Goal: Task Accomplishment & Management: Manage account settings

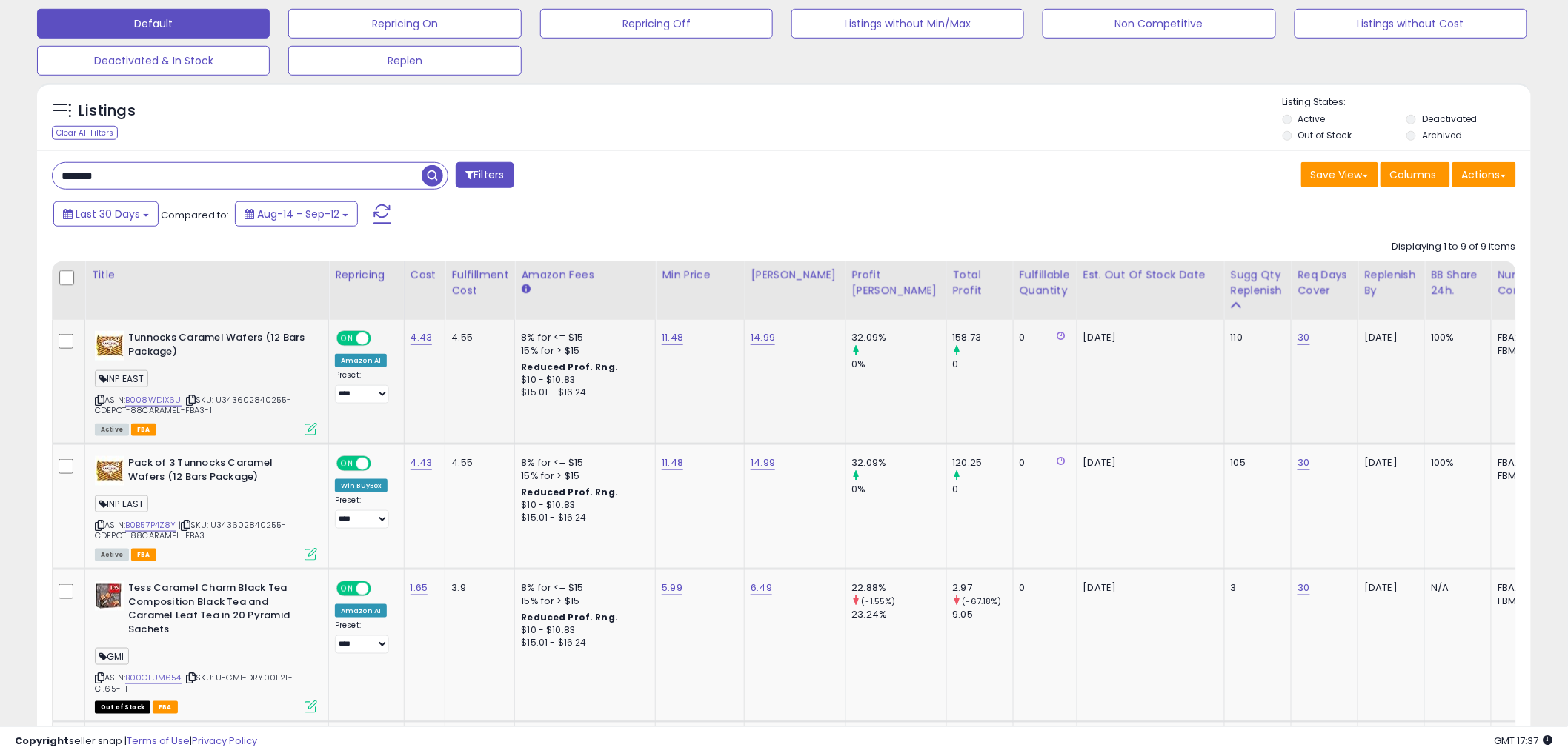
scroll to position [396, 0]
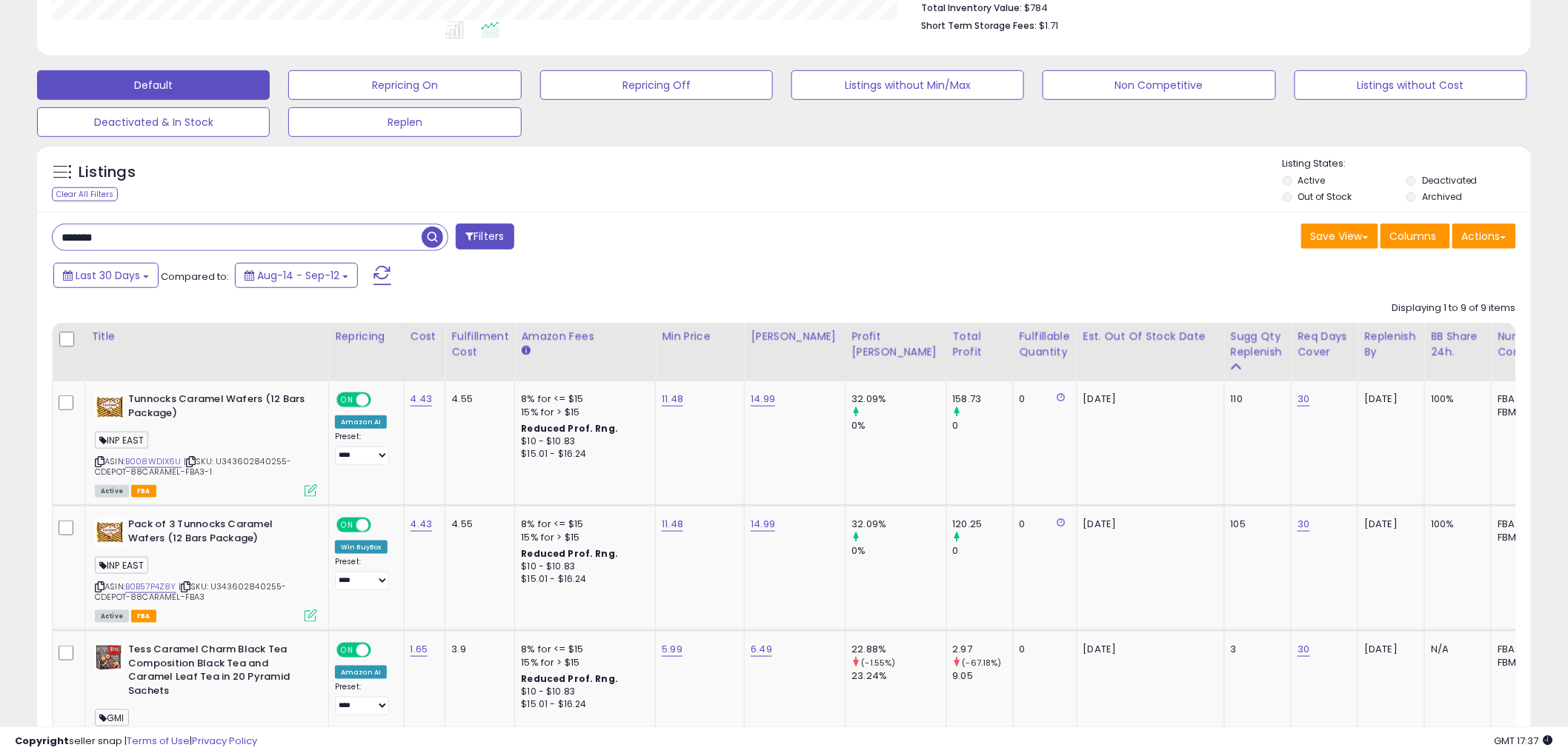
drag, startPoint x: 156, startPoint y: 238, endPoint x: -65, endPoint y: 223, distance: 221.5
paste input "***"
type input "**********"
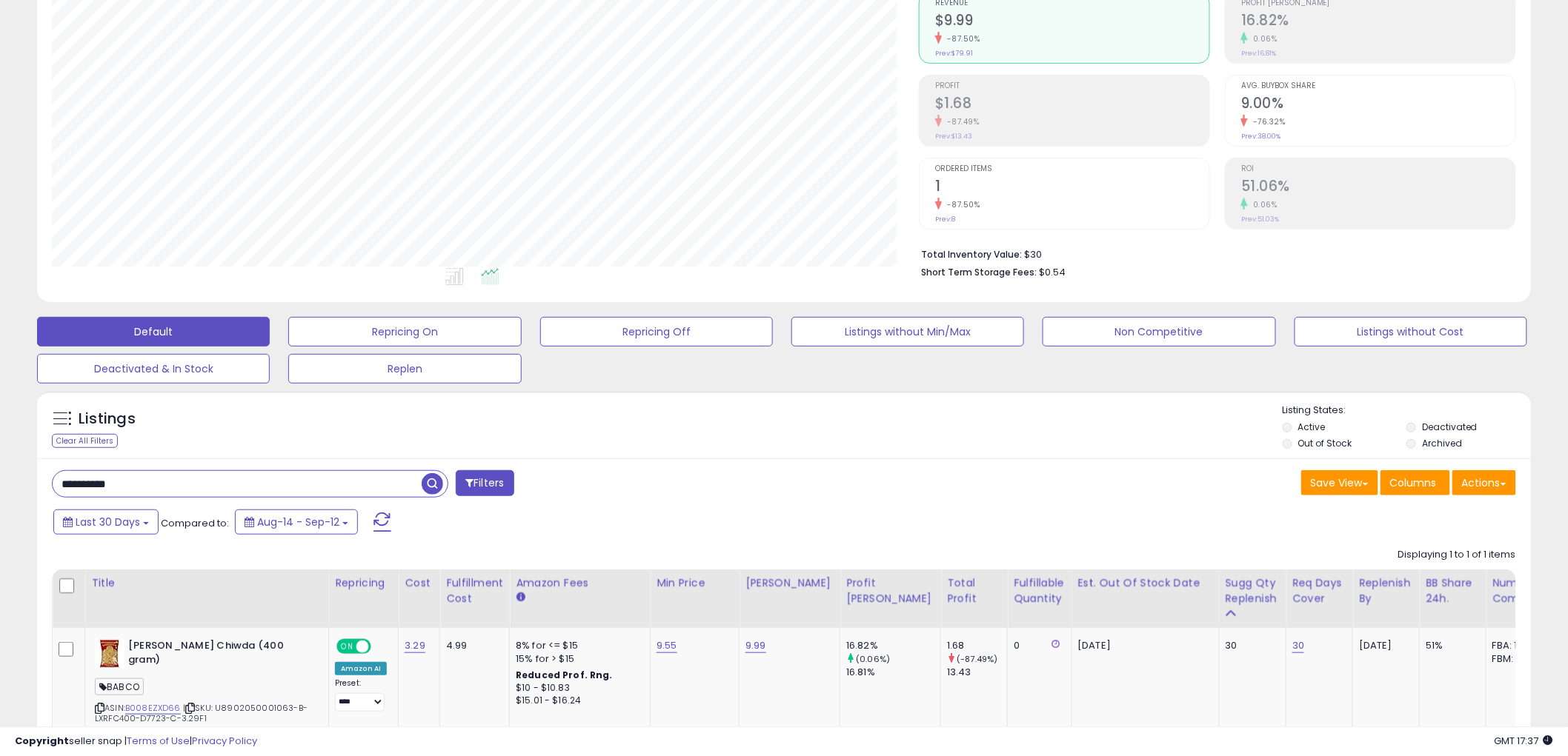
scroll to position [303, 867]
click at [411, 645] on link "3.29" at bounding box center [415, 646] width 20 height 14
drag, startPoint x: 384, startPoint y: 615, endPoint x: 282, endPoint y: 623, distance: 102.3
click at [292, 623] on table "Title Repricing" at bounding box center [1057, 661] width 2011 height 183
type input "****"
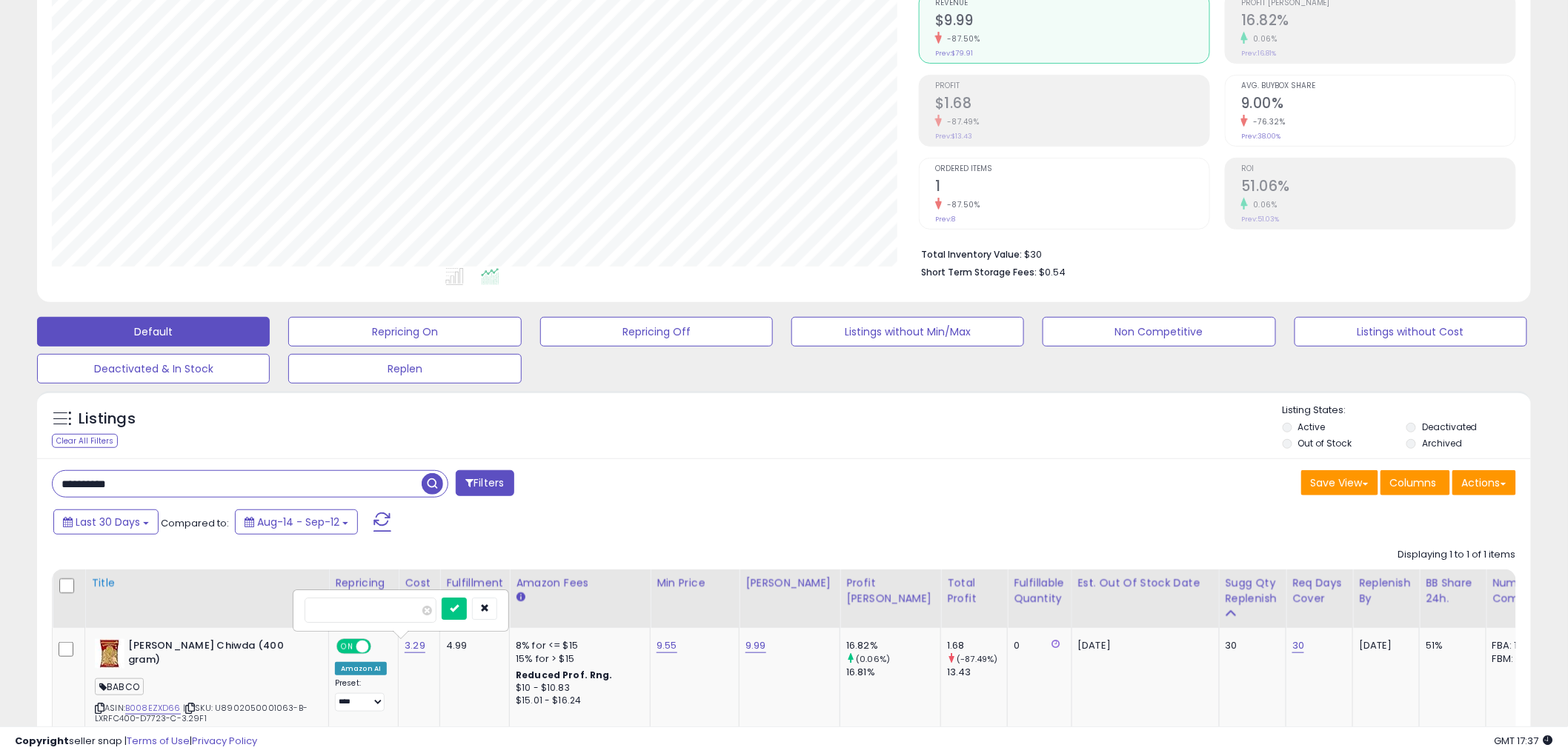
click button "submit" at bounding box center [455, 609] width 25 height 22
click at [657, 640] on link "9.55" at bounding box center [667, 646] width 20 height 14
drag, startPoint x: 620, startPoint y: 612, endPoint x: 476, endPoint y: 612, distance: 144.0
click at [476, 612] on table "Title Repricing" at bounding box center [1057, 661] width 2011 height 183
type input "****"
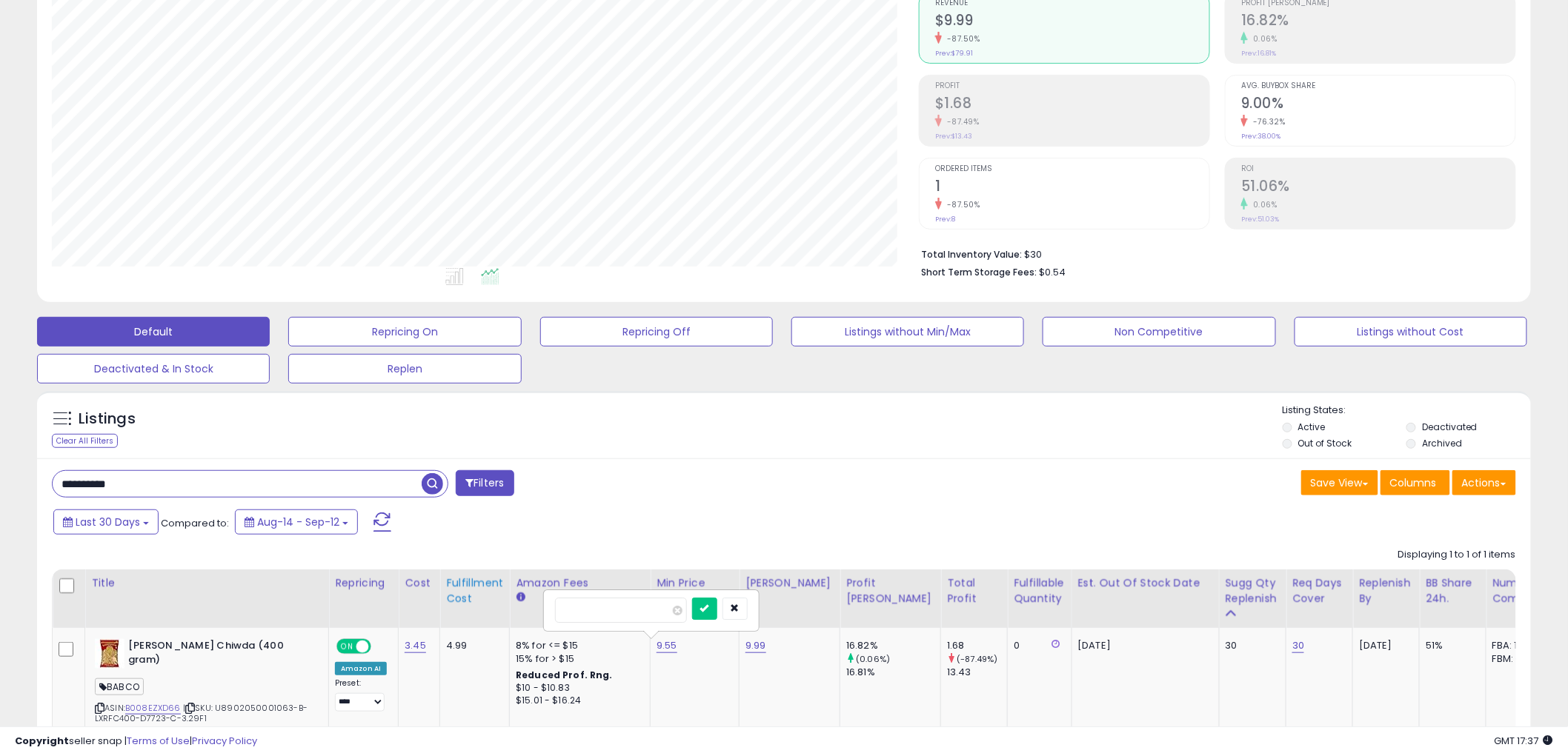
click button "submit" at bounding box center [705, 609] width 25 height 22
click at [218, 477] on input "**********" at bounding box center [237, 484] width 369 height 26
paste input "text"
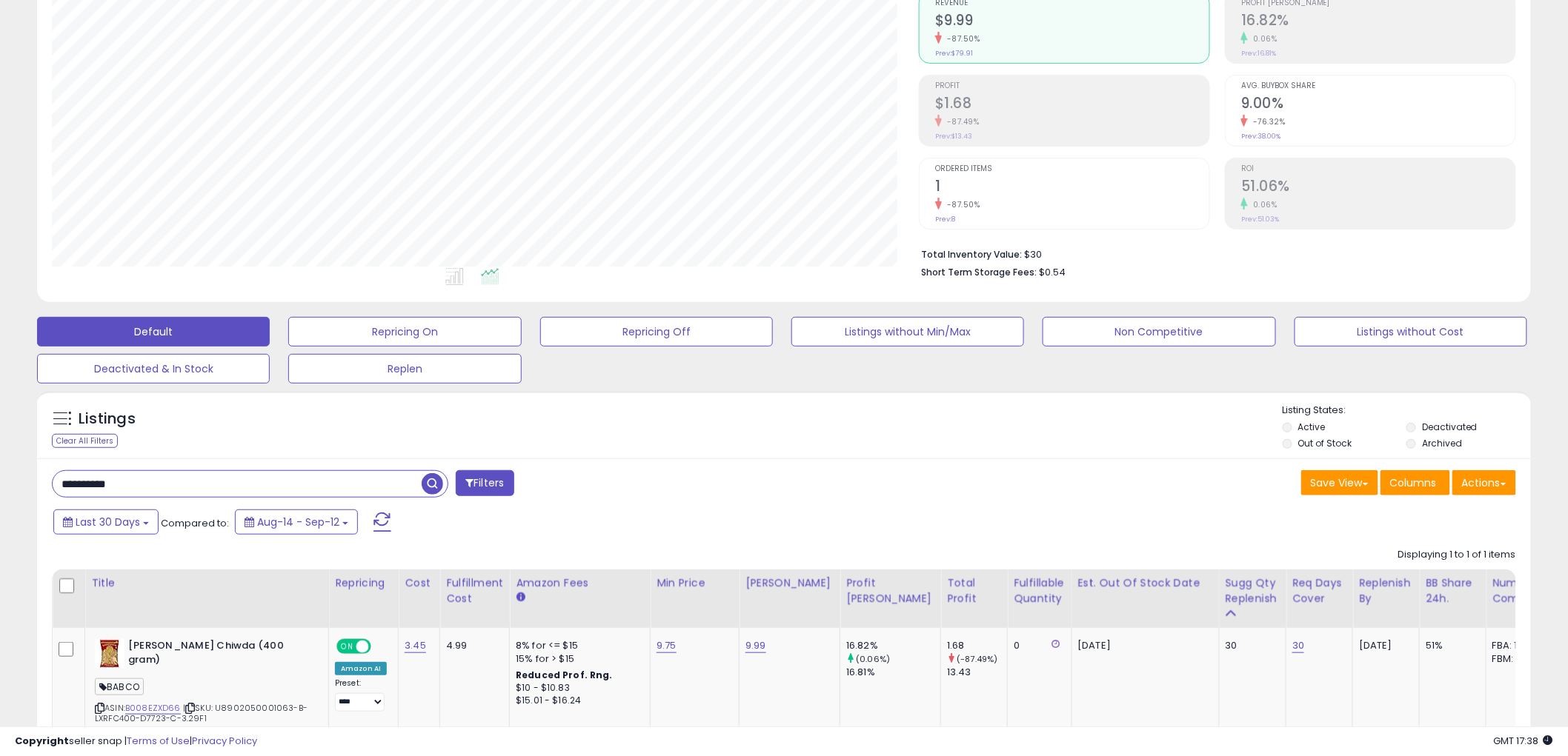
type input "**********"
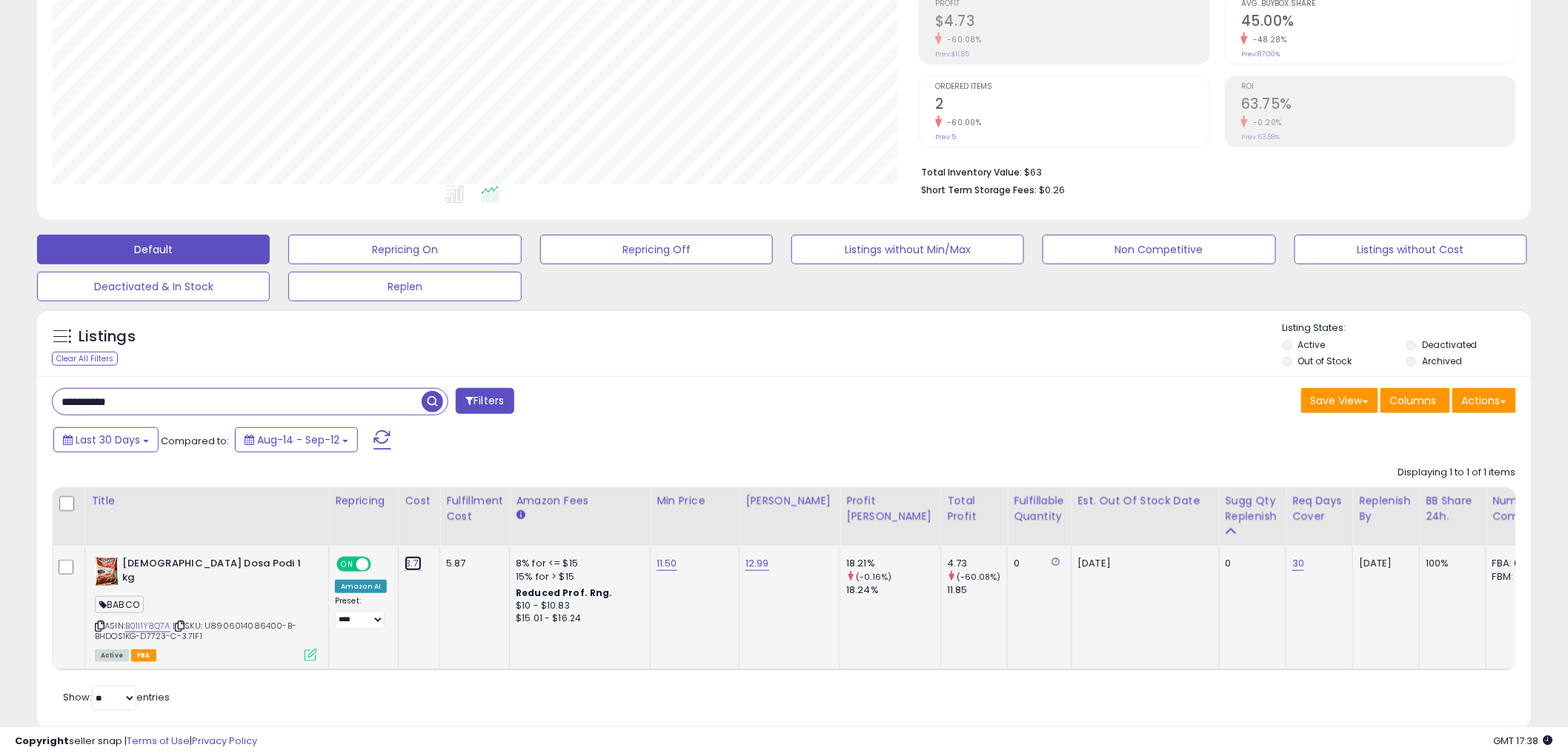
click at [405, 567] on link "3.71" at bounding box center [413, 563] width 17 height 14
drag, startPoint x: 395, startPoint y: 535, endPoint x: 196, endPoint y: 535, distance: 199.0
click at [212, 535] on table "Title Repricing" at bounding box center [1056, 579] width 2010 height 183
type input "****"
click button "submit" at bounding box center [453, 527] width 25 height 22
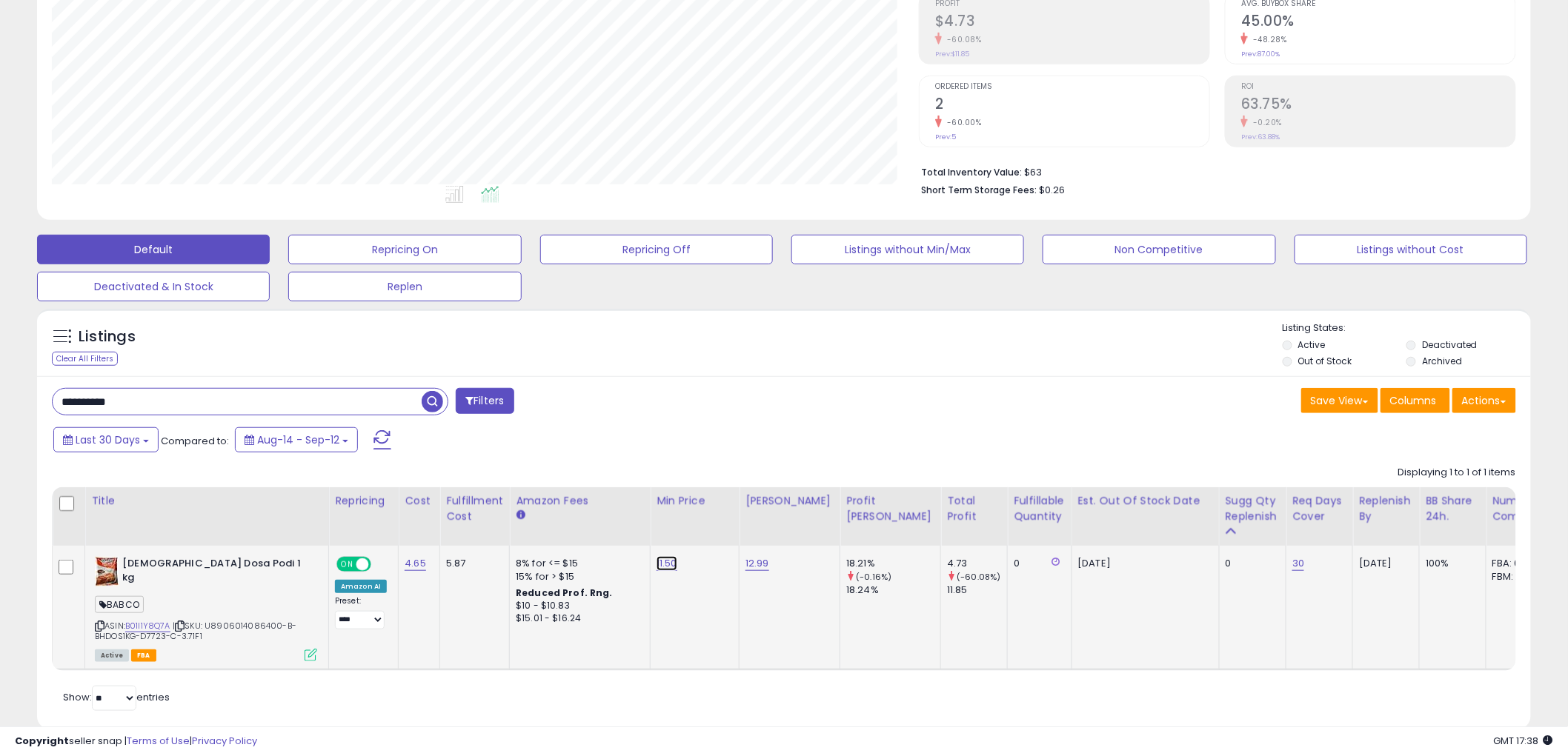
click at [660, 560] on link "11.50" at bounding box center [667, 563] width 20 height 14
click at [586, 523] on input "*****" at bounding box center [620, 528] width 132 height 25
drag, startPoint x: 593, startPoint y: 528, endPoint x: 501, endPoint y: 523, distance: 92.1
click at [501, 523] on table "Title Repricing" at bounding box center [1056, 579] width 2010 height 183
type input "*****"
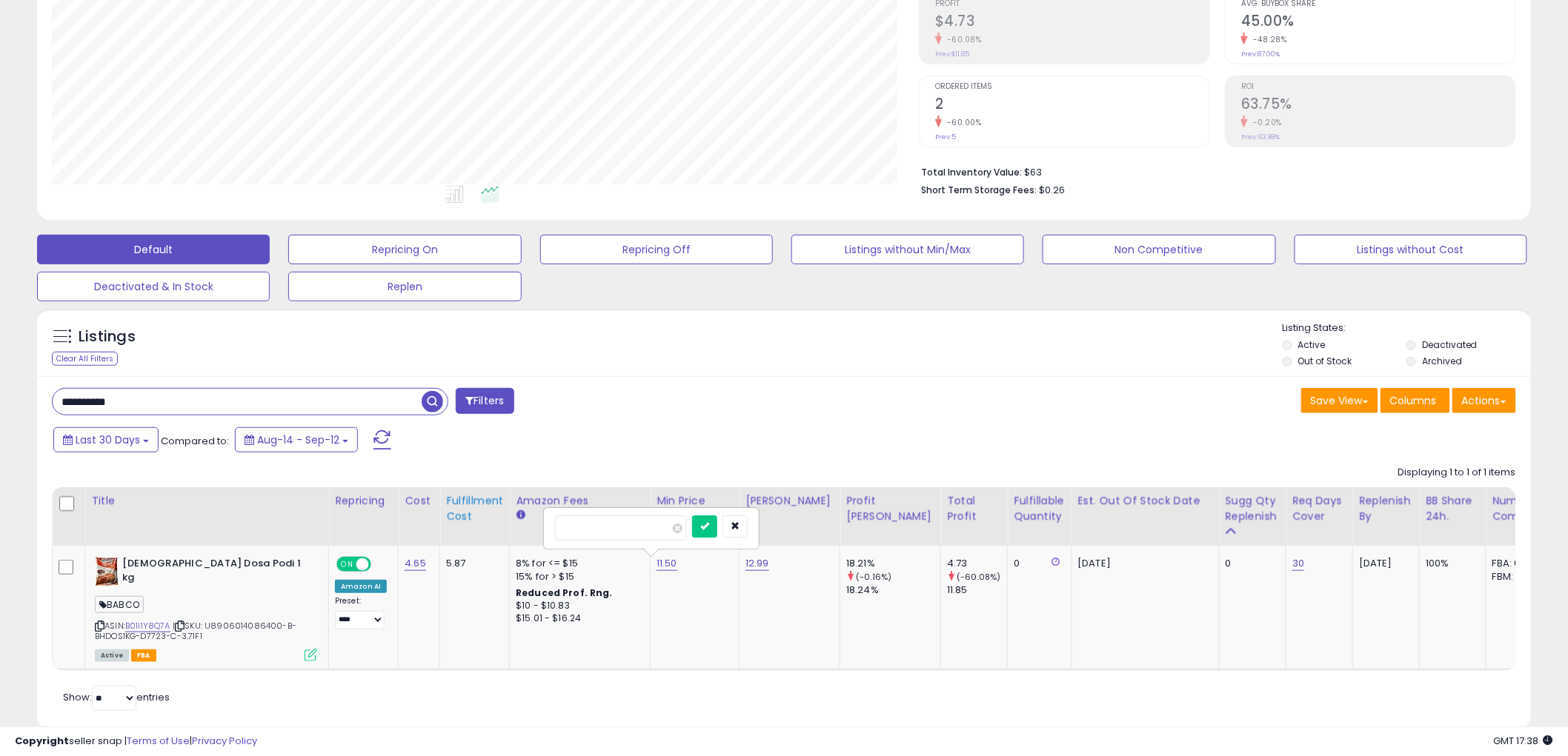
click button "submit" at bounding box center [705, 527] width 25 height 22
click at [758, 571] on link "12.99" at bounding box center [757, 563] width 24 height 14
drag, startPoint x: 744, startPoint y: 531, endPoint x: 614, endPoint y: 515, distance: 131.0
click at [614, 515] on table "Title Repricing" at bounding box center [1056, 579] width 2010 height 183
type input "*****"
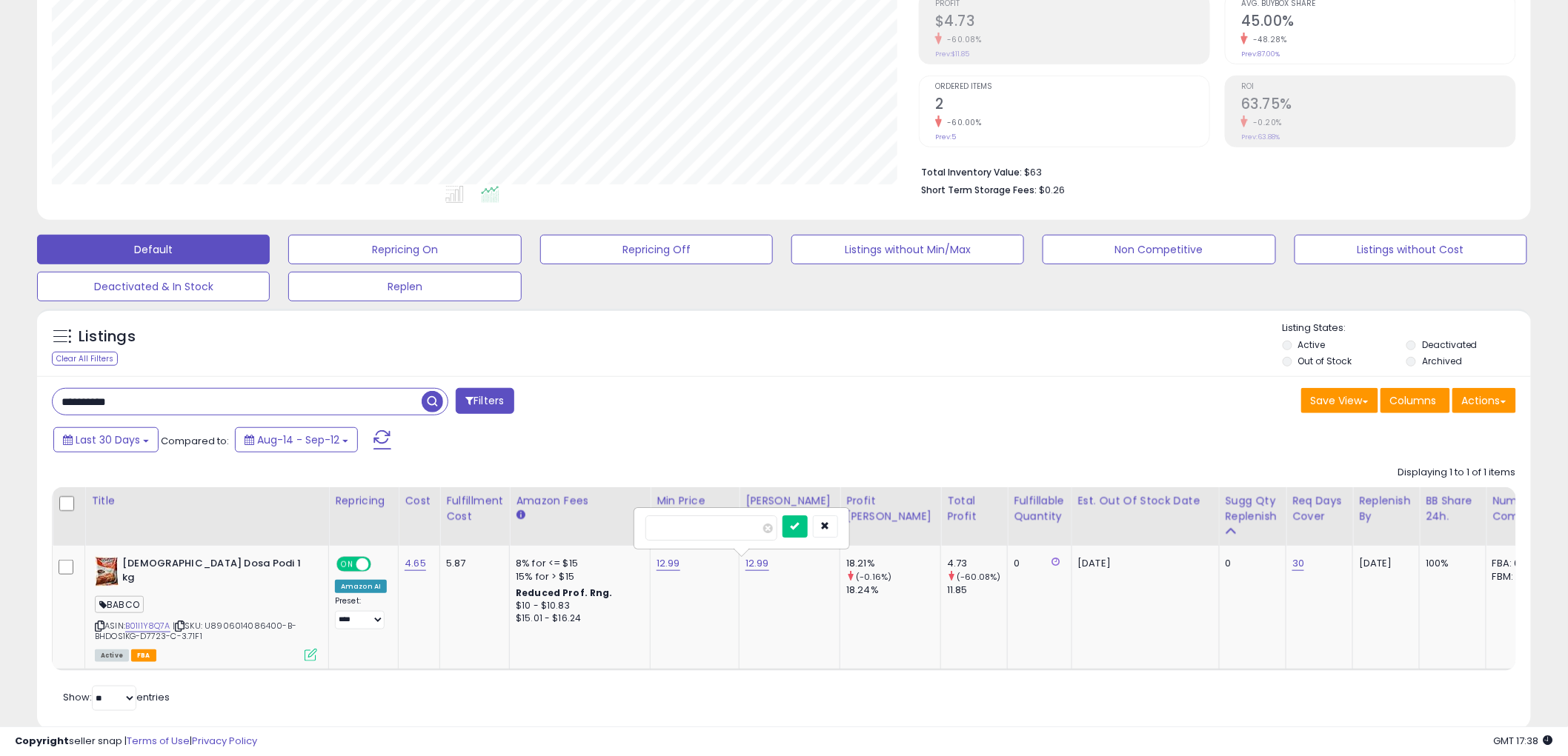
click button "submit" at bounding box center [795, 527] width 25 height 22
click at [754, 559] on link "13.99" at bounding box center [757, 563] width 24 height 14
drag, startPoint x: 693, startPoint y: 515, endPoint x: 620, endPoint y: 511, distance: 73.1
click at [620, 511] on table "Title Repricing" at bounding box center [1056, 579] width 2010 height 183
type input "*****"
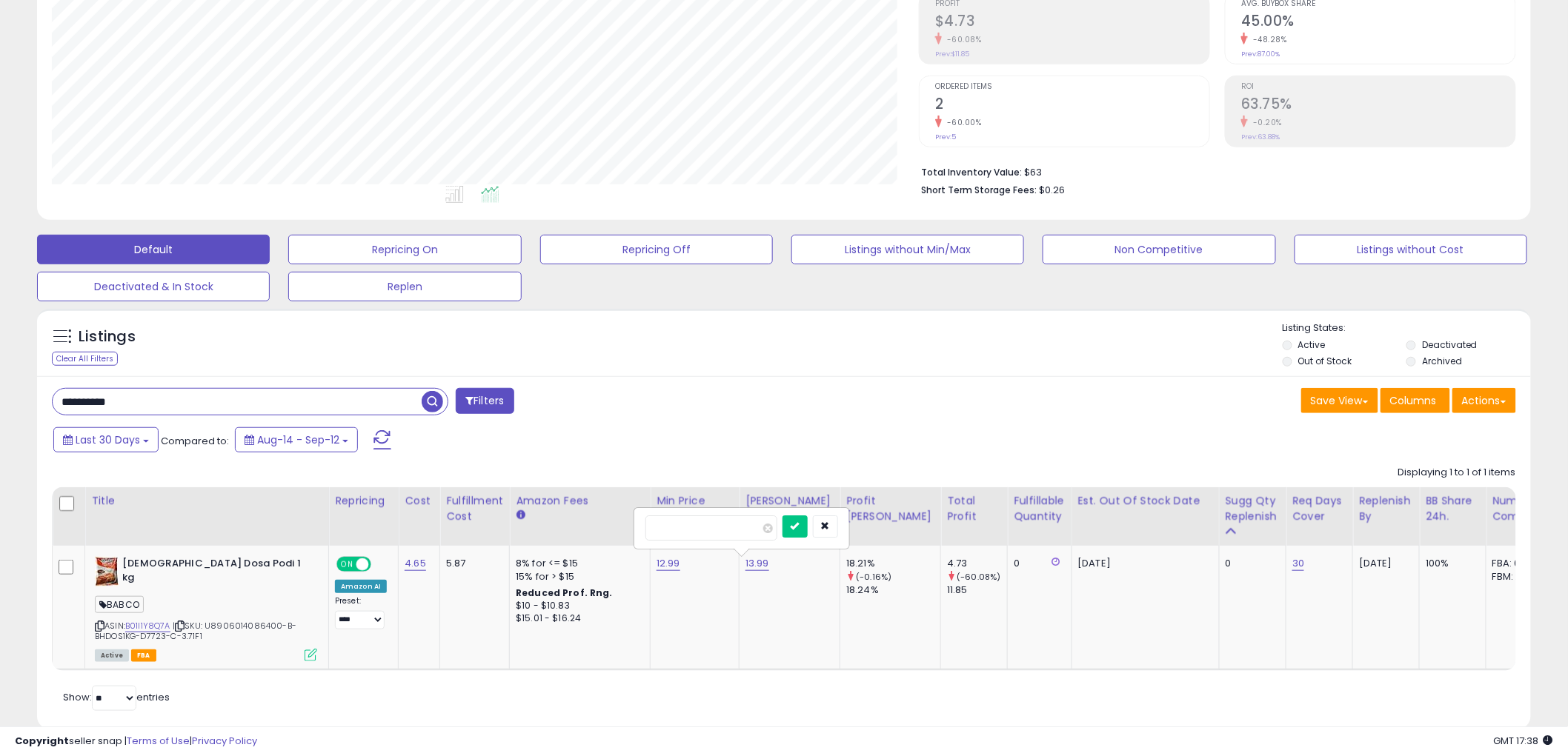
click button "submit" at bounding box center [795, 527] width 25 height 22
drag, startPoint x: 257, startPoint y: 409, endPoint x: -95, endPoint y: 381, distance: 353.1
click at [0, 381] on html "Unable to login Retrieving listings data.. has not yet accepted the Terms of Us…" at bounding box center [784, 146] width 1568 height 756
paste input "text"
type input "**********"
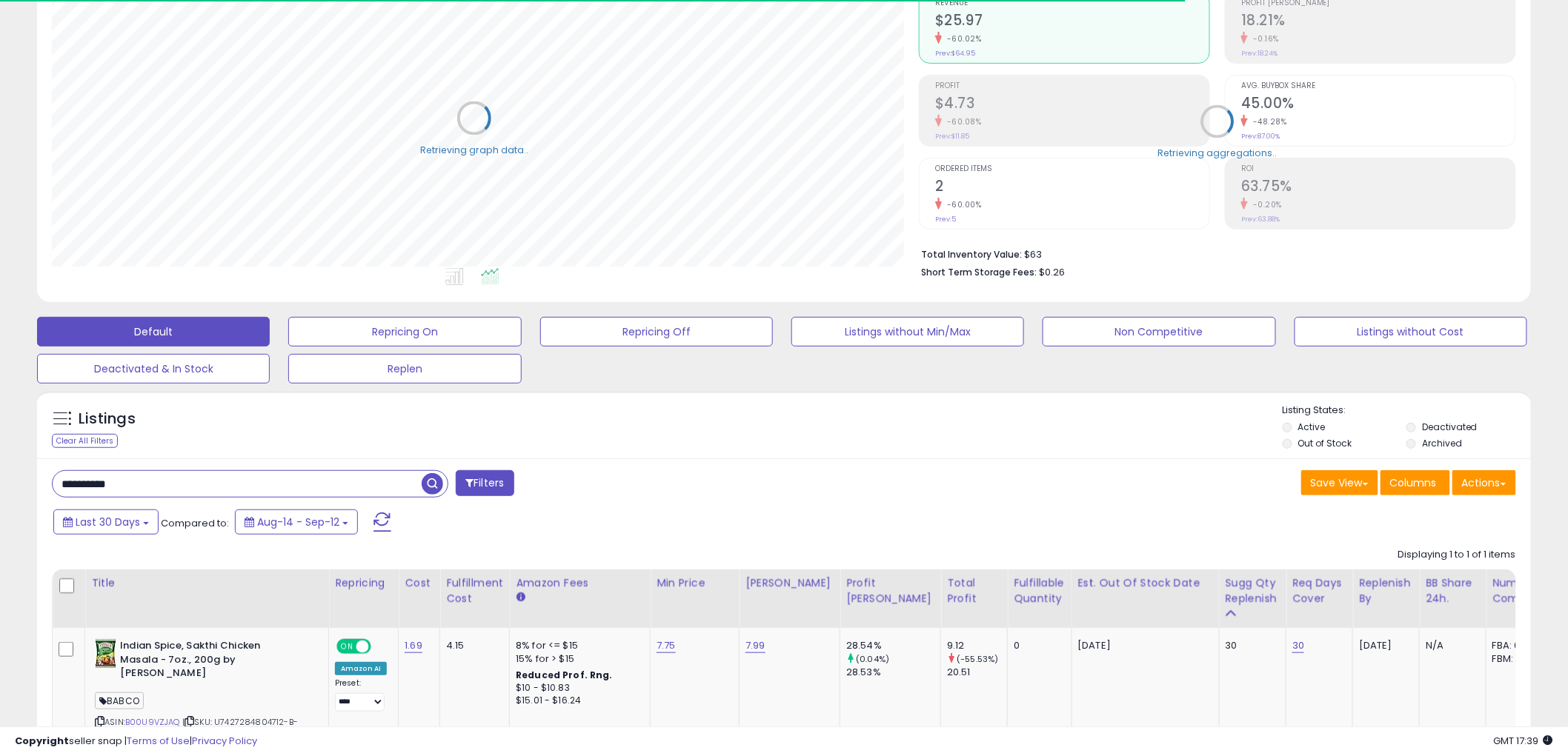
scroll to position [740323, 740130]
click at [408, 653] on link "1.69" at bounding box center [413, 646] width 18 height 14
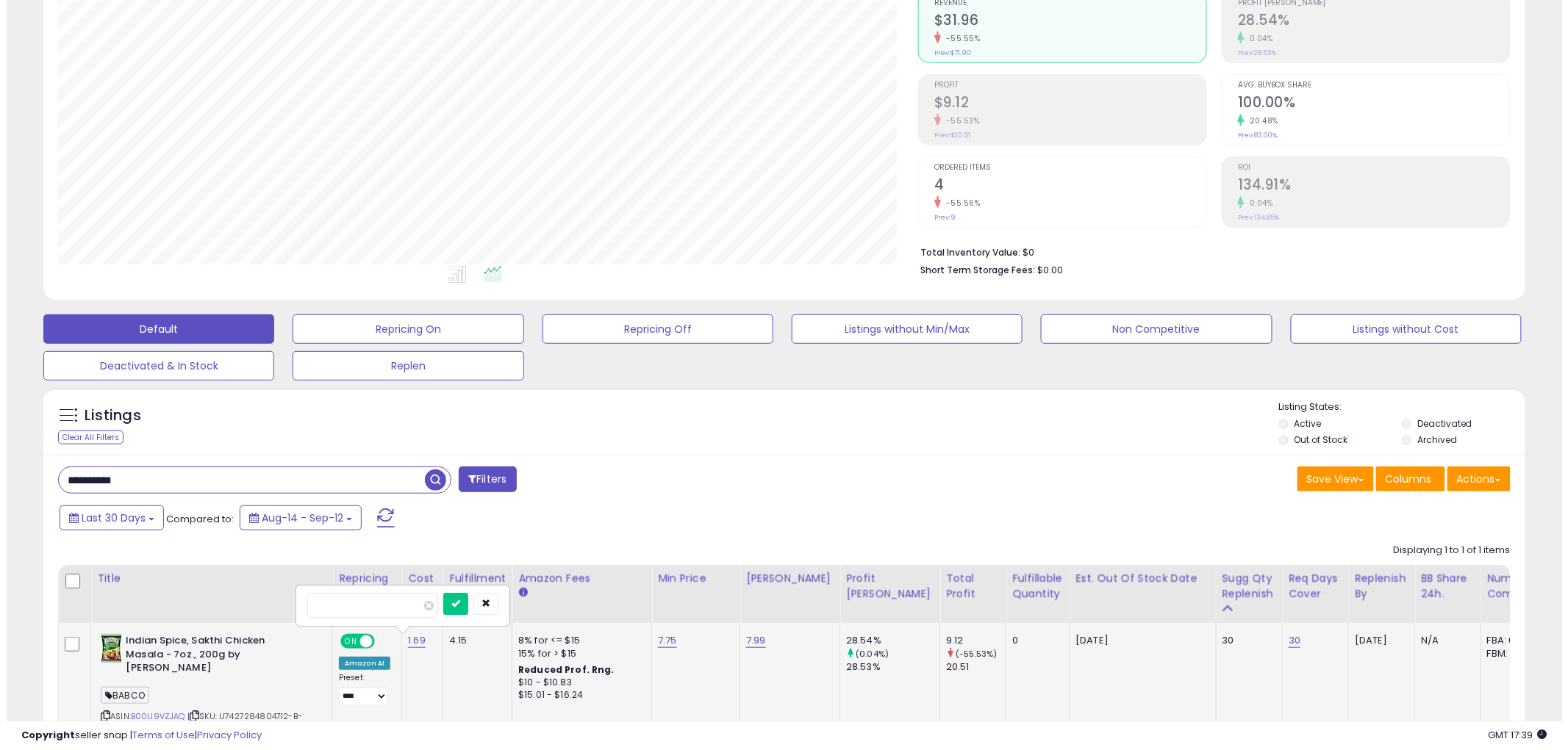
scroll to position [301, 860]
drag, startPoint x: 400, startPoint y: 611, endPoint x: 215, endPoint y: 595, distance: 185.7
click at [218, 595] on table "Title Repricing" at bounding box center [1049, 662] width 1995 height 196
type input "****"
click button "submit" at bounding box center [449, 604] width 25 height 22
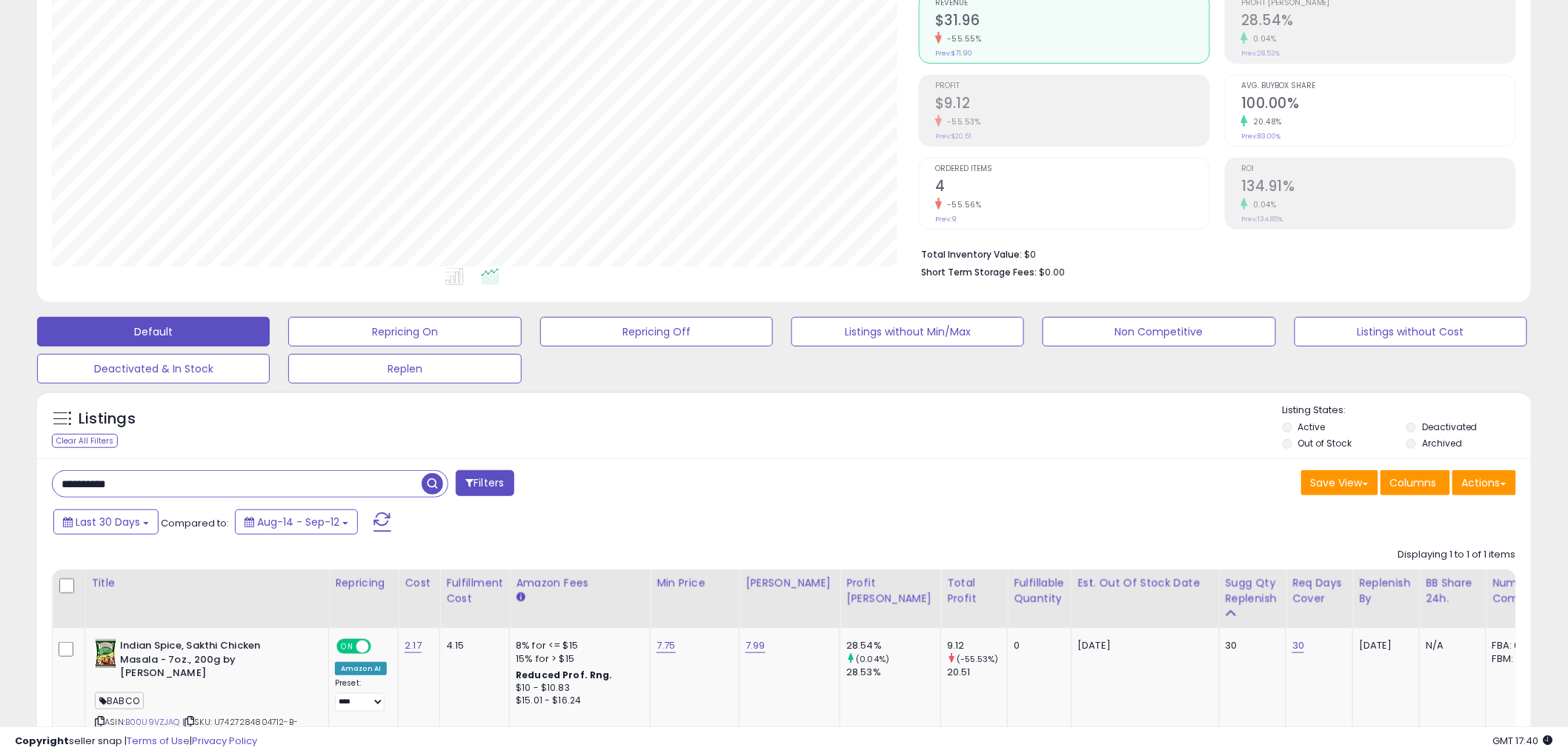
drag, startPoint x: 208, startPoint y: 485, endPoint x: -98, endPoint y: 454, distance: 307.6
click at [0, 454] on html "Unable to login Retrieving listings data.. has not yet accepted the Terms of Us…" at bounding box center [784, 228] width 1568 height 756
paste input "text"
type input "**********"
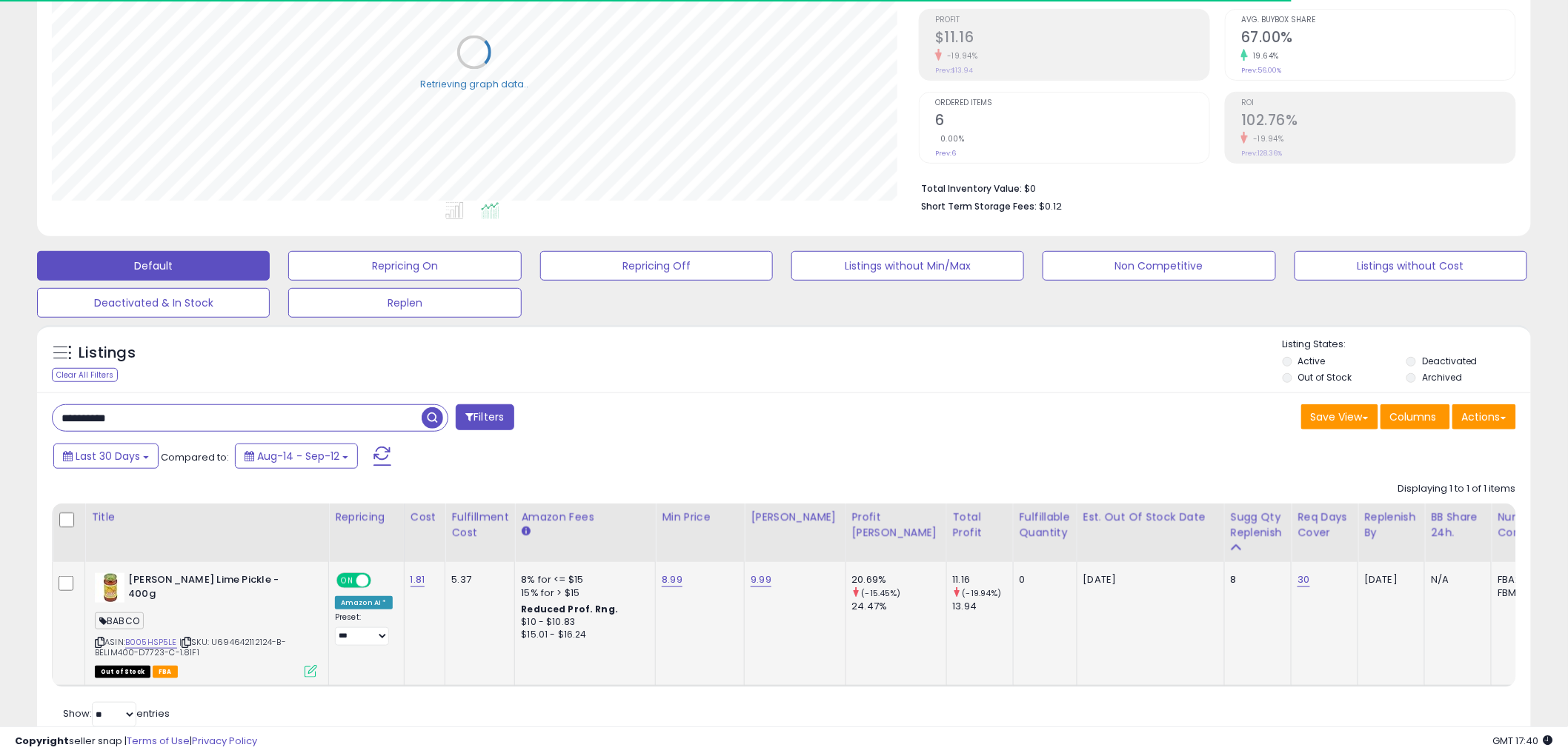
scroll to position [272, 0]
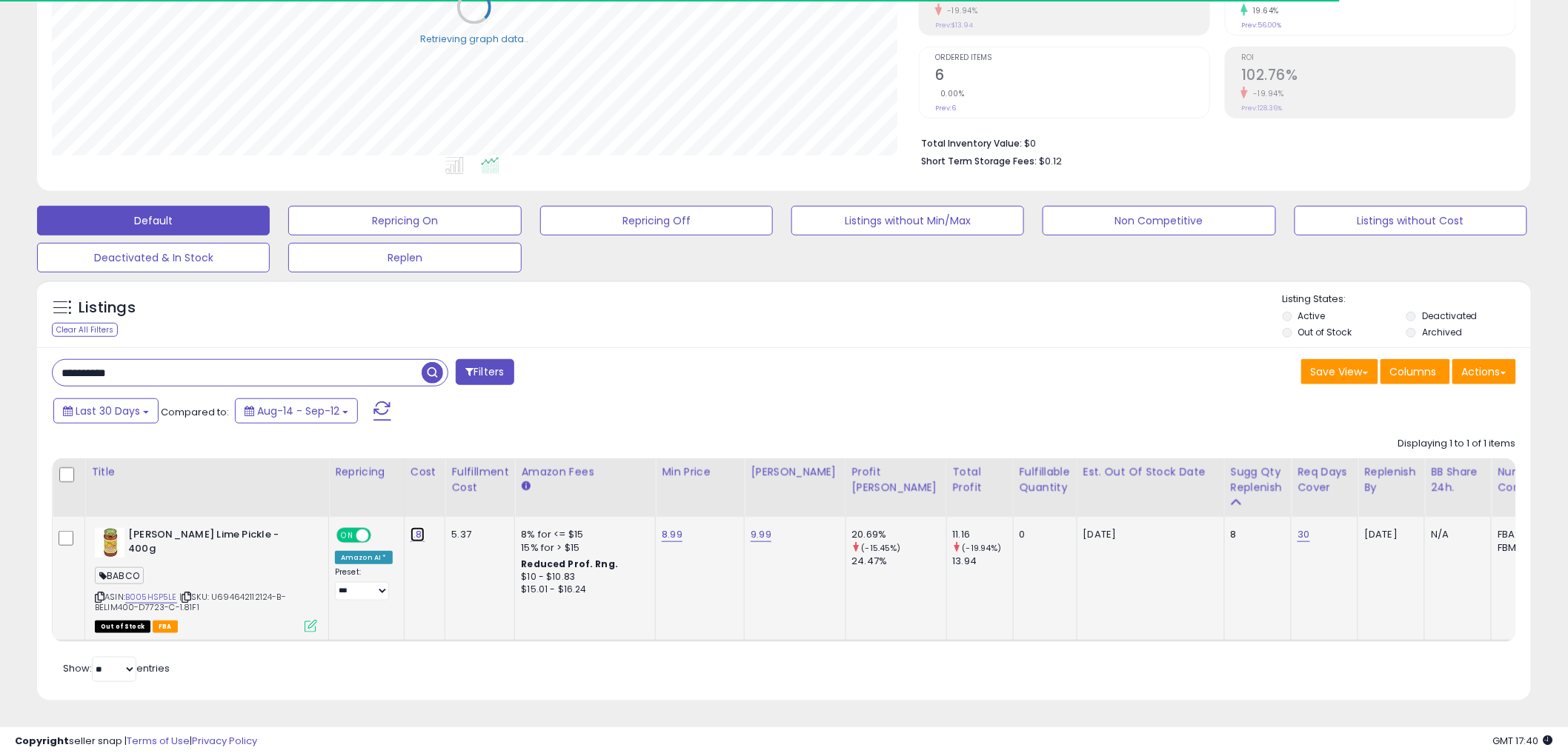
click at [416, 528] on link "1.81" at bounding box center [417, 534] width 14 height 14
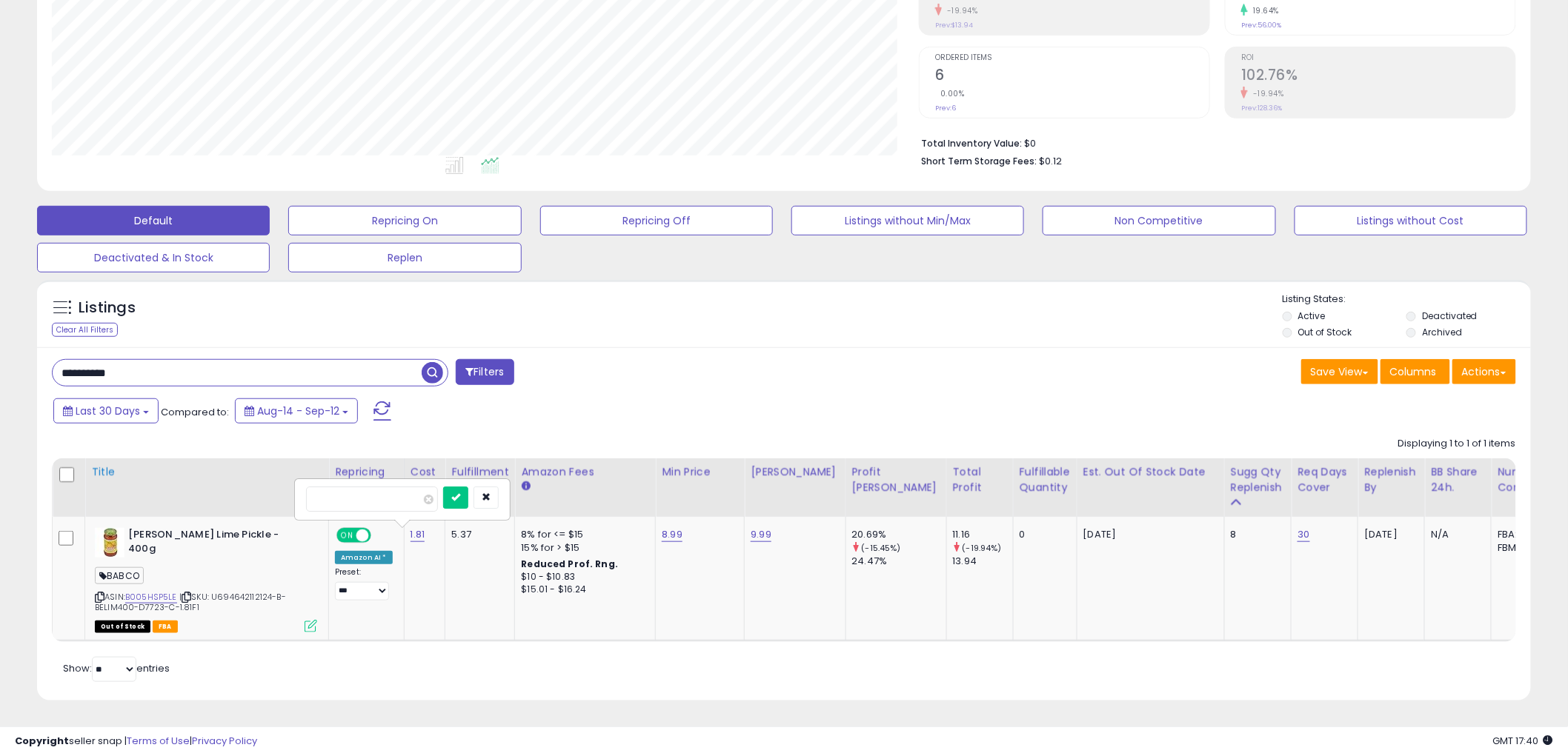
drag, startPoint x: 297, startPoint y: 474, endPoint x: 252, endPoint y: 470, distance: 45.2
click at [258, 470] on table "Title Repricing" at bounding box center [1060, 550] width 2016 height 183
type input "****"
click button "submit" at bounding box center [456, 498] width 25 height 22
click at [665, 528] on link "8.99" at bounding box center [672, 534] width 20 height 14
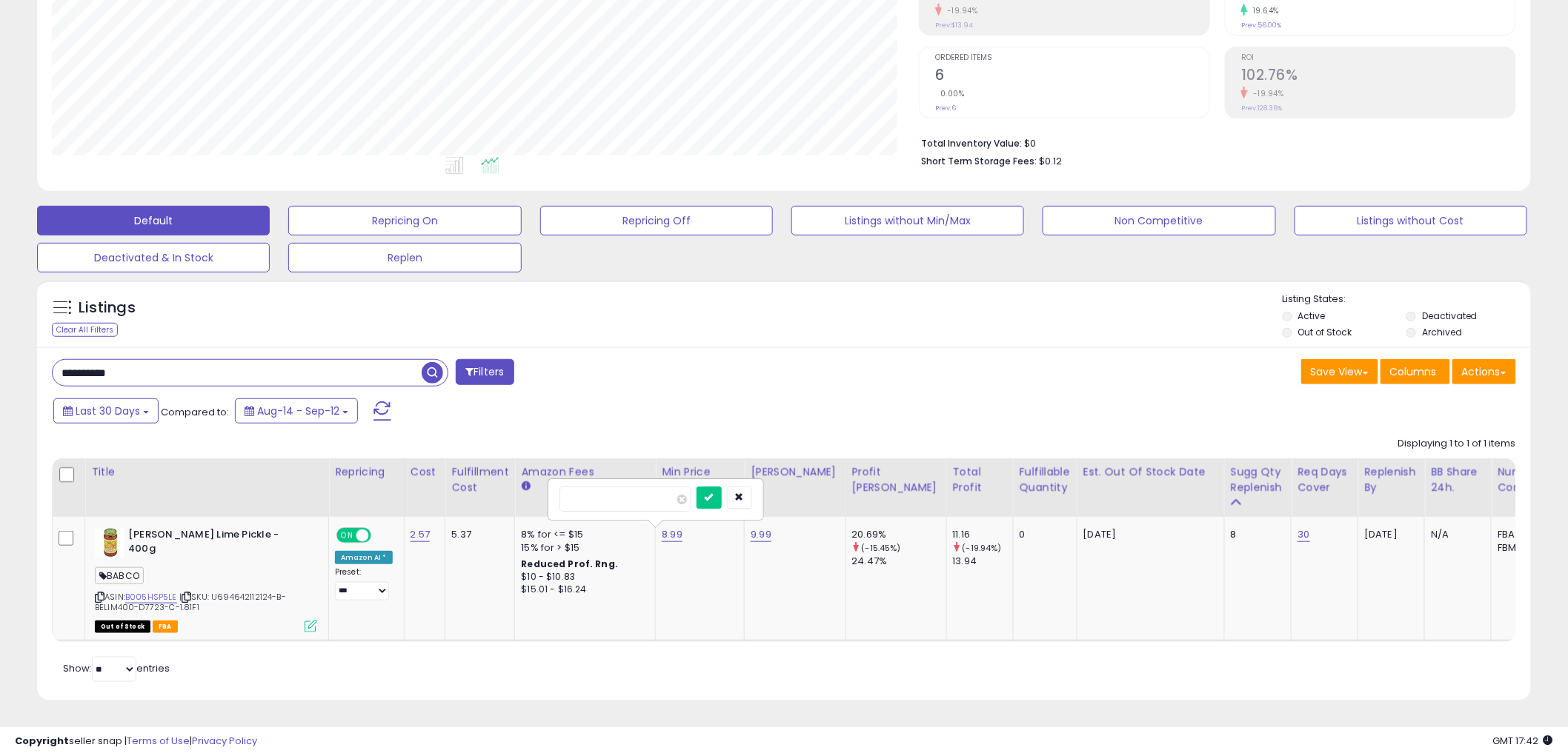
drag, startPoint x: 657, startPoint y: 493, endPoint x: 516, endPoint y: 489, distance: 141.1
click at [516, 489] on table "Title Repricing" at bounding box center [1060, 550] width 2016 height 183
type input "****"
click button "submit" at bounding box center [710, 498] width 25 height 22
click at [172, 349] on div "**********" at bounding box center [784, 524] width 1494 height 353
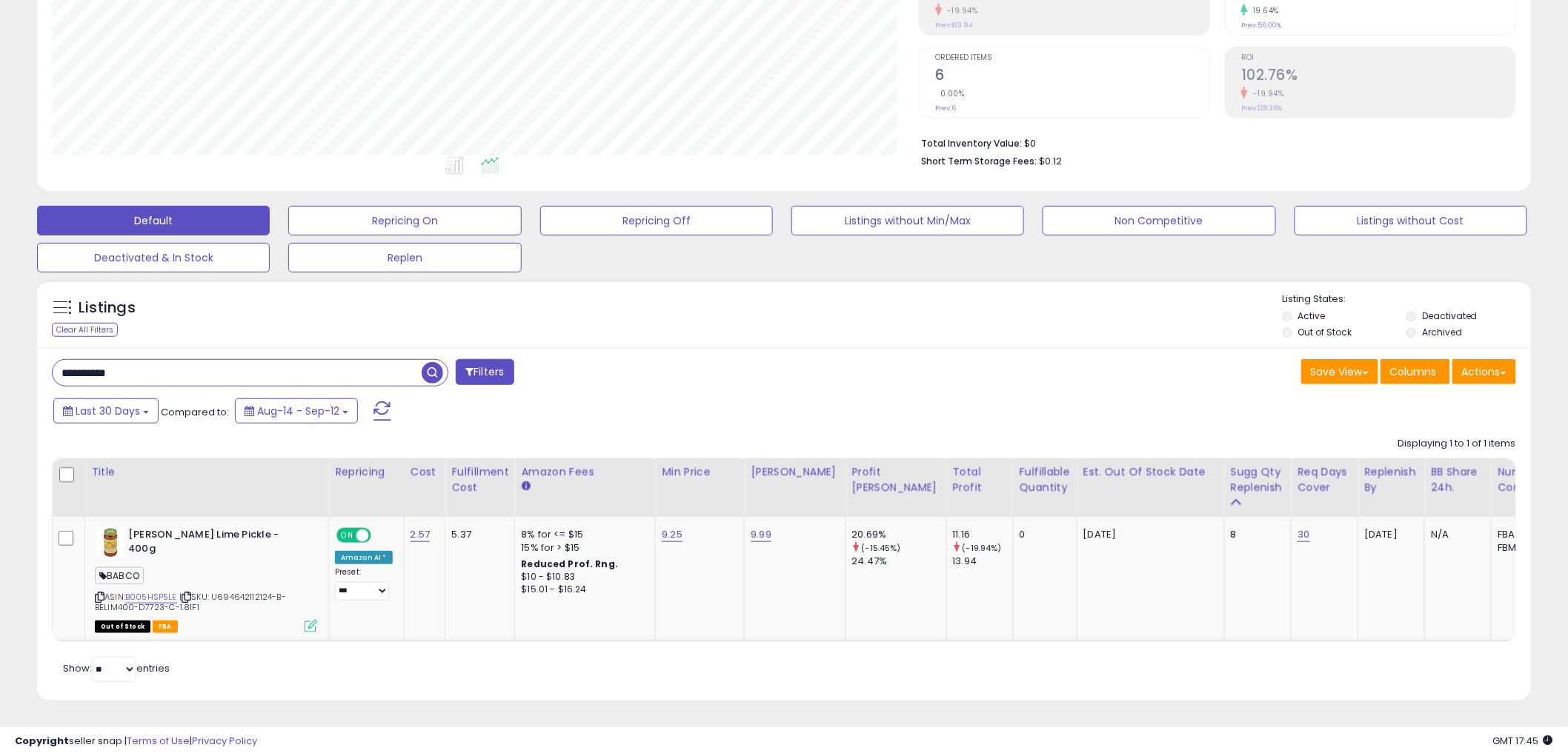
drag, startPoint x: 167, startPoint y: 356, endPoint x: -18, endPoint y: 357, distance: 185.0
click at [0, 357] on html "Unable to login Retrieving listings data.. has not yet accepted the Terms of Us…" at bounding box center [784, 117] width 1568 height 756
paste input "text"
type input "**********"
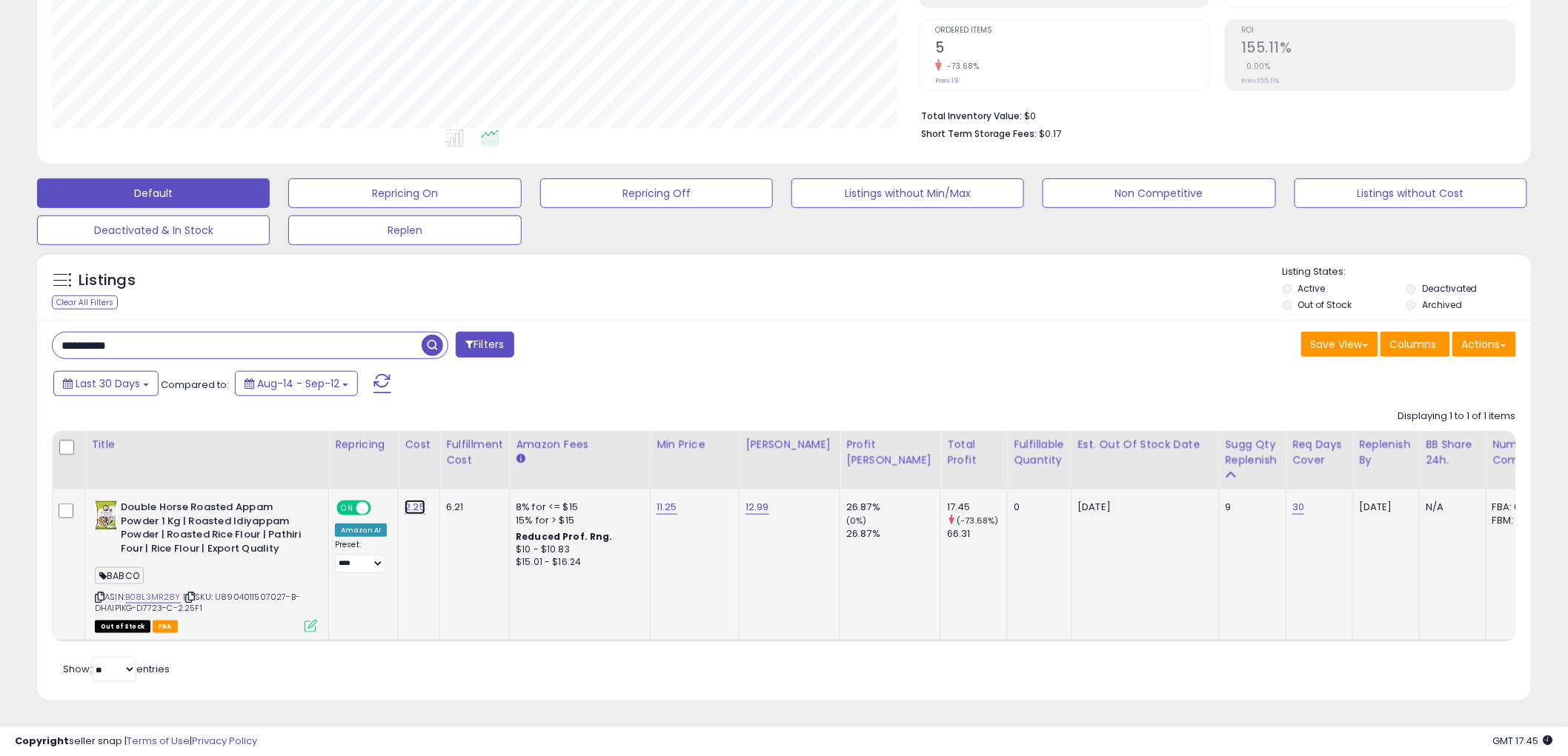
click at [409, 500] on link "2.25" at bounding box center [415, 507] width 20 height 14
drag, startPoint x: 396, startPoint y: 454, endPoint x: 292, endPoint y: 462, distance: 104.3
click at [292, 462] on table "Title Repricing" at bounding box center [1061, 536] width 2018 height 211
type input "****"
click at [442, 460] on button "submit" at bounding box center [455, 471] width 25 height 22
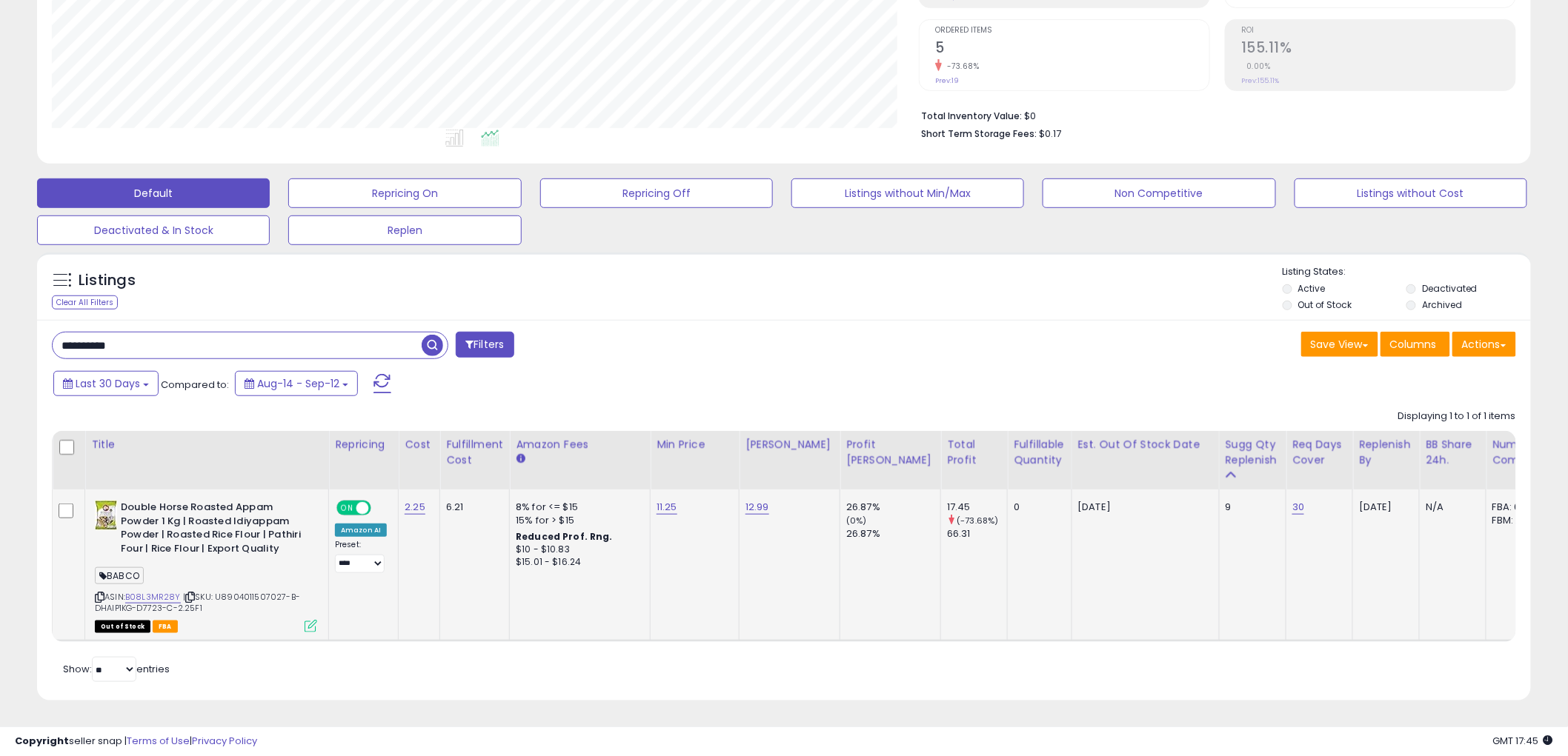
click at [423, 500] on div "2.25" at bounding box center [416, 507] width 24 height 14
click at [408, 500] on link "2.25" at bounding box center [415, 507] width 20 height 14
drag, startPoint x: 373, startPoint y: 462, endPoint x: 321, endPoint y: 471, distance: 52.8
click at [321, 471] on input "****" at bounding box center [370, 472] width 132 height 25
type input "****"
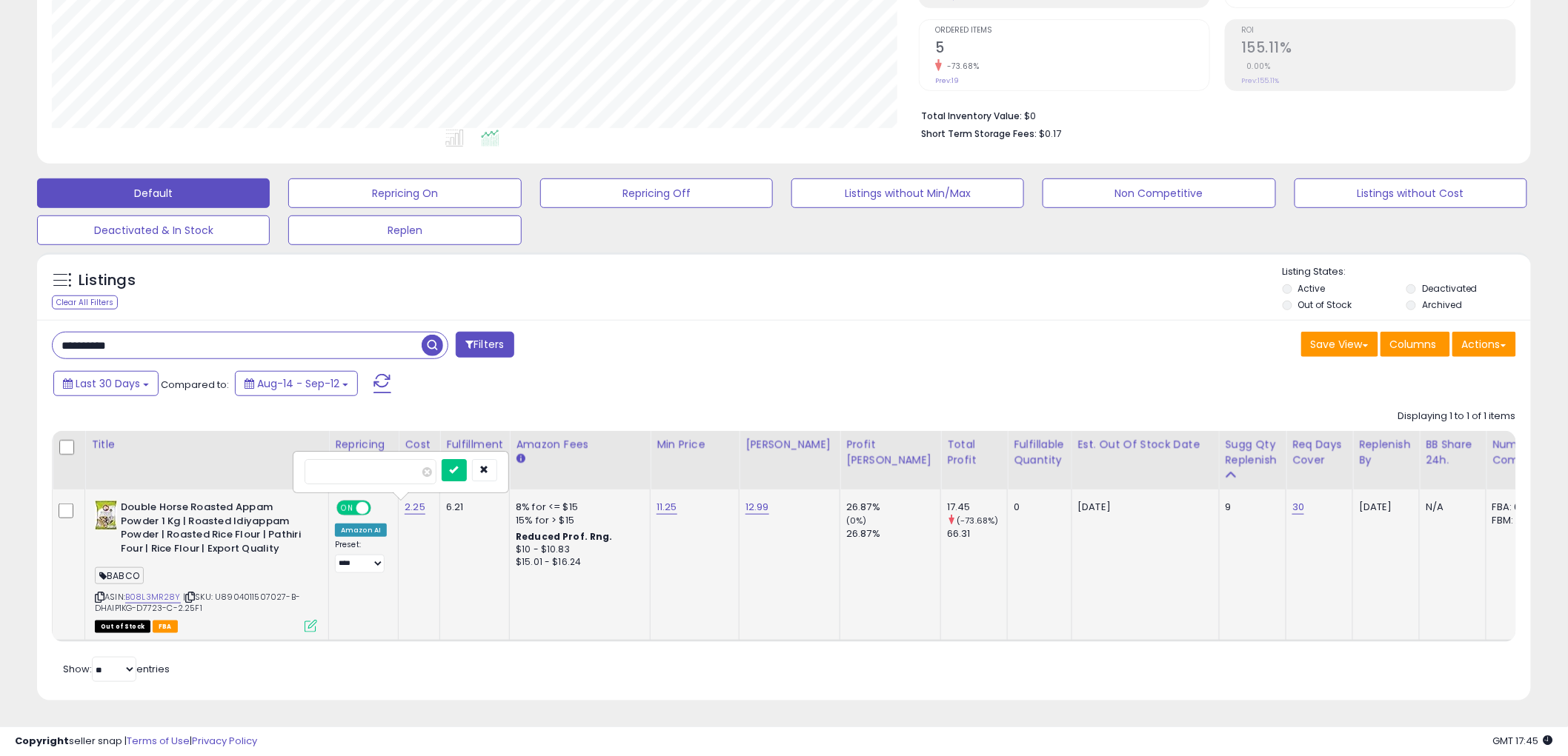
click button "submit" at bounding box center [455, 471] width 25 height 22
click at [410, 500] on link "2.26" at bounding box center [415, 507] width 20 height 14
drag, startPoint x: 409, startPoint y: 457, endPoint x: 263, endPoint y: 454, distance: 146.0
click at [263, 454] on table "Title Repricing" at bounding box center [1061, 536] width 2018 height 211
type input "****"
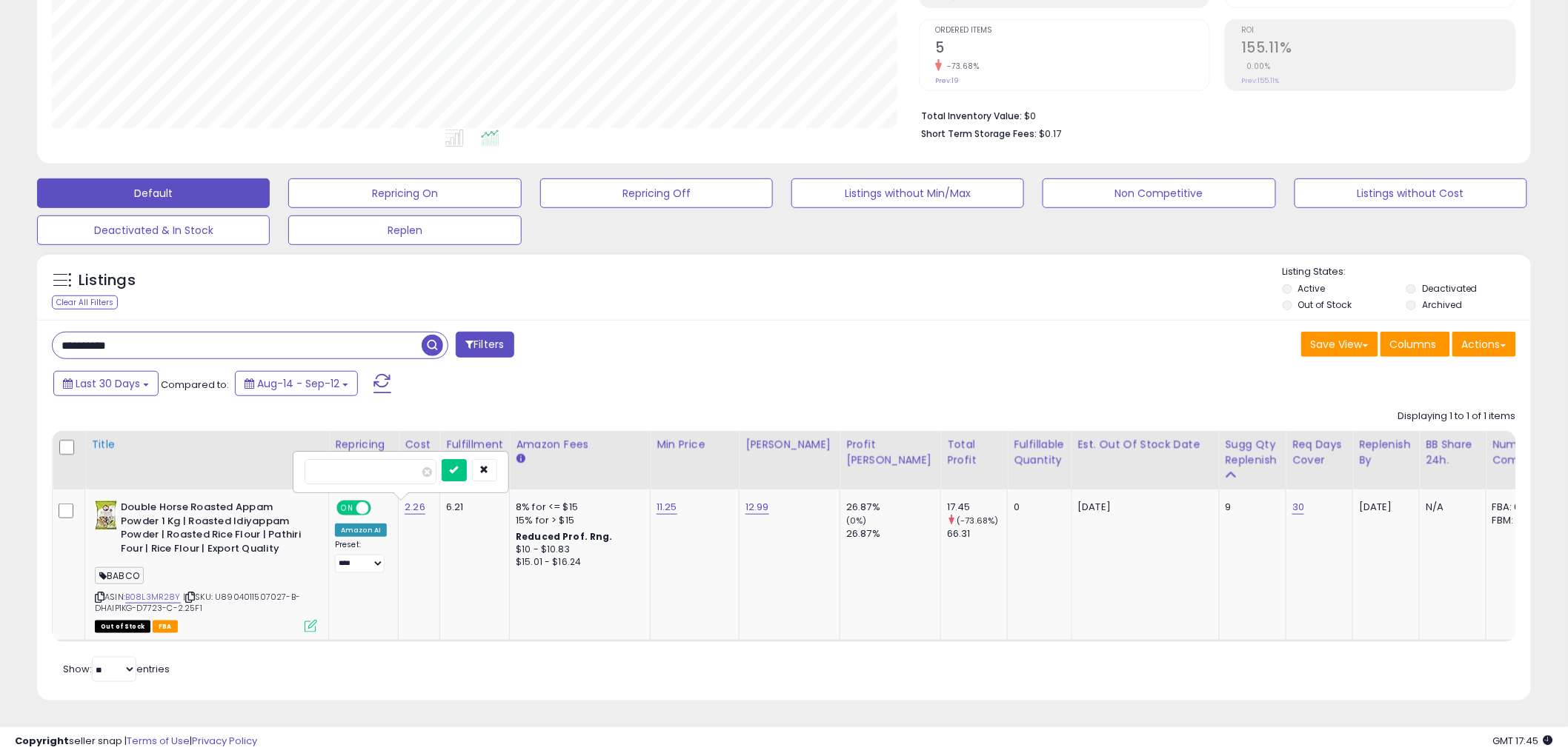
click button "submit" at bounding box center [455, 471] width 25 height 22
drag, startPoint x: 20, startPoint y: 334, endPoint x: -130, endPoint y: 321, distance: 150.6
click at [0, 321] on html "Unable to login Retrieving listings data.. has not yet accepted the Terms of Us…" at bounding box center [784, 90] width 1568 height 756
paste input "text"
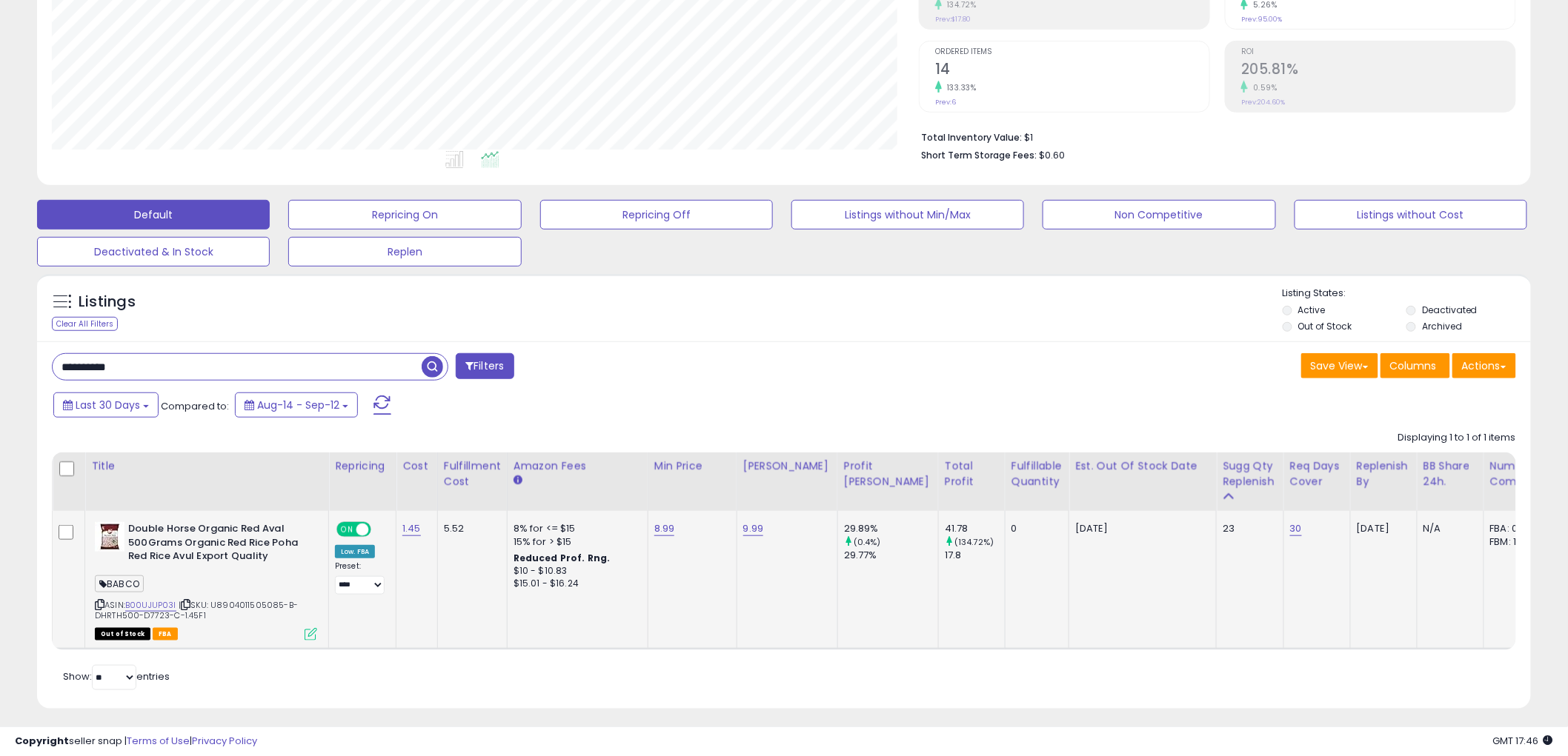
scroll to position [286, 0]
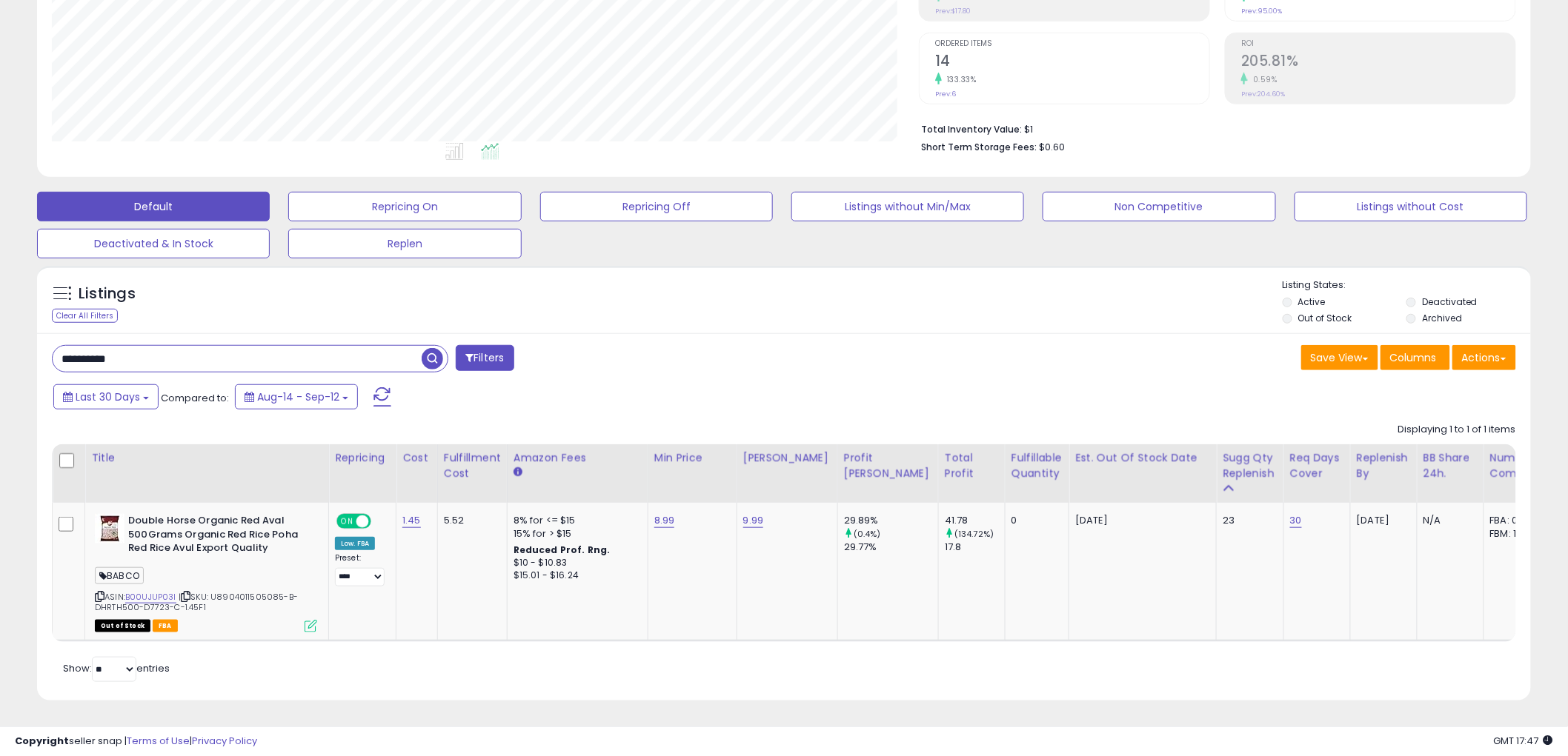
drag, startPoint x: 156, startPoint y: 341, endPoint x: -62, endPoint y: 324, distance: 218.7
click at [0, 324] on html "Unable to login Retrieving listings data.. has not yet accepted the Terms of Us…" at bounding box center [784, 104] width 1568 height 756
paste input "text"
type input "**********"
click at [437, 348] on span "button" at bounding box center [432, 358] width 21 height 21
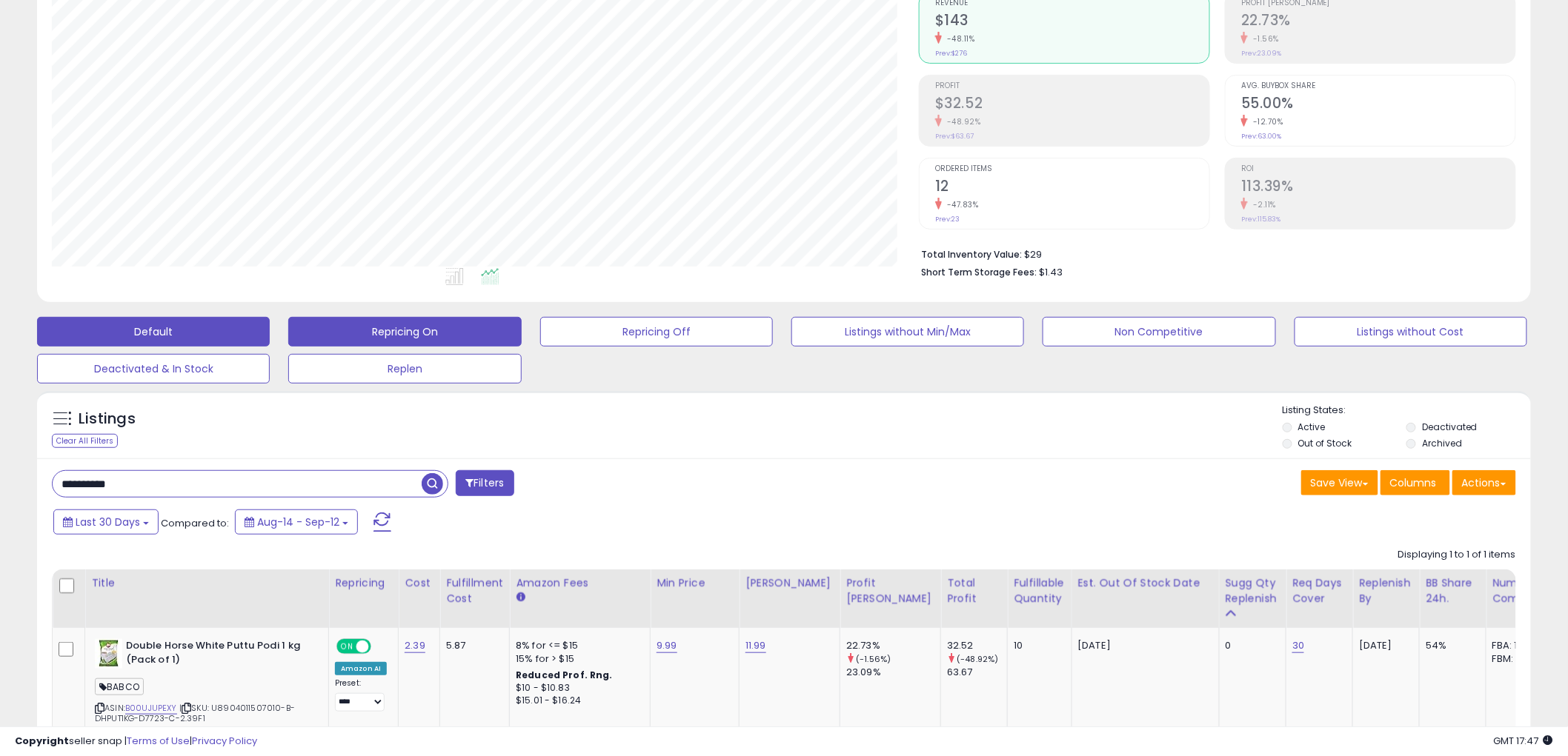
scroll to position [303, 867]
drag, startPoint x: 129, startPoint y: 480, endPoint x: -153, endPoint y: 460, distance: 282.7
click at [0, 460] on html "Unable to login Retrieving listings data.. has not yet accepted the Terms of Us…" at bounding box center [784, 228] width 1568 height 756
click at [433, 488] on span "button" at bounding box center [432, 483] width 21 height 21
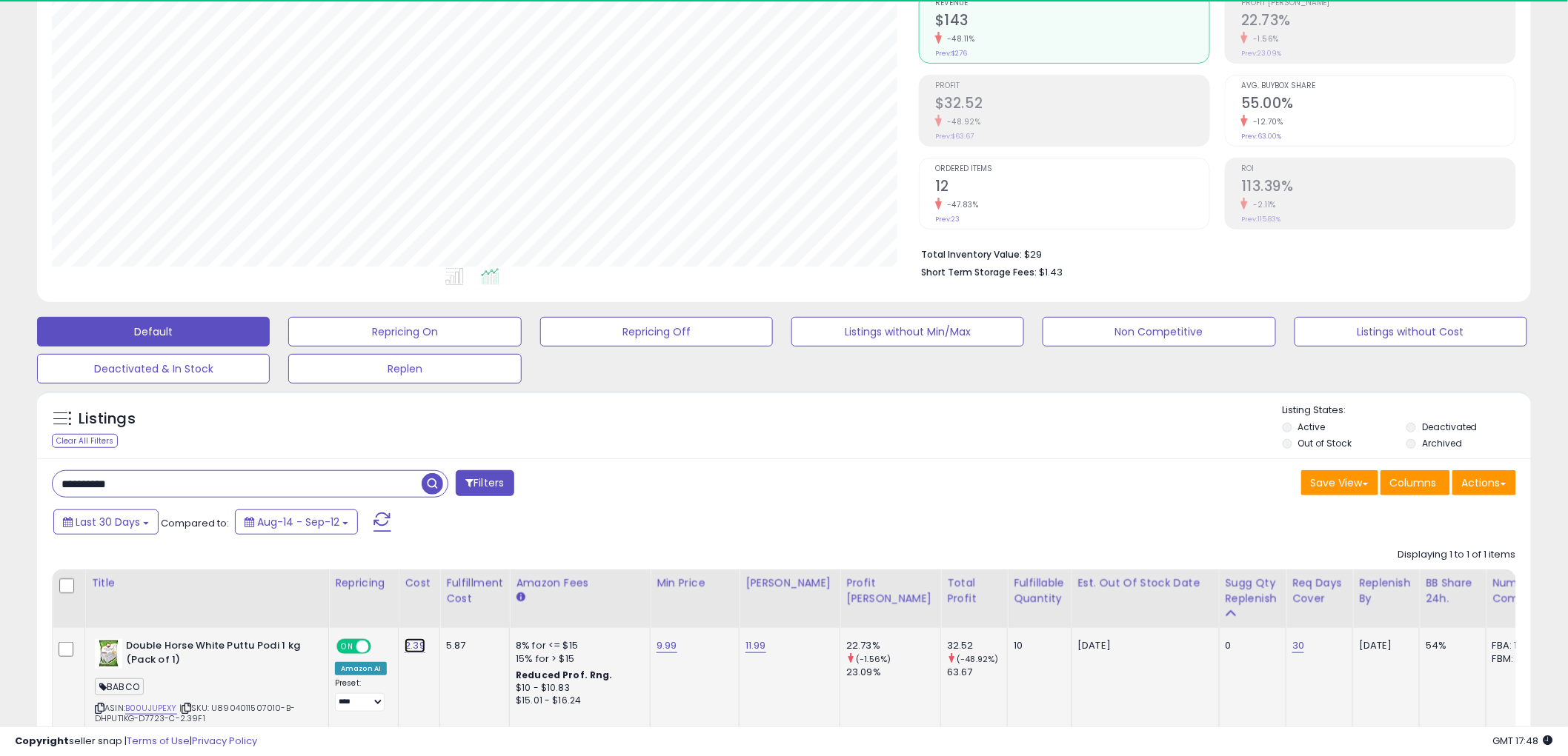
click at [405, 640] on link "2.39" at bounding box center [415, 646] width 20 height 14
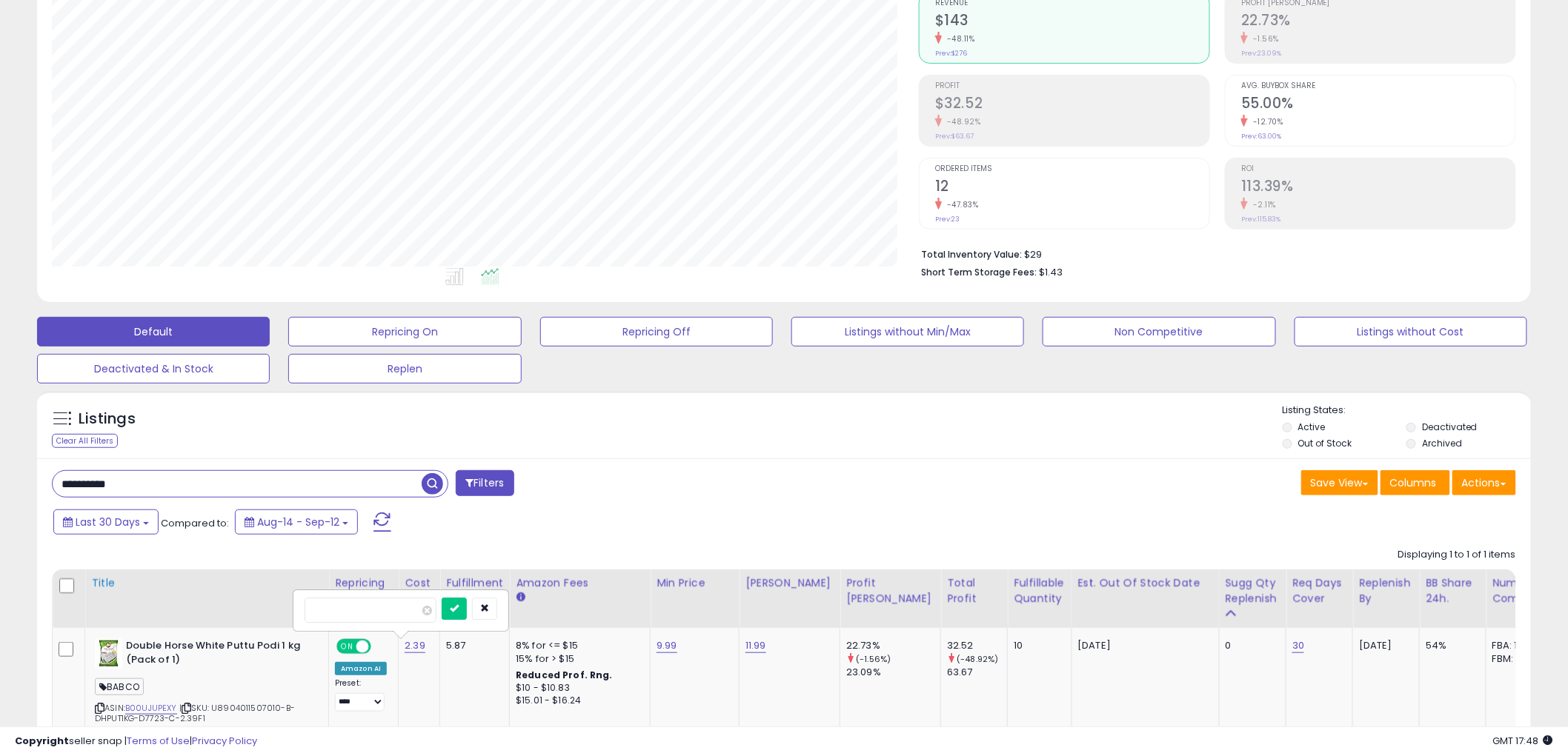
drag, startPoint x: 395, startPoint y: 604, endPoint x: 246, endPoint y: 595, distance: 149.3
click at [246, 595] on table "Title Repricing" at bounding box center [1057, 661] width 2012 height 183
type input "****"
click button "submit" at bounding box center [455, 609] width 25 height 22
drag, startPoint x: 660, startPoint y: 645, endPoint x: 650, endPoint y: 638, distance: 12.2
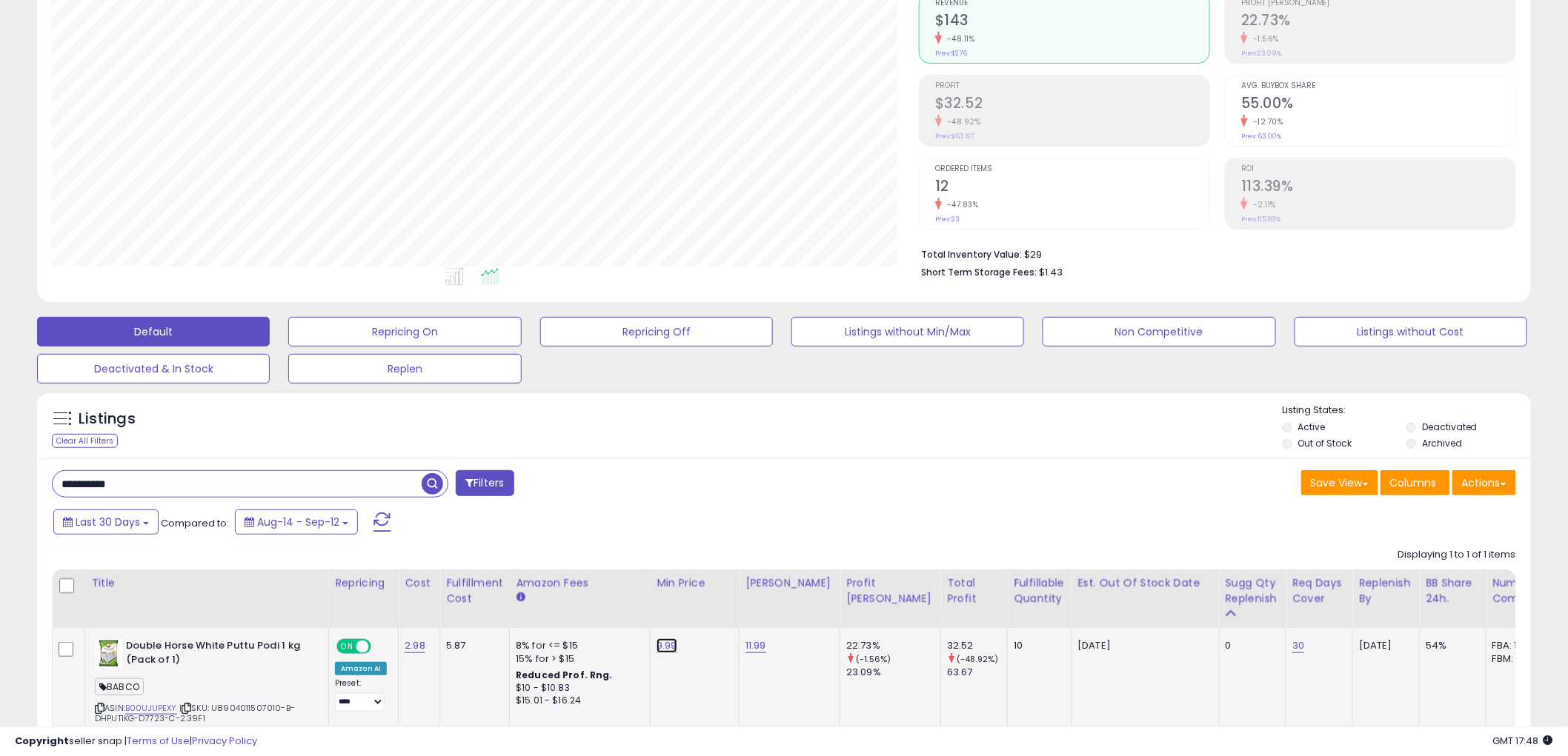
click at [660, 645] on link "9.99" at bounding box center [667, 646] width 20 height 14
drag, startPoint x: 566, startPoint y: 616, endPoint x: 523, endPoint y: 607, distance: 43.9
click at [523, 607] on table "Title Repricing" at bounding box center [1057, 661] width 2012 height 183
type input "*****"
click button "submit" at bounding box center [705, 609] width 25 height 22
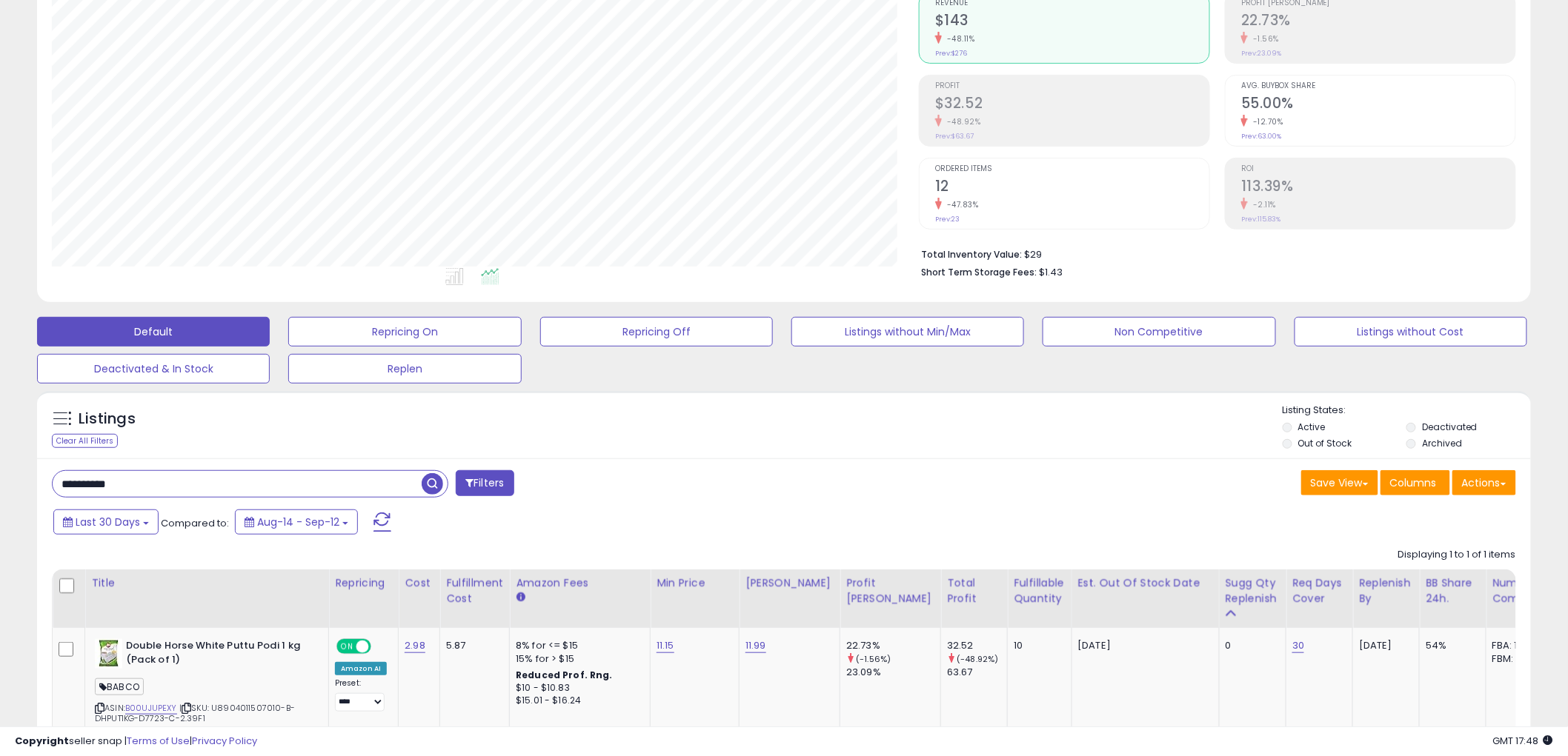
drag, startPoint x: 258, startPoint y: 477, endPoint x: -98, endPoint y: 465, distance: 356.2
click at [0, 465] on html "Unable to login Retrieving listings data.. has not yet accepted the Terms of Us…" at bounding box center [784, 228] width 1568 height 756
paste input "text"
type input "**********"
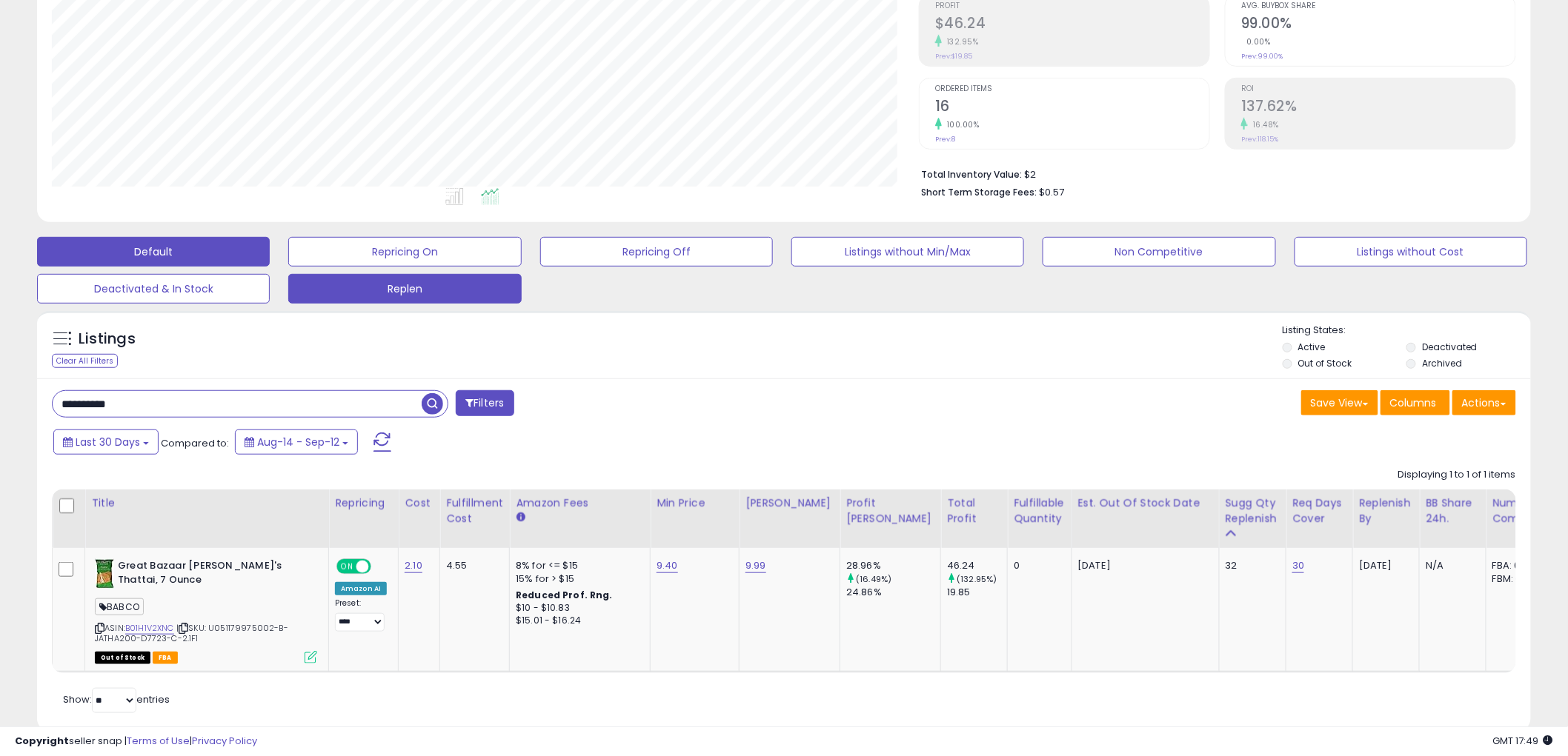
scroll to position [232, 0]
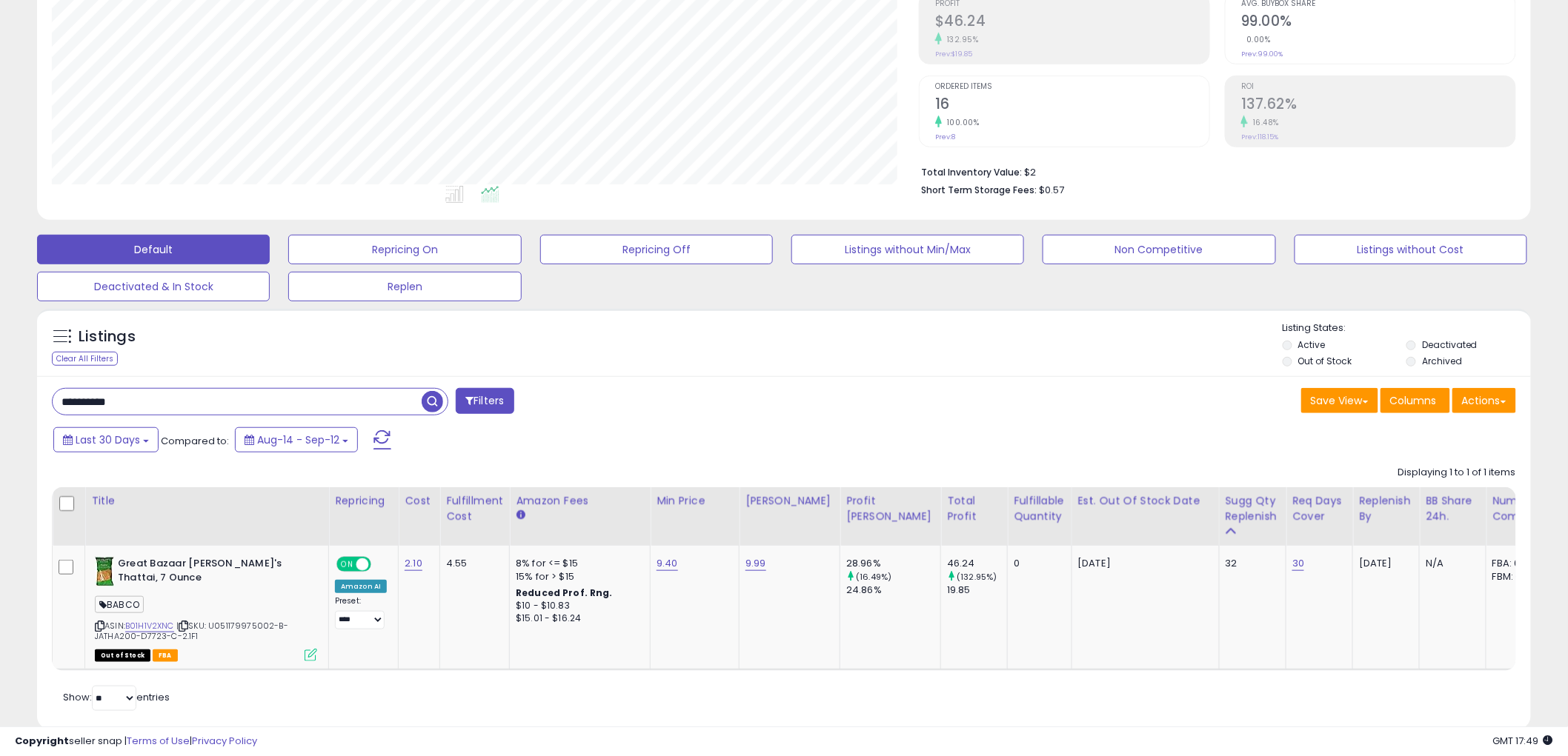
drag, startPoint x: 185, startPoint y: 400, endPoint x: -179, endPoint y: 353, distance: 367.0
click at [0, 353] on html "Unable to login Retrieving listings data.. has not yet accepted the Terms of Us…" at bounding box center [784, 146] width 1568 height 756
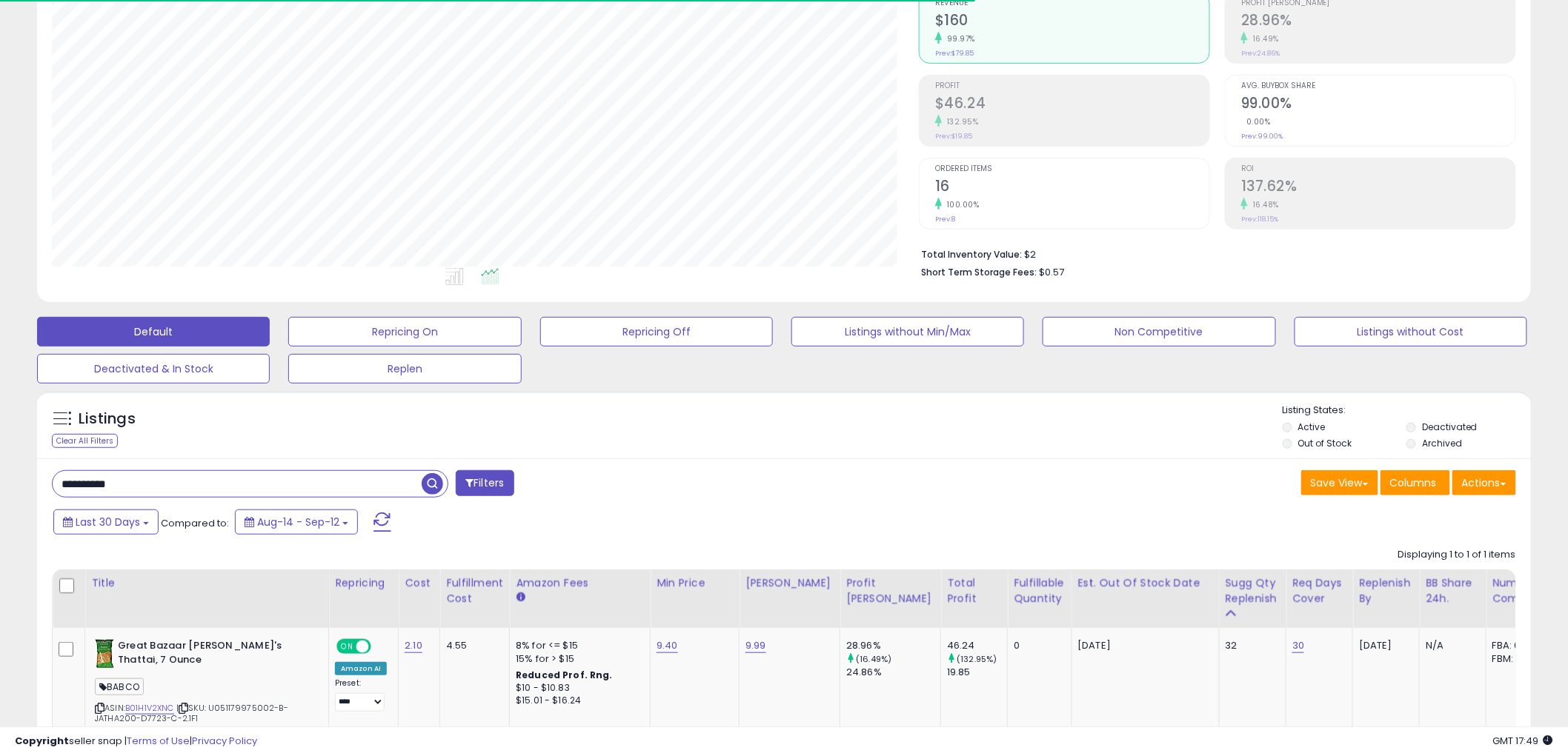
scroll to position [303, 867]
click at [410, 651] on link "2.10" at bounding box center [413, 646] width 18 height 14
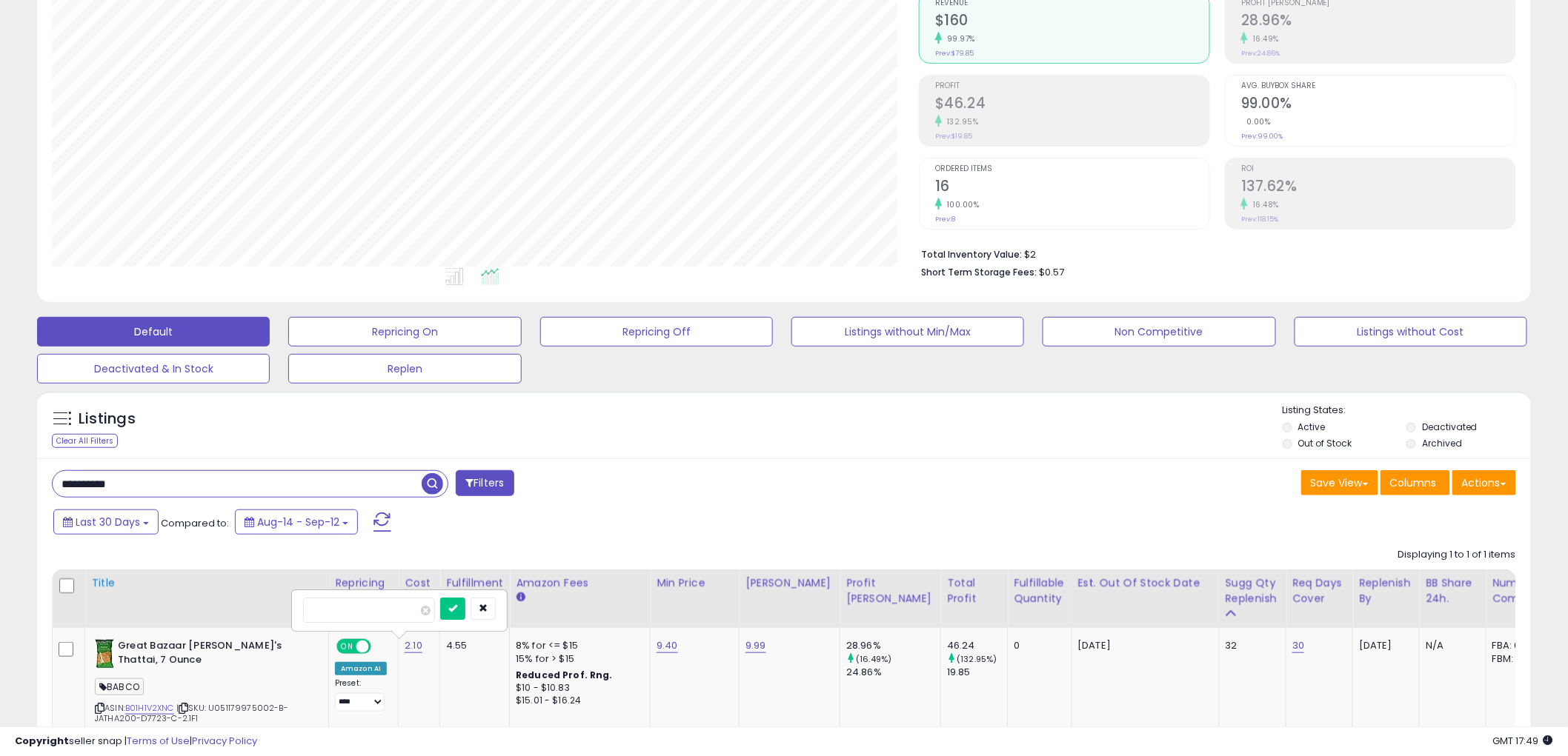
drag, startPoint x: 252, startPoint y: 596, endPoint x: 239, endPoint y: 595, distance: 13.0
click at [240, 595] on table "Title Repricing" at bounding box center [1058, 661] width 2012 height 183
type input "****"
click button "submit" at bounding box center [453, 609] width 25 height 22
drag, startPoint x: 159, startPoint y: 485, endPoint x: -138, endPoint y: 482, distance: 297.0
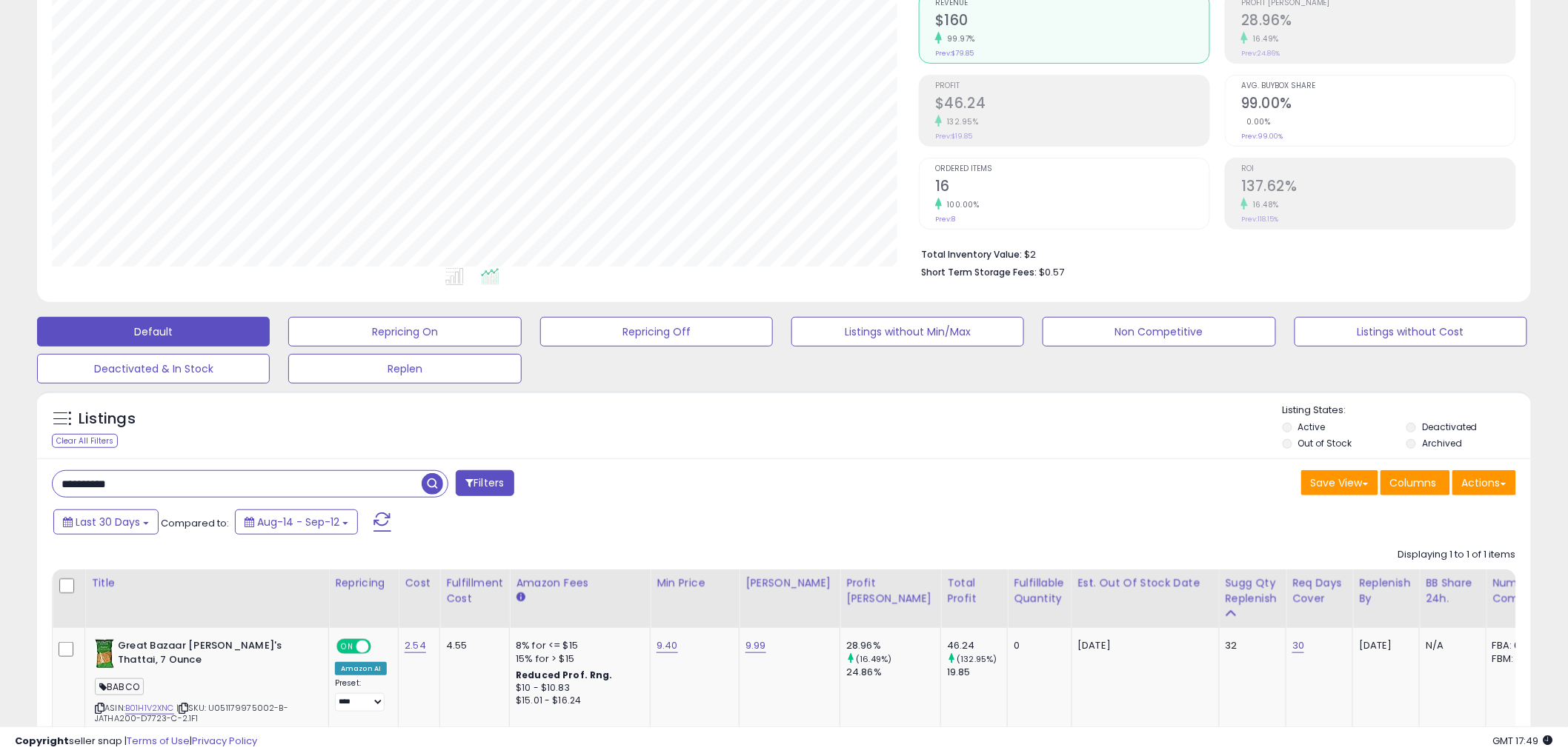
click at [0, 482] on html "Unable to login Retrieving listings data.. has not yet accepted the Terms of Us…" at bounding box center [784, 228] width 1568 height 756
paste input "text"
drag, startPoint x: 218, startPoint y: 475, endPoint x: -84, endPoint y: 454, distance: 302.7
click at [0, 454] on html "Unable to login Retrieving listings data.. has not yet accepted the Terms of Us…" at bounding box center [784, 228] width 1568 height 756
paste input "text"
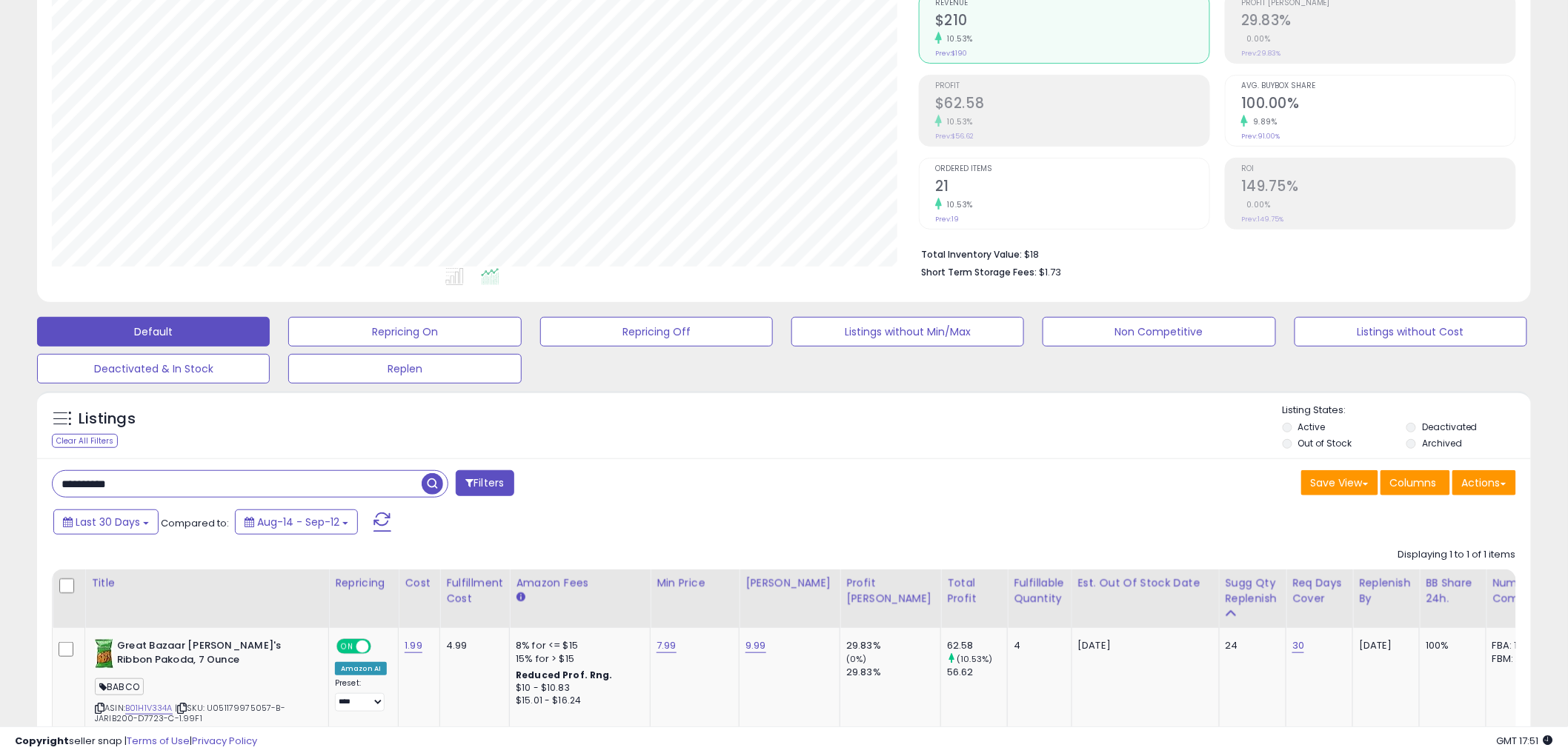
type input "**********"
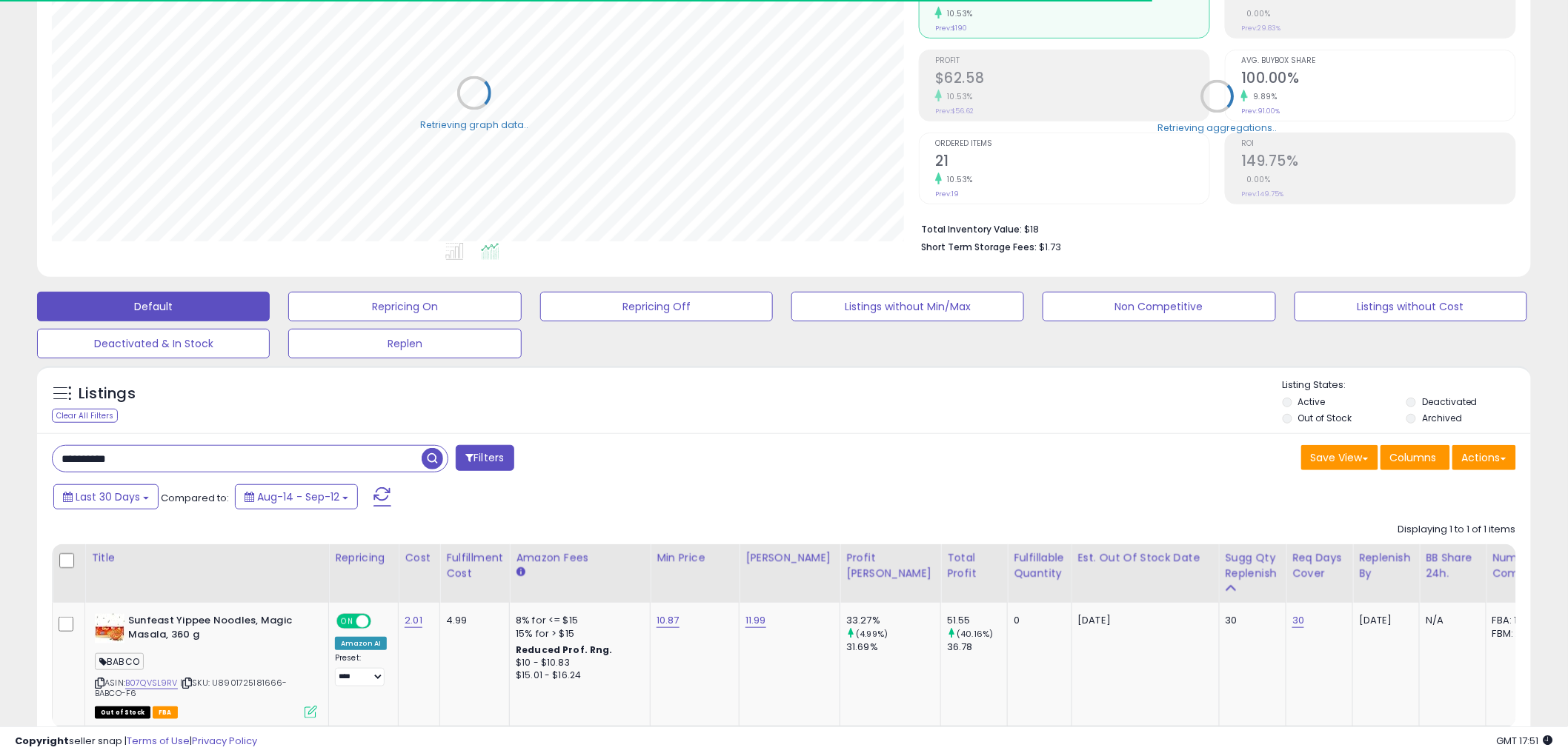
scroll to position [740323, 740130]
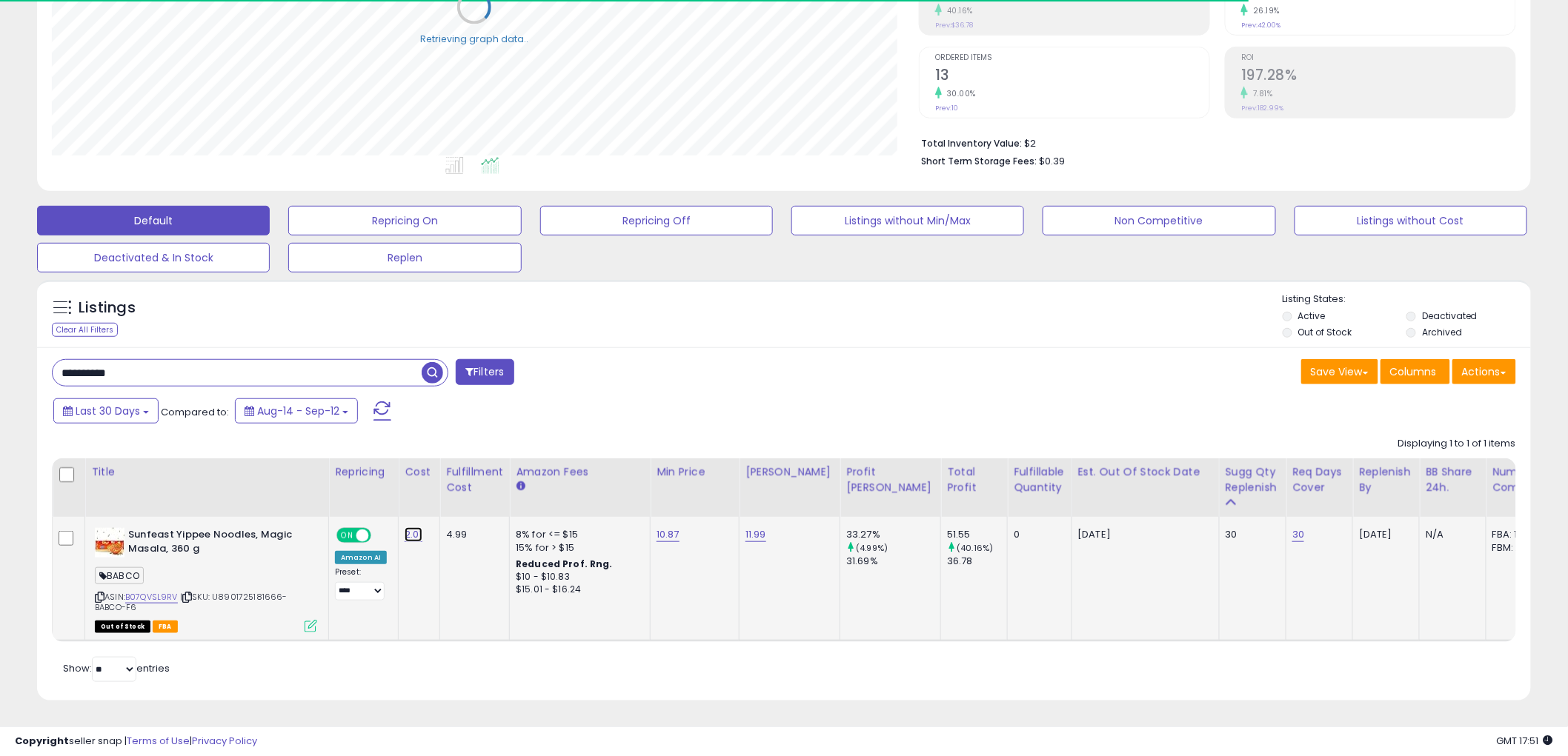
click at [414, 528] on link "2.01" at bounding box center [413, 534] width 18 height 14
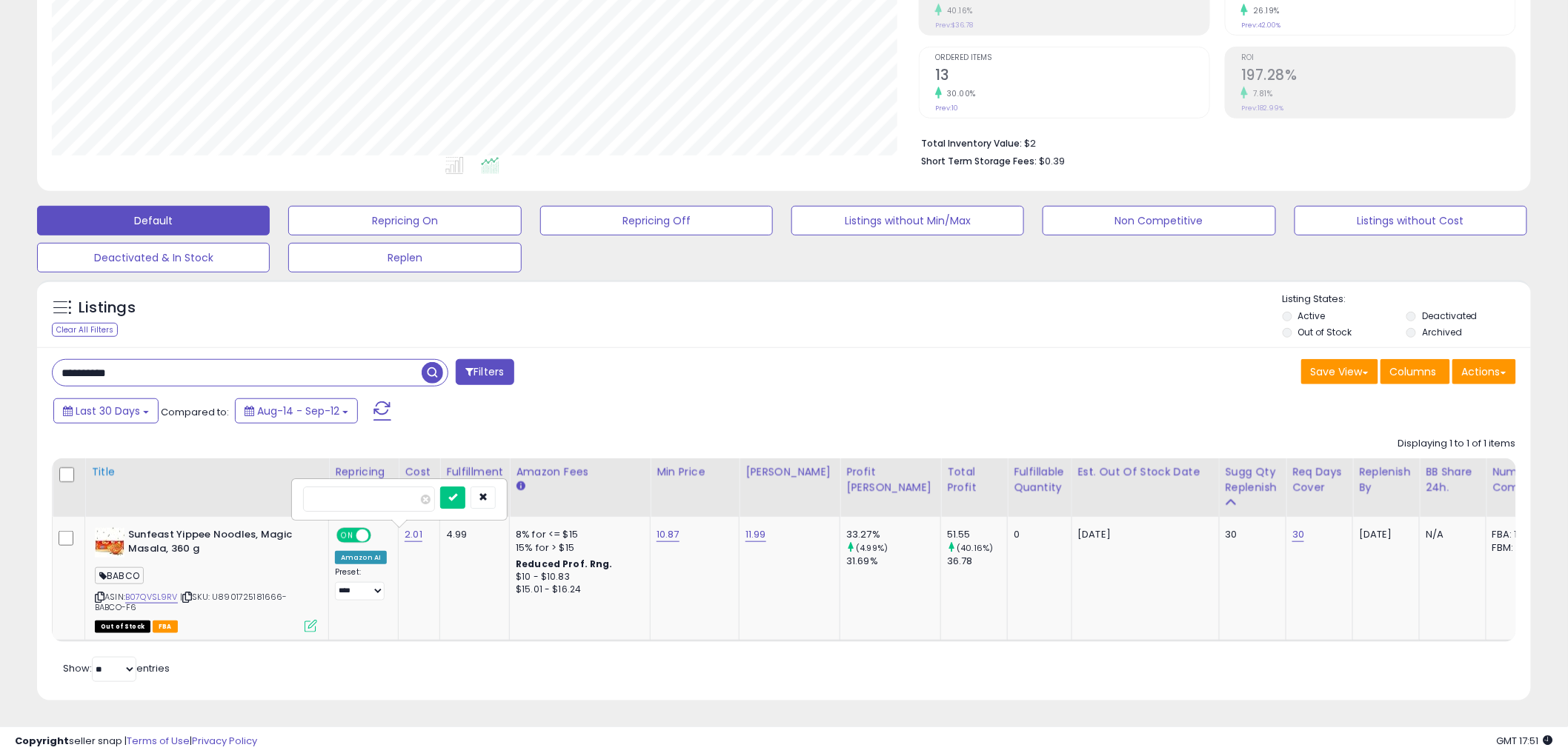
drag, startPoint x: 297, startPoint y: 488, endPoint x: 223, endPoint y: 488, distance: 74.0
click at [269, 488] on table "Title Repricing" at bounding box center [1056, 550] width 2010 height 183
type input "****"
click button "submit" at bounding box center [453, 498] width 25 height 22
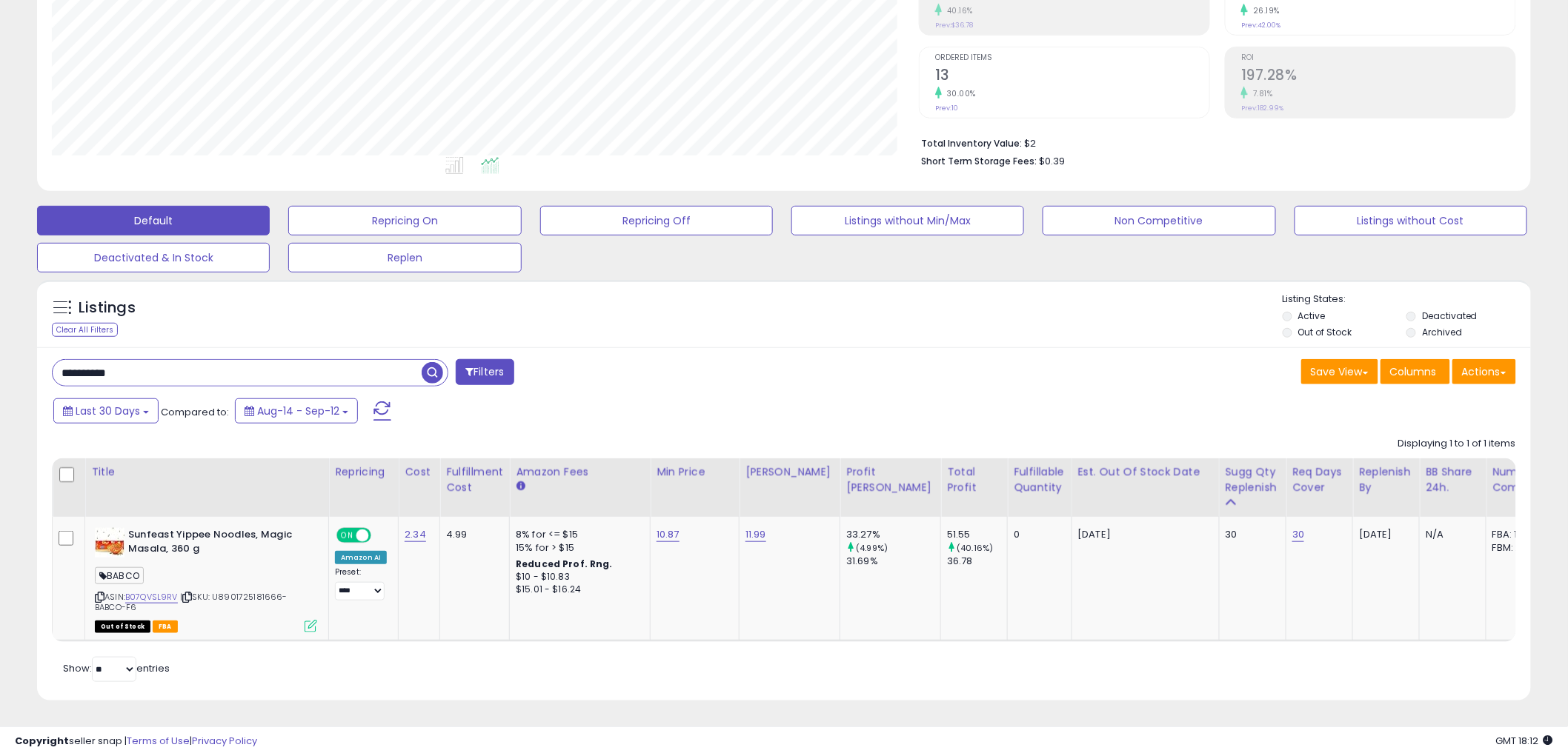
drag, startPoint x: 131, startPoint y: 361, endPoint x: -133, endPoint y: 361, distance: 264.0
click at [0, 361] on html "Unable to login Retrieving listings data.. has not yet accepted the Terms of Us…" at bounding box center [784, 117] width 1568 height 756
paste input "text"
type input "**********"
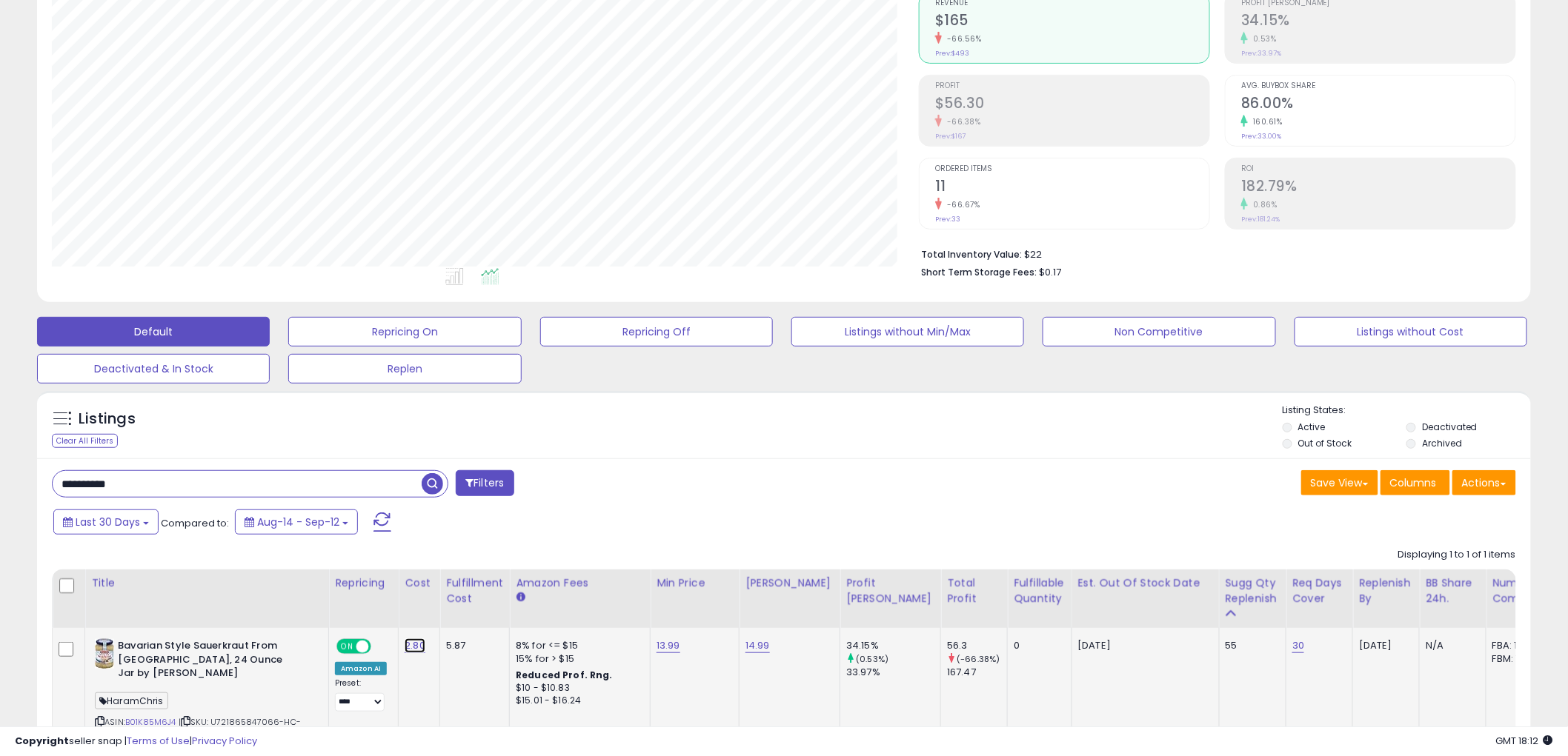
click at [421, 646] on link "2.80" at bounding box center [415, 646] width 20 height 14
drag, startPoint x: 363, startPoint y: 610, endPoint x: 232, endPoint y: 600, distance: 131.4
click at [235, 601] on table "Title Repricing" at bounding box center [1057, 668] width 2011 height 198
type input "****"
click button "submit" at bounding box center [455, 609] width 25 height 22
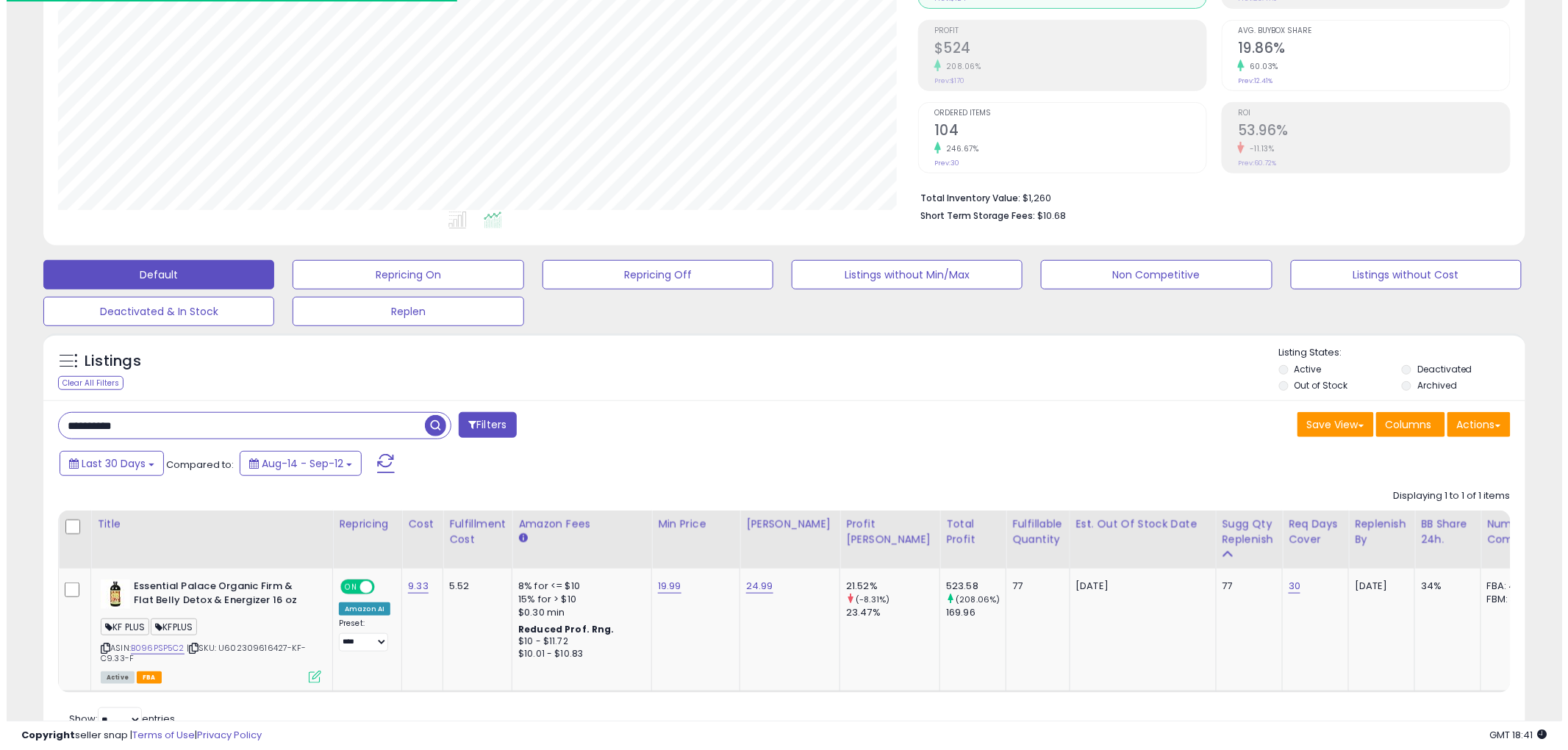
scroll to position [301, 860]
click at [487, 427] on button "Filters" at bounding box center [481, 425] width 57 height 26
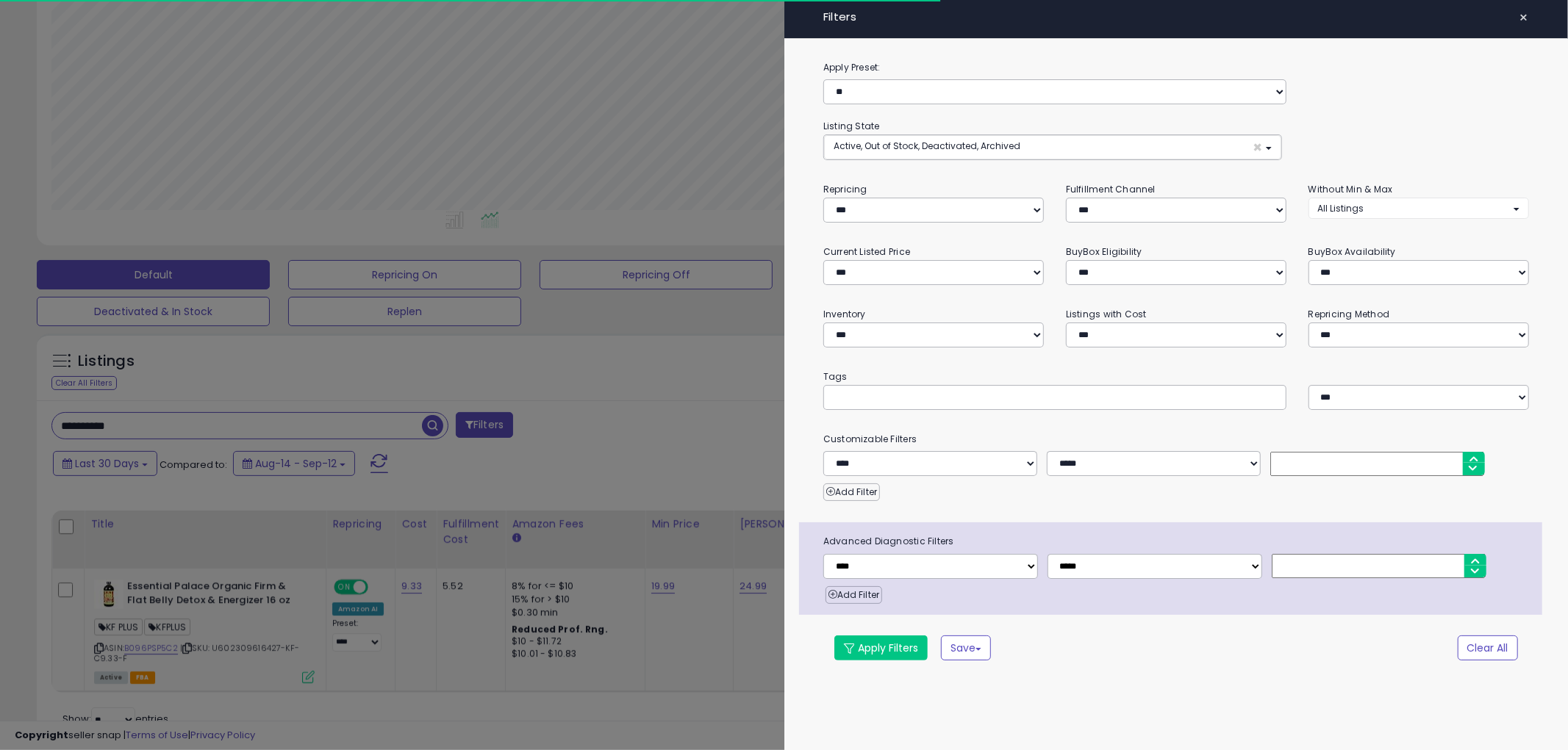
scroll to position [301, 868]
click at [894, 397] on input "text" at bounding box center [943, 396] width 221 height 14
type input "*****"
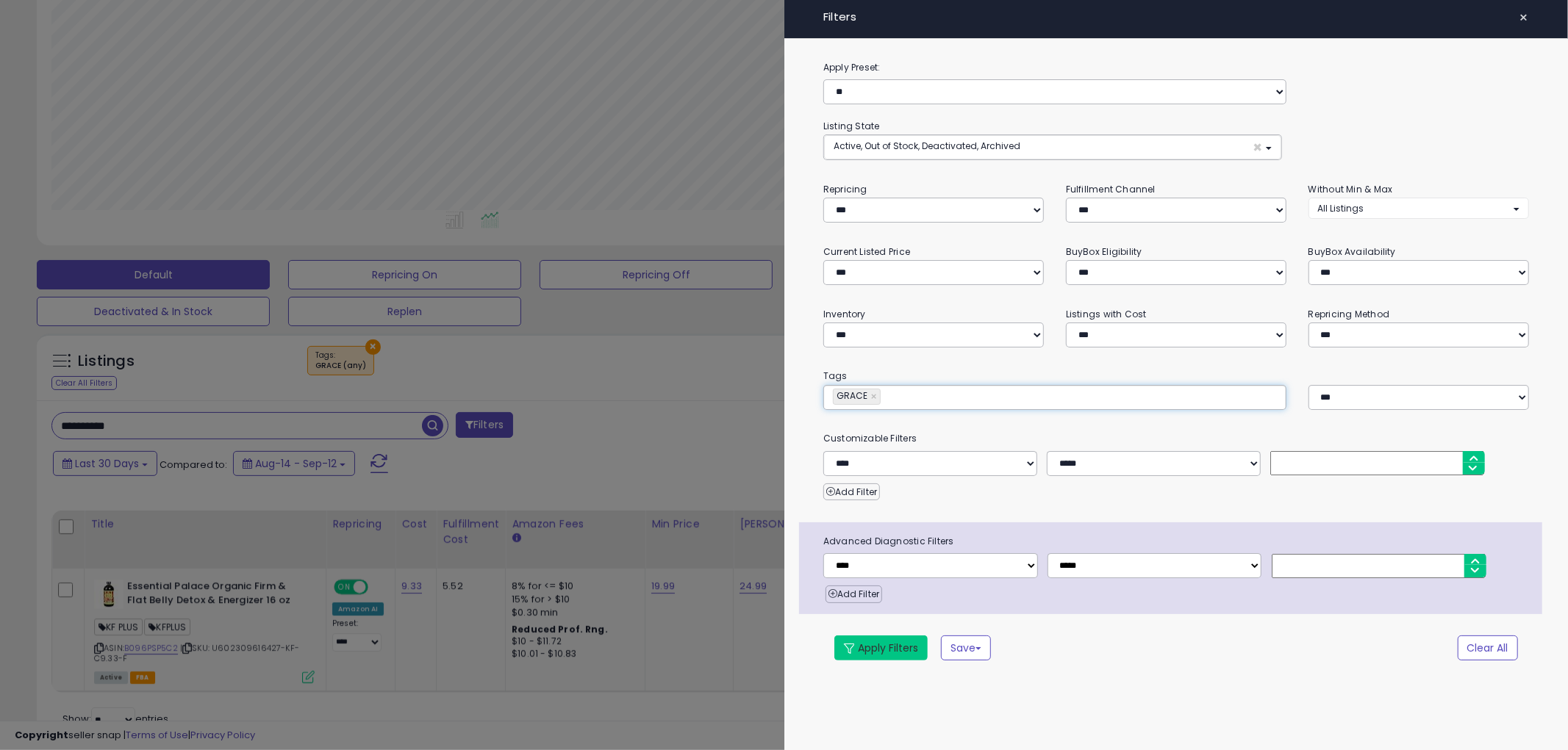
click at [848, 643] on button "Apply Filters" at bounding box center [881, 648] width 94 height 25
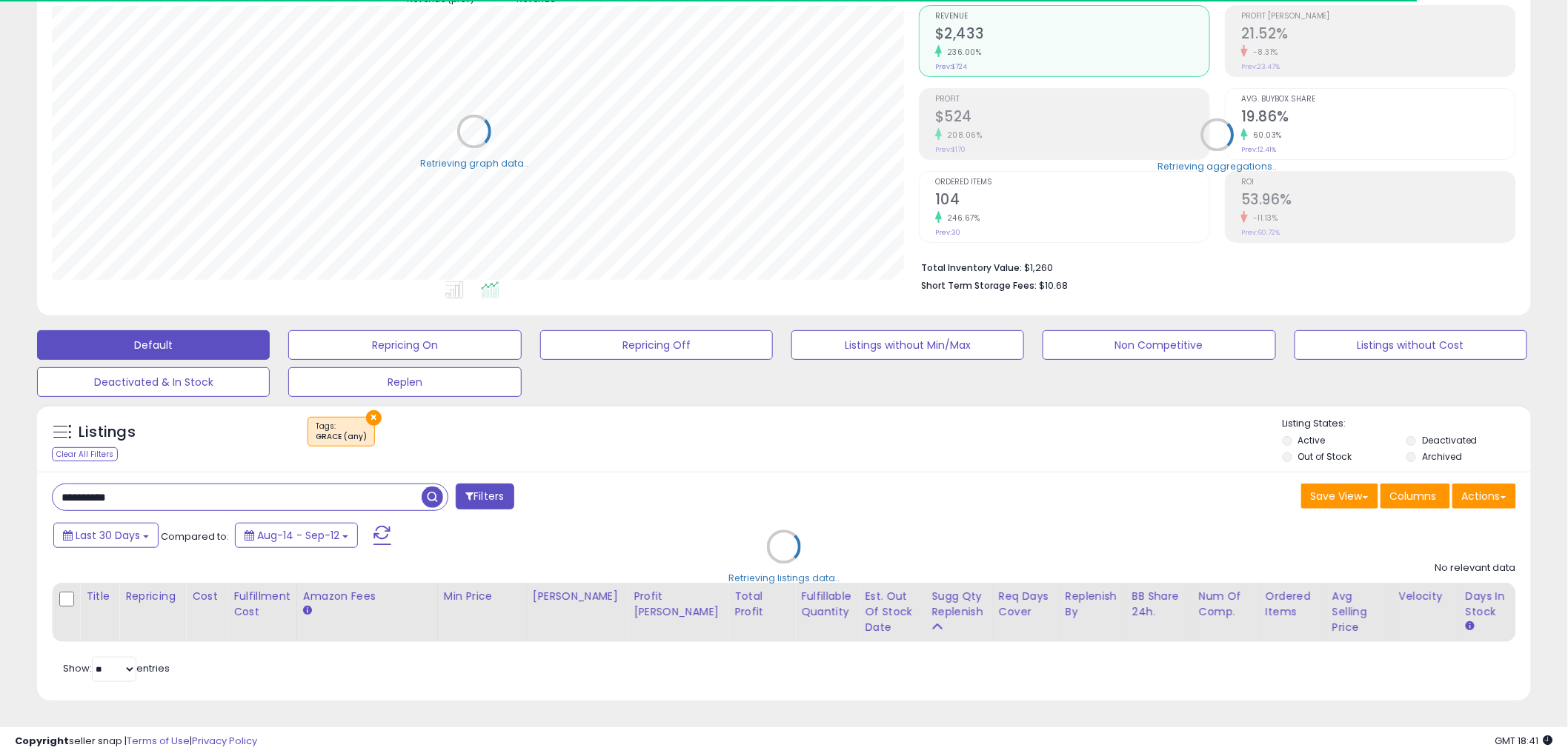
scroll to position [740323, 740130]
drag, startPoint x: 201, startPoint y: 482, endPoint x: -37, endPoint y: 482, distance: 238.0
click at [0, 482] on html "Unable to login Retrieving listings data.. has not yet accepted the Terms of Us…" at bounding box center [784, 242] width 1568 height 756
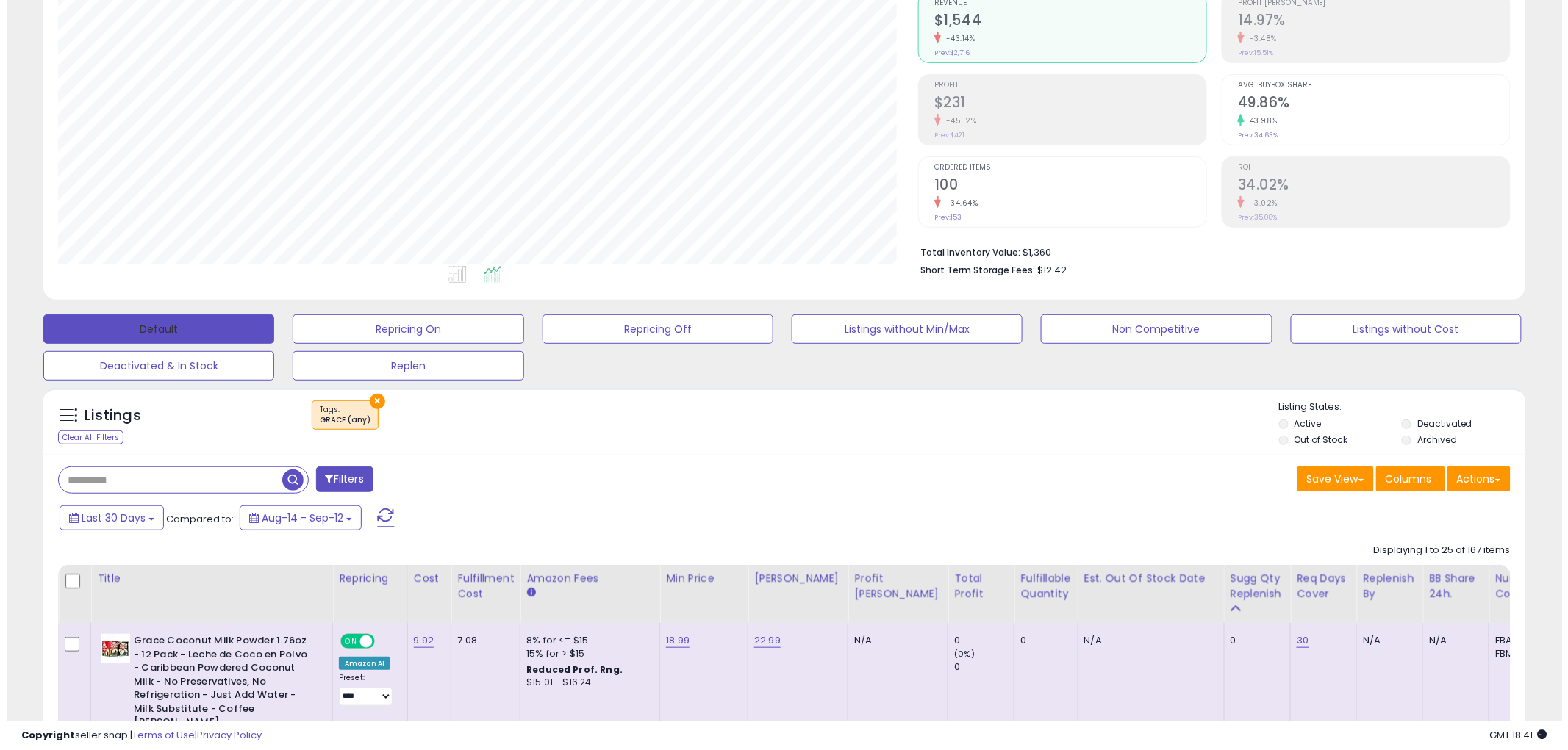
scroll to position [301, 860]
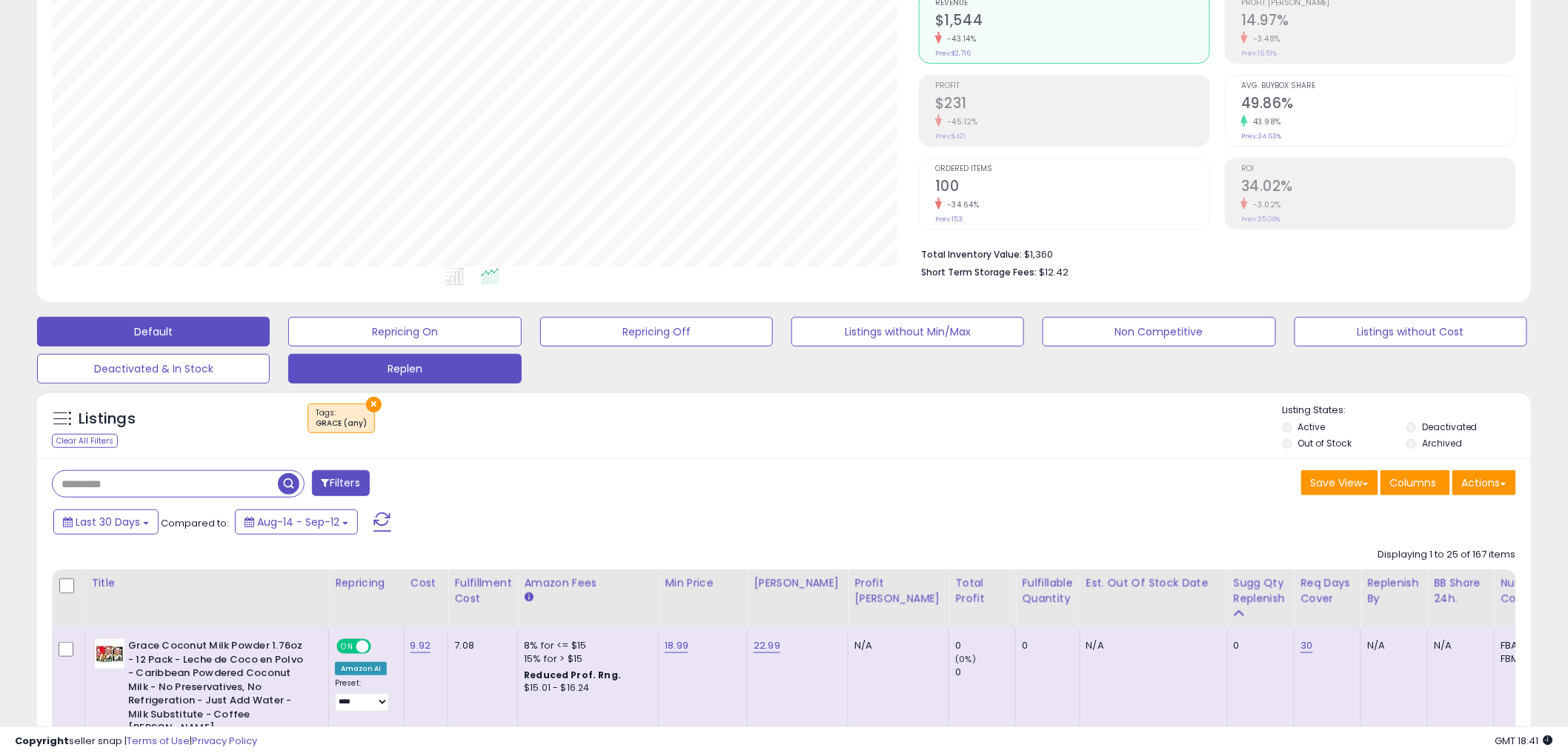
click at [439, 370] on button "Replen" at bounding box center [405, 369] width 233 height 30
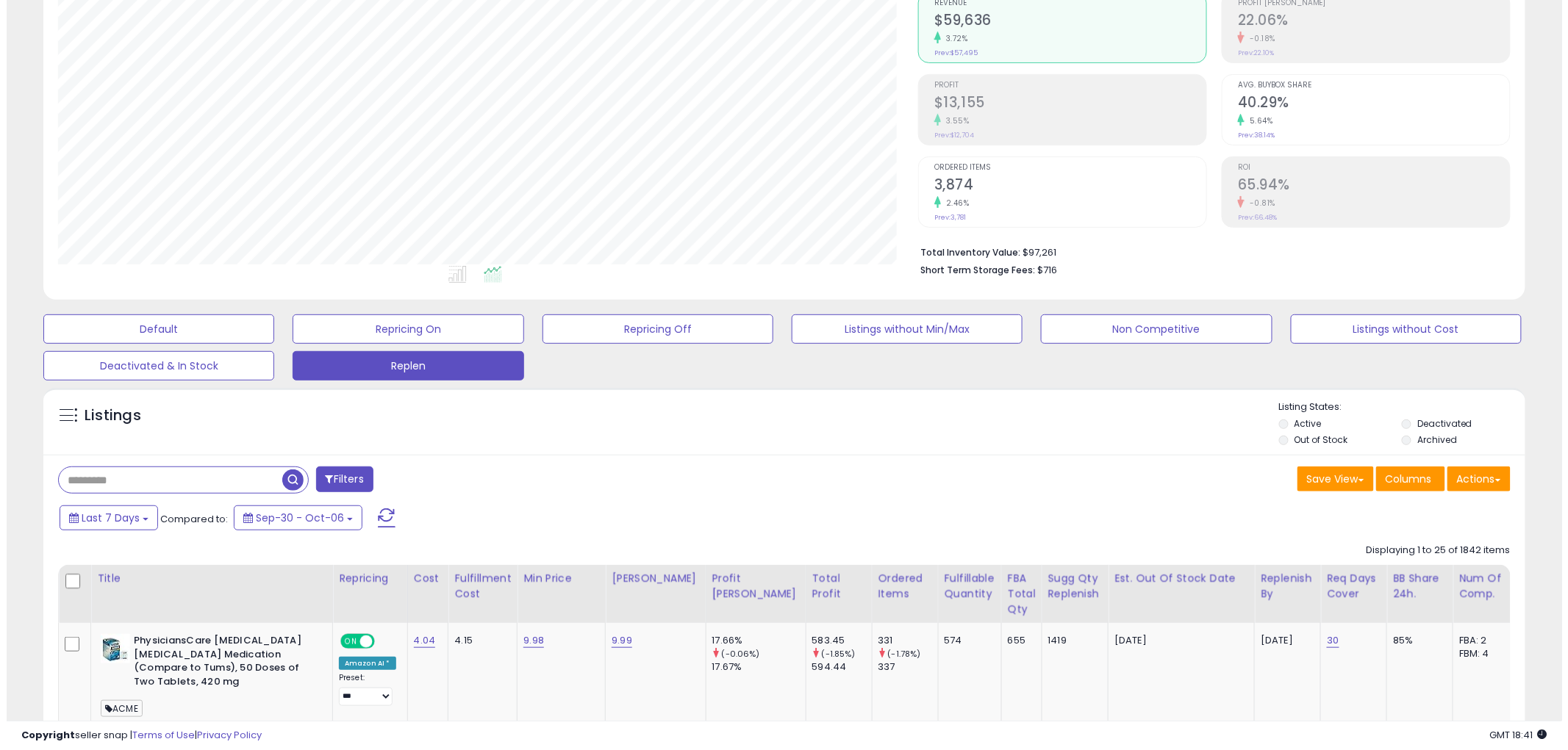
scroll to position [230, 0]
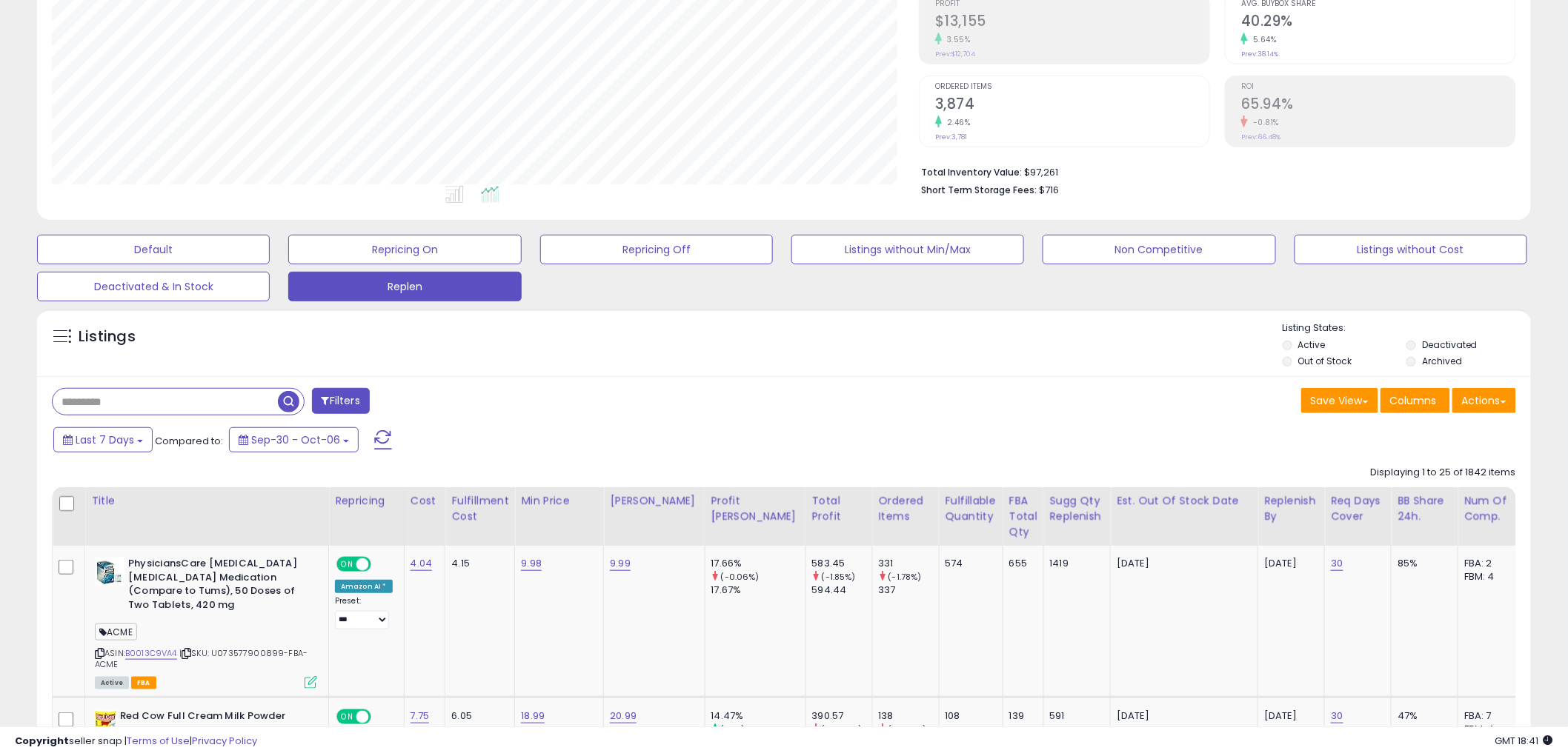
click at [348, 403] on button "Filters" at bounding box center [341, 401] width 58 height 26
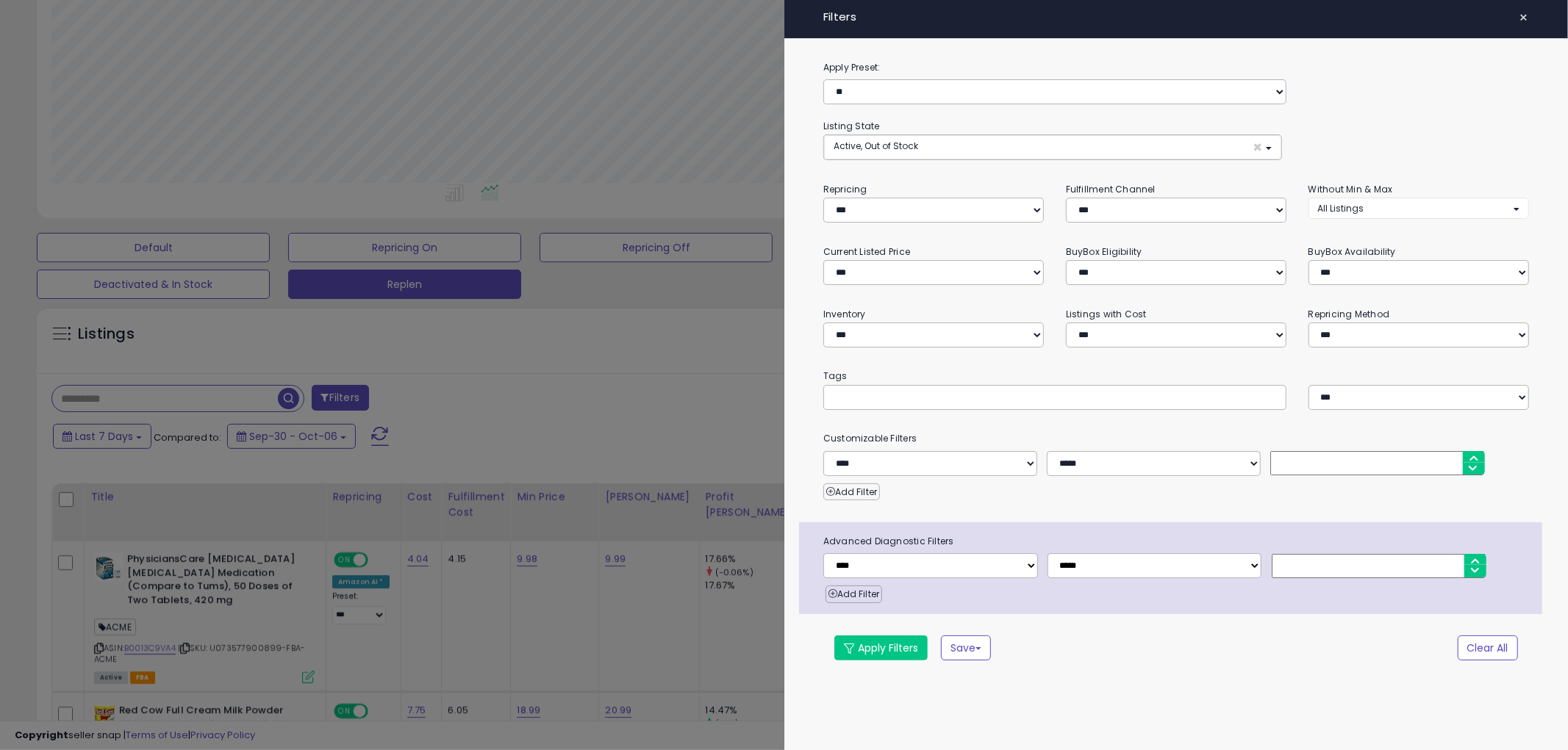
click at [656, 399] on div at bounding box center [784, 375] width 1568 height 750
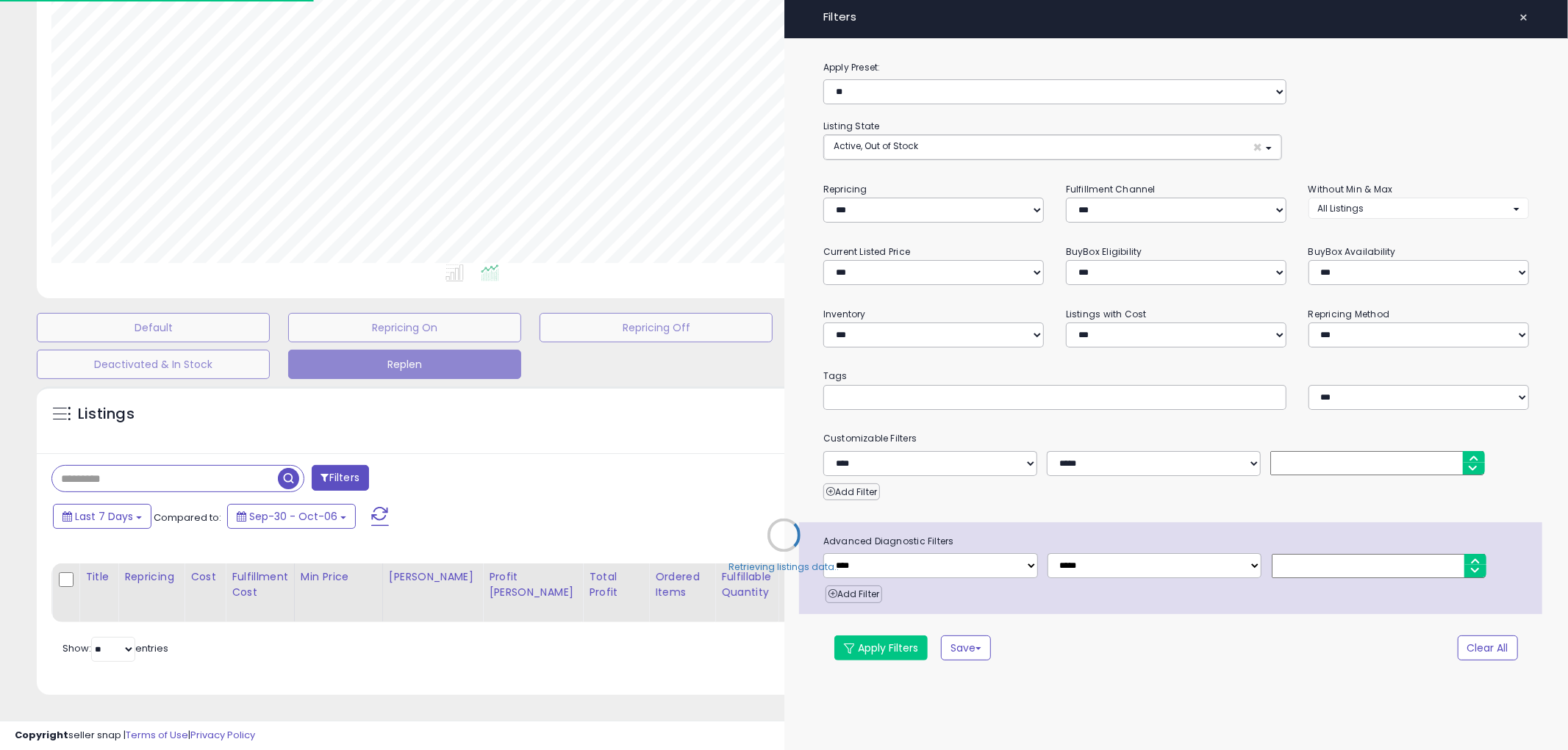
select select "*"
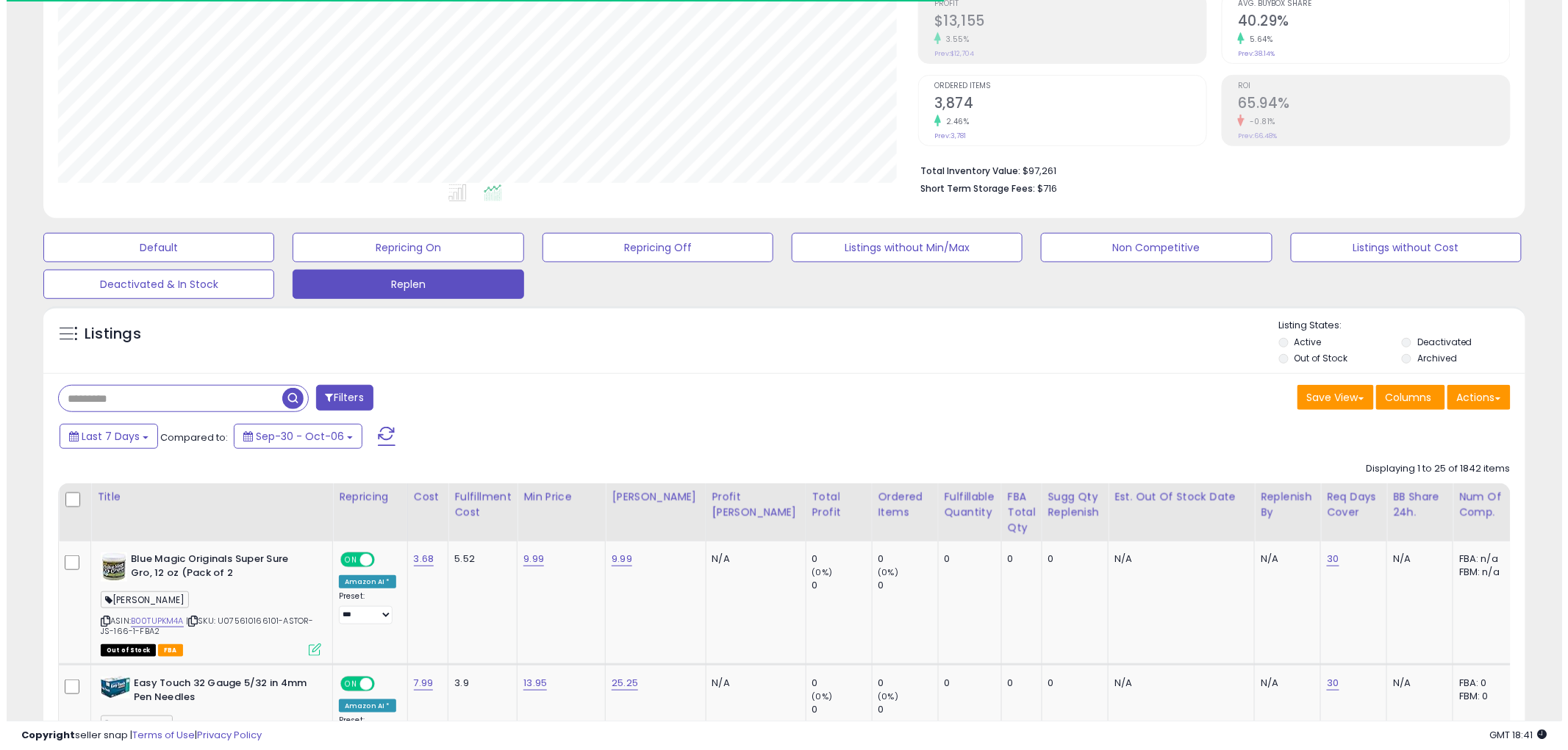
scroll to position [301, 860]
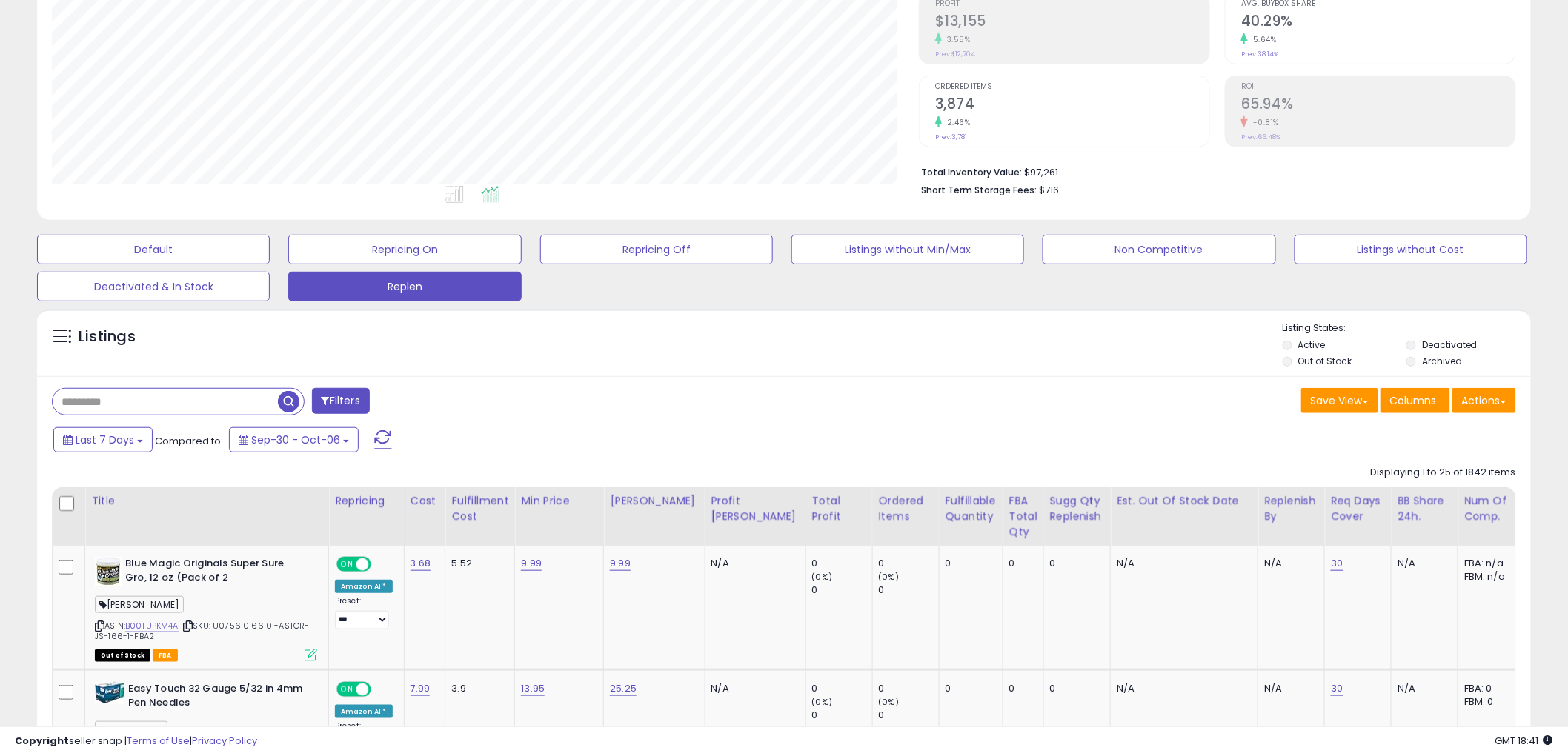
click at [350, 400] on button "Filters" at bounding box center [341, 401] width 58 height 26
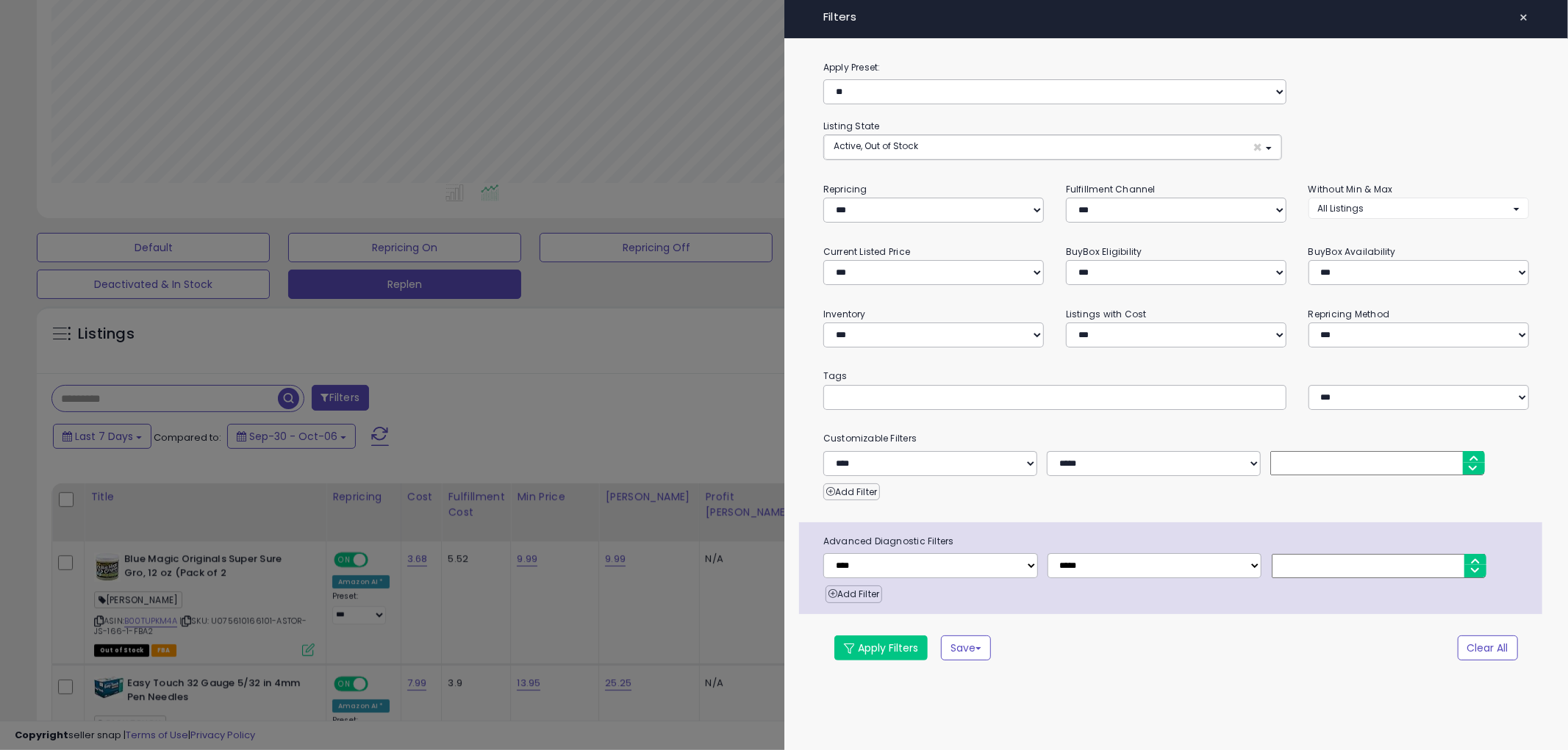
click at [928, 402] on input "text" at bounding box center [943, 396] width 221 height 14
type input "*****"
click at [883, 655] on button "Apply Filters" at bounding box center [881, 648] width 94 height 25
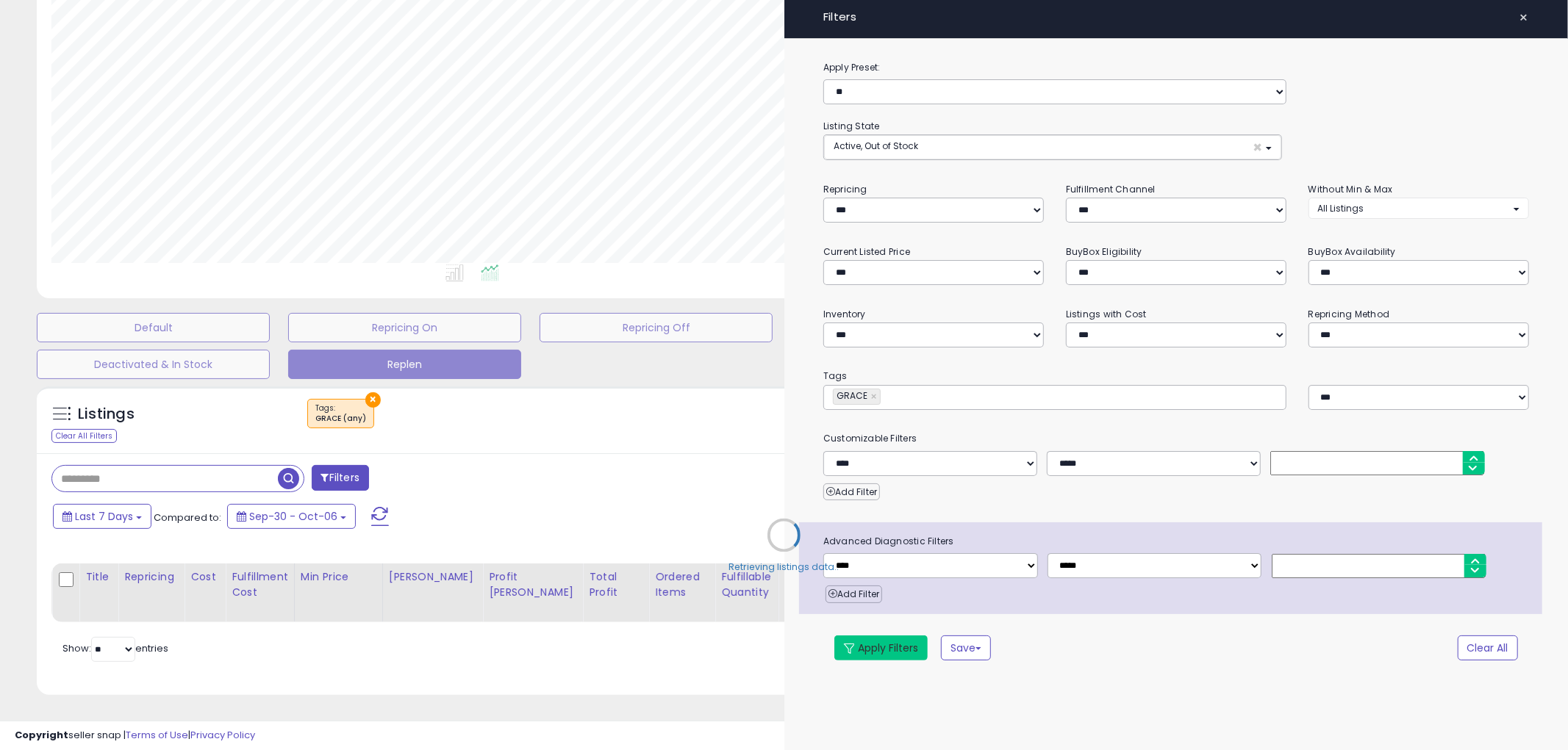
select select "*"
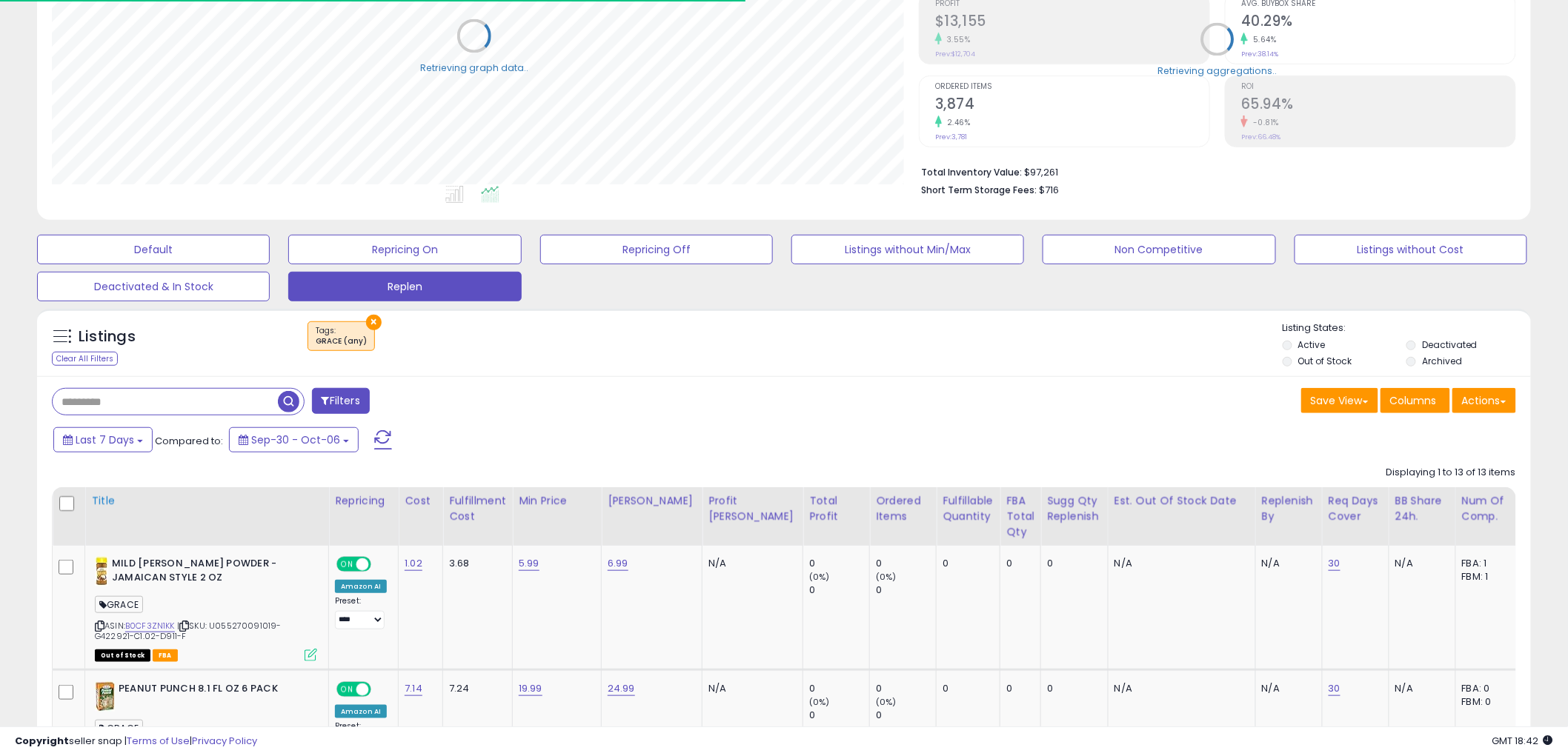
scroll to position [740323, 740130]
click at [124, 449] on button "Last 7 Days" at bounding box center [103, 440] width 99 height 25
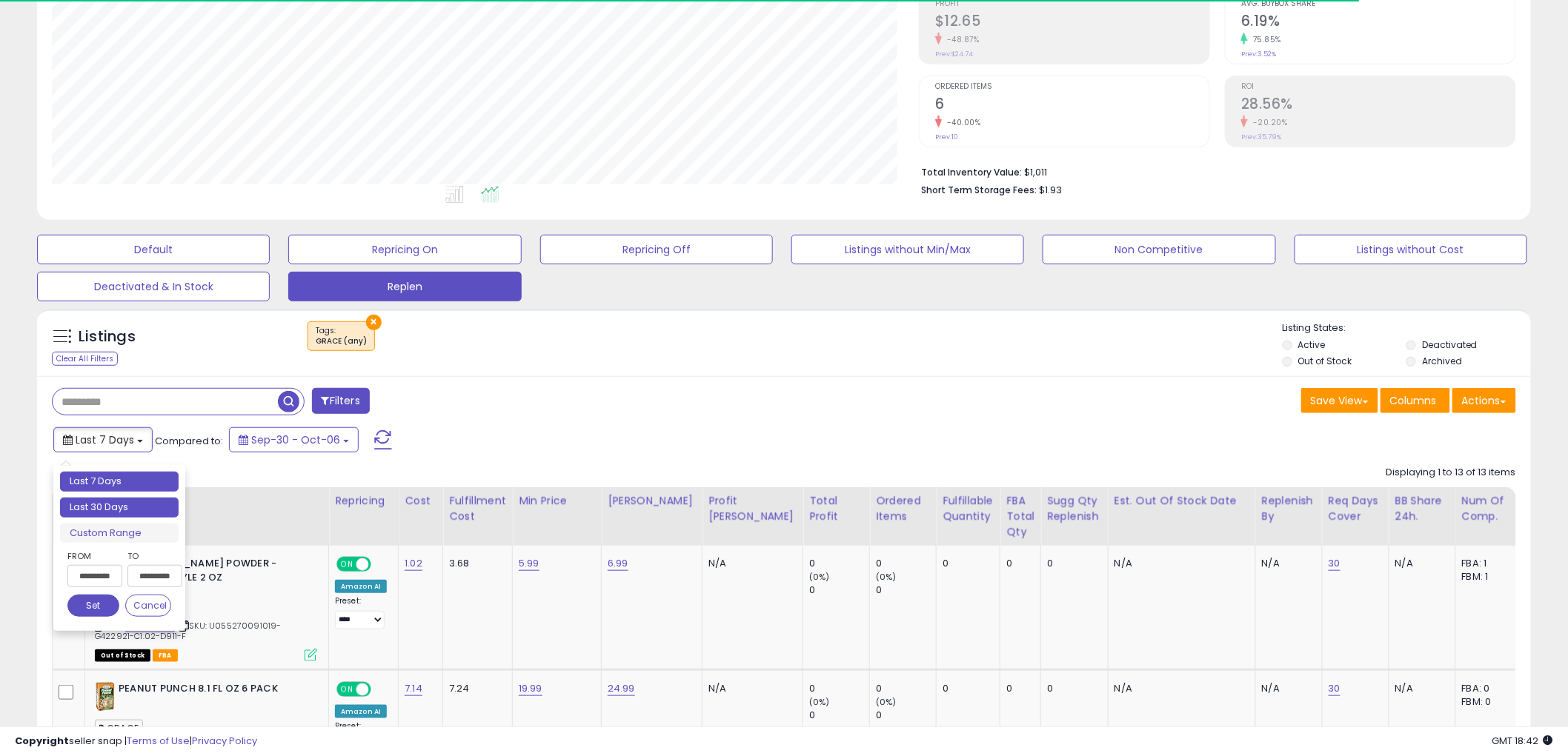
type input "**********"
click at [127, 506] on li "Last 30 Days" at bounding box center [120, 508] width 119 height 20
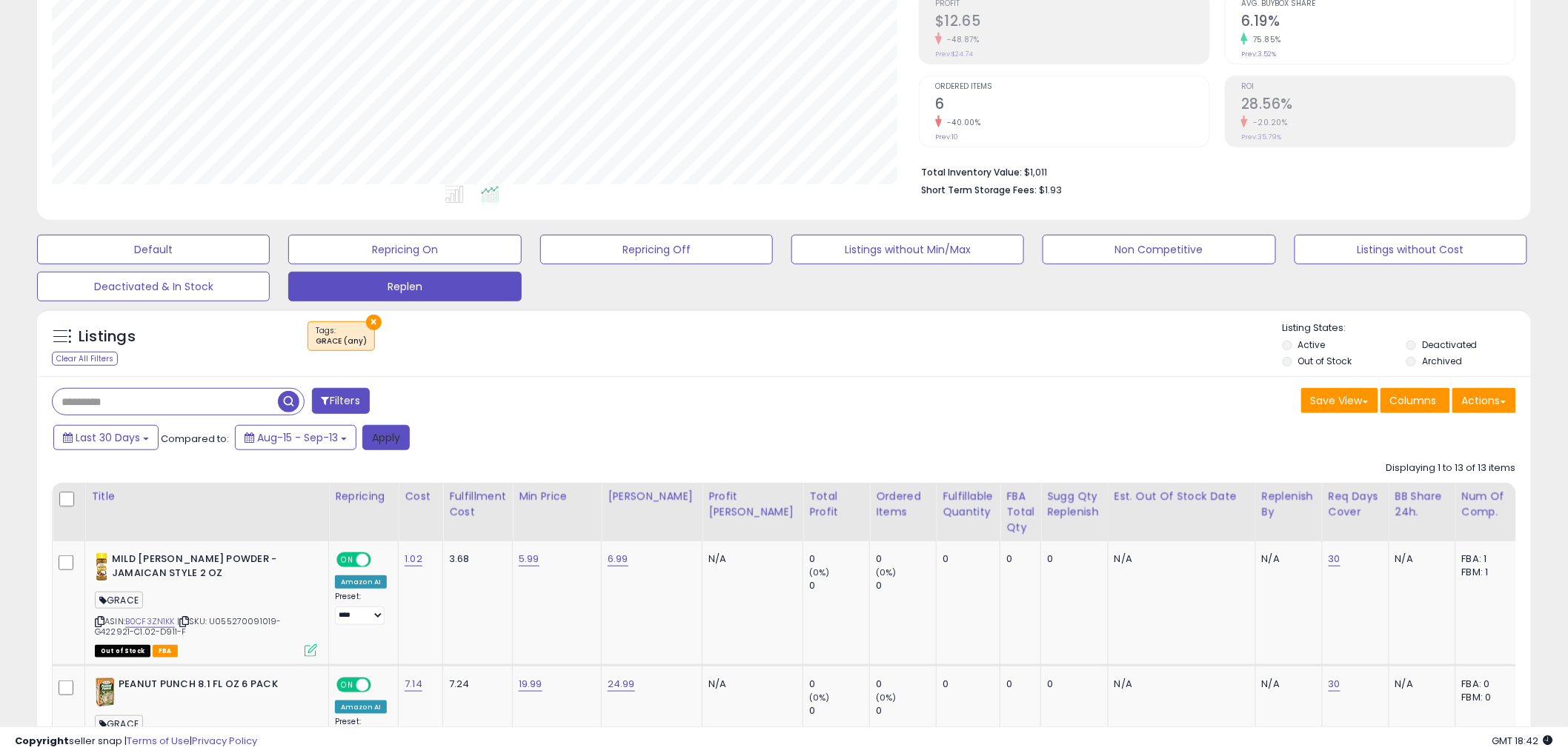
click at [387, 441] on button "Apply" at bounding box center [386, 437] width 48 height 25
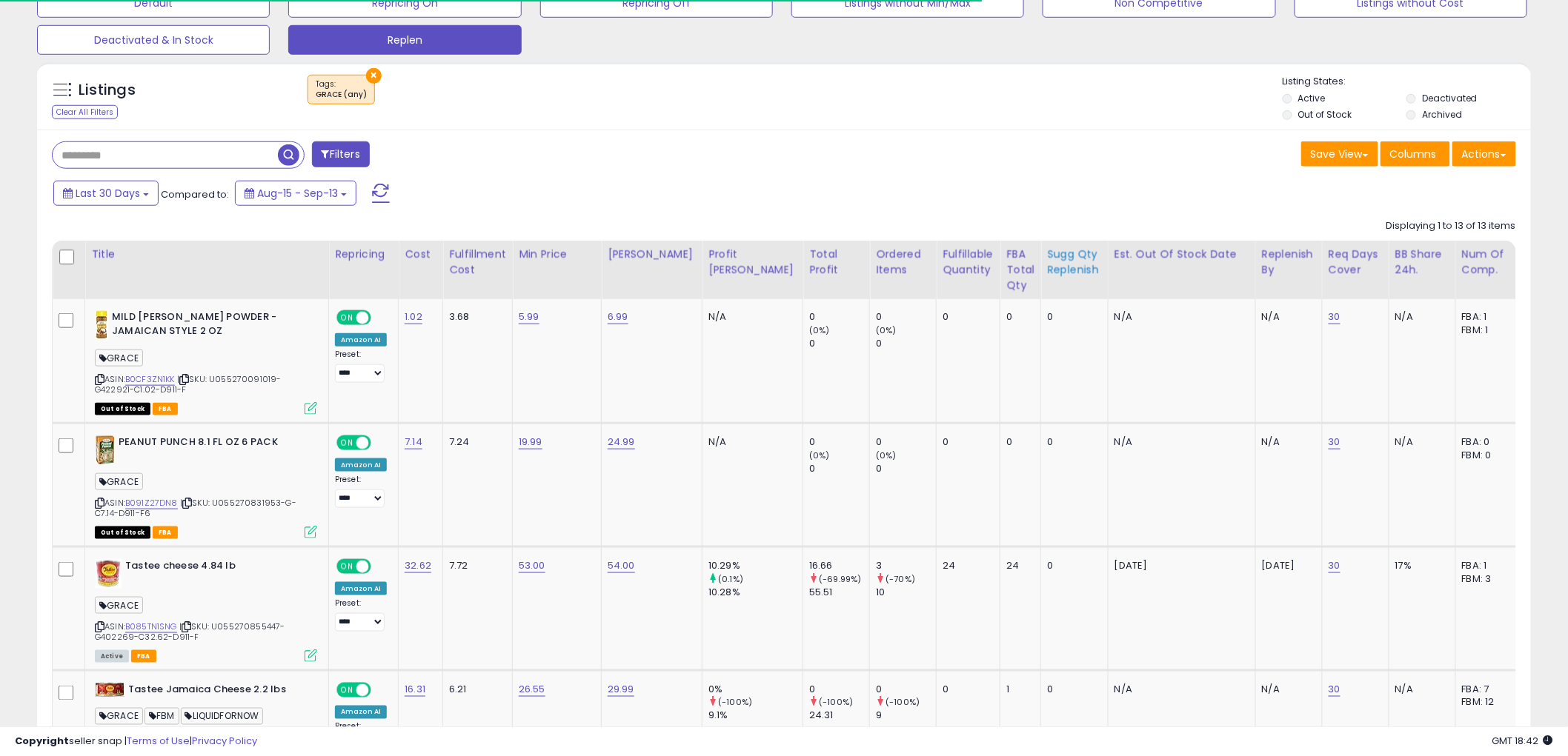
click at [1047, 260] on div "Sugg Qty Replenish" at bounding box center [1074, 262] width 55 height 31
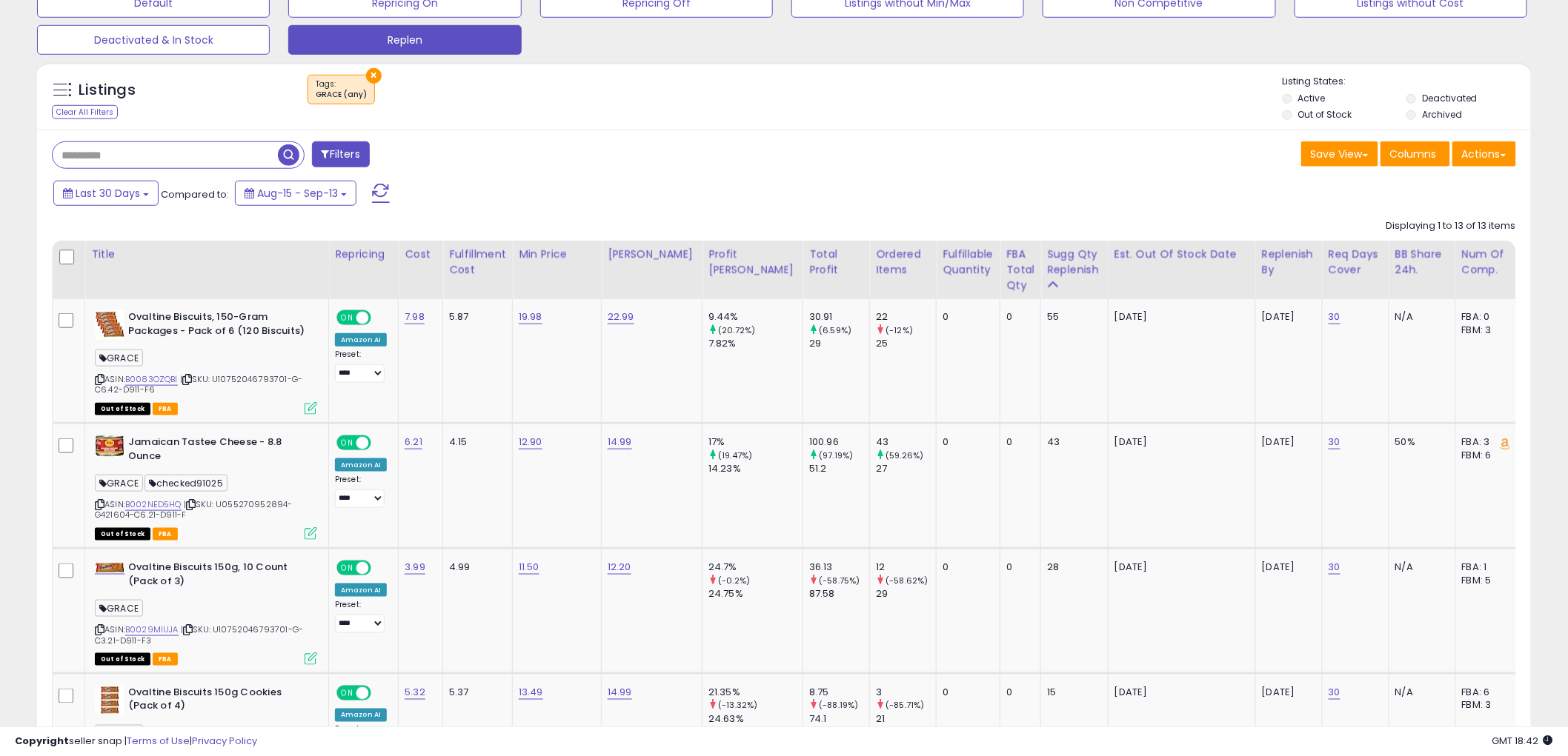
scroll to position [303, 867]
click at [161, 375] on link "B0083OZQBI" at bounding box center [151, 379] width 53 height 13
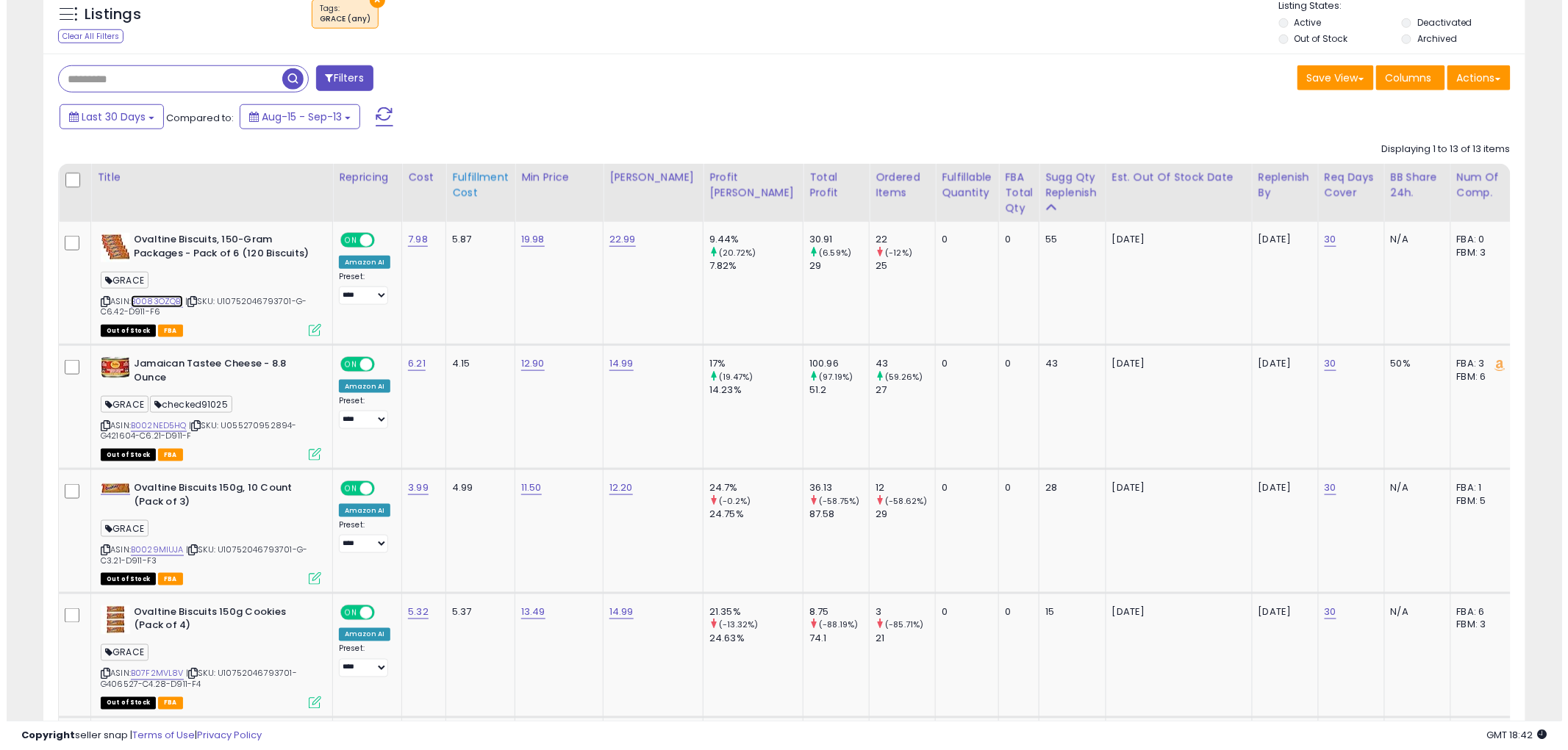
scroll to position [556, 0]
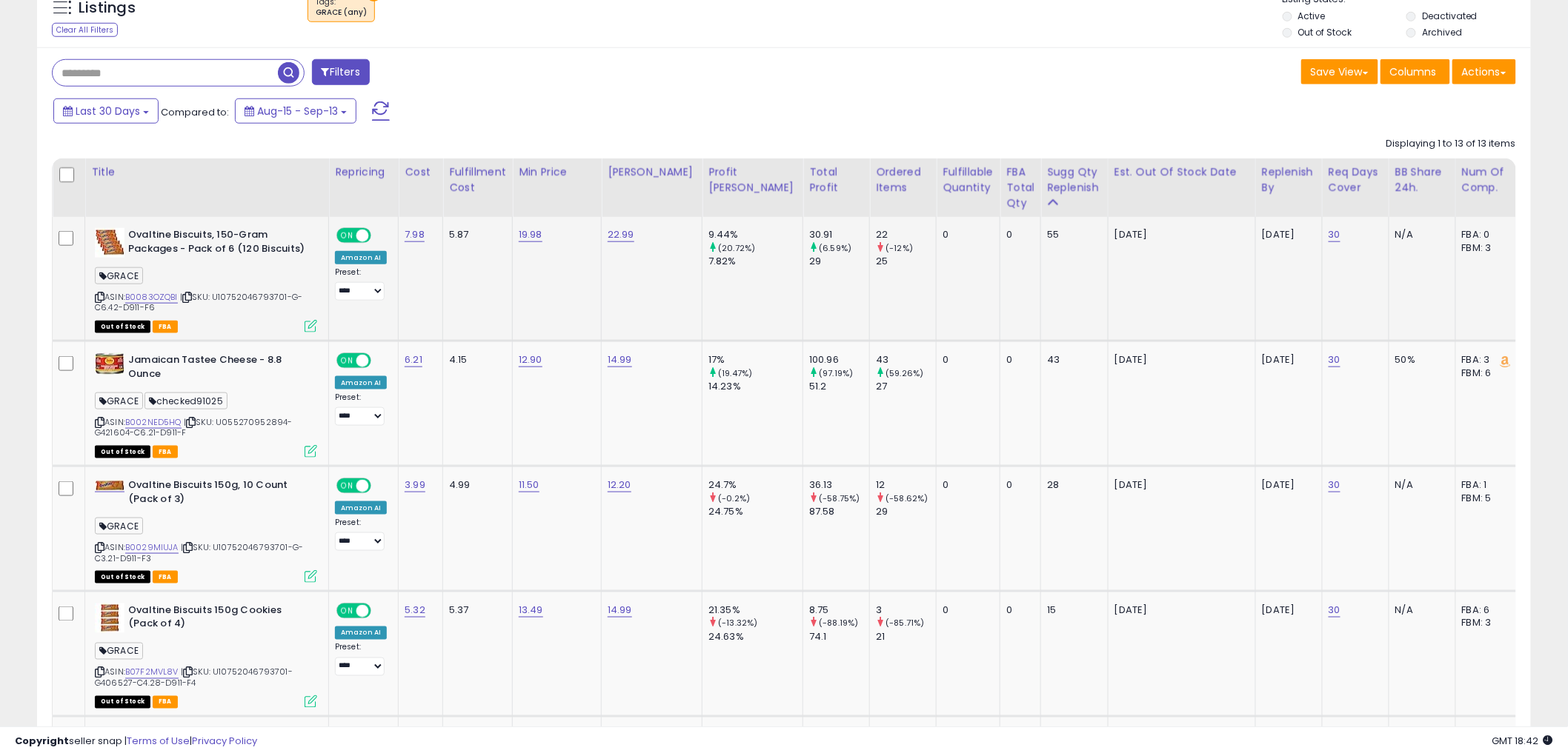
click at [97, 295] on icon at bounding box center [99, 297] width 9 height 8
drag, startPoint x: 97, startPoint y: 293, endPoint x: 89, endPoint y: 287, distance: 10.0
click at [97, 293] on icon at bounding box center [99, 297] width 9 height 8
click at [308, 450] on icon at bounding box center [310, 451] width 13 height 13
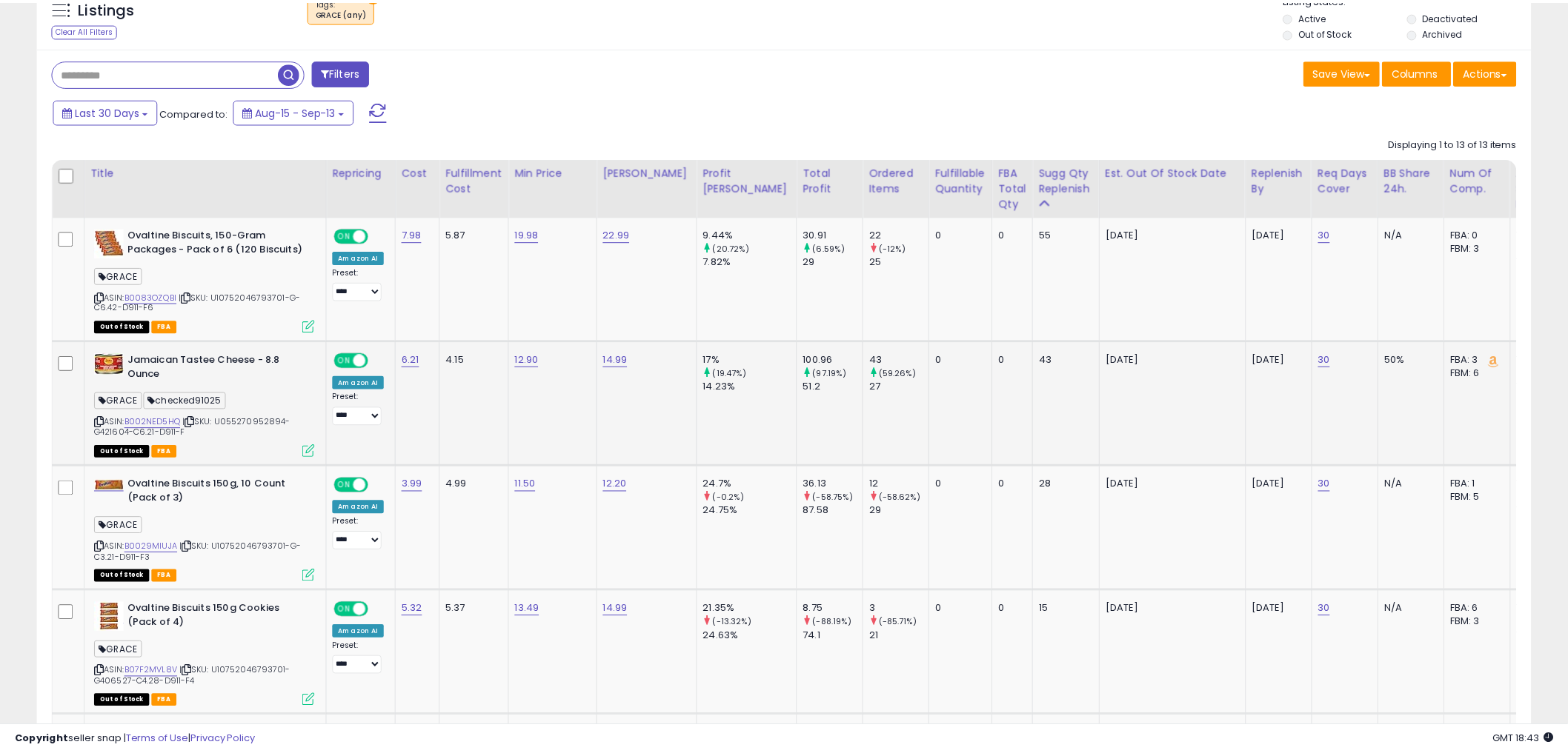
scroll to position [303, 875]
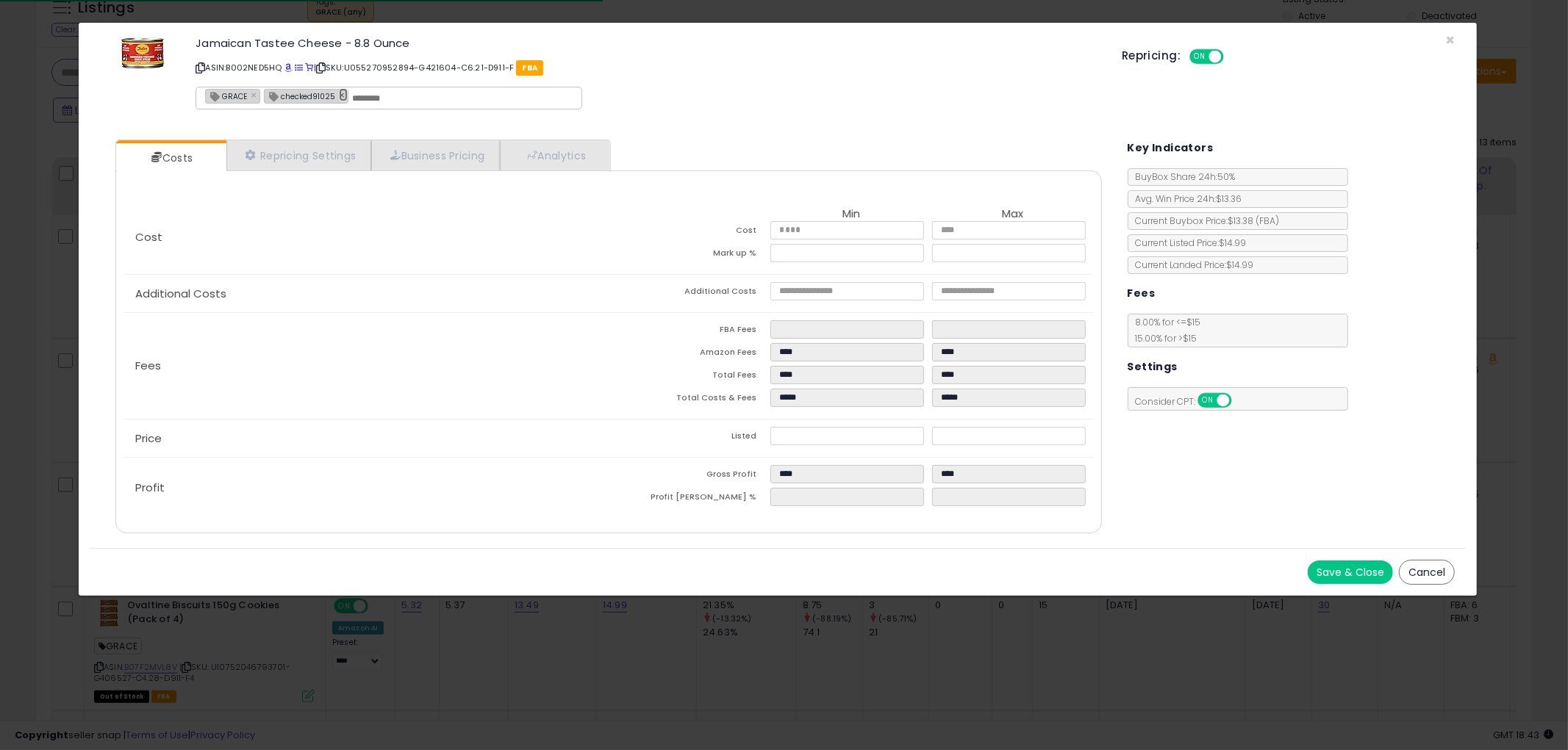
click at [341, 92] on link "×" at bounding box center [343, 95] width 8 height 13
type input "*****"
click at [1336, 555] on div "Save & Close Cancel" at bounding box center [777, 571] width 1376 height 48
click at [1342, 567] on button "Save & Close" at bounding box center [1350, 572] width 85 height 24
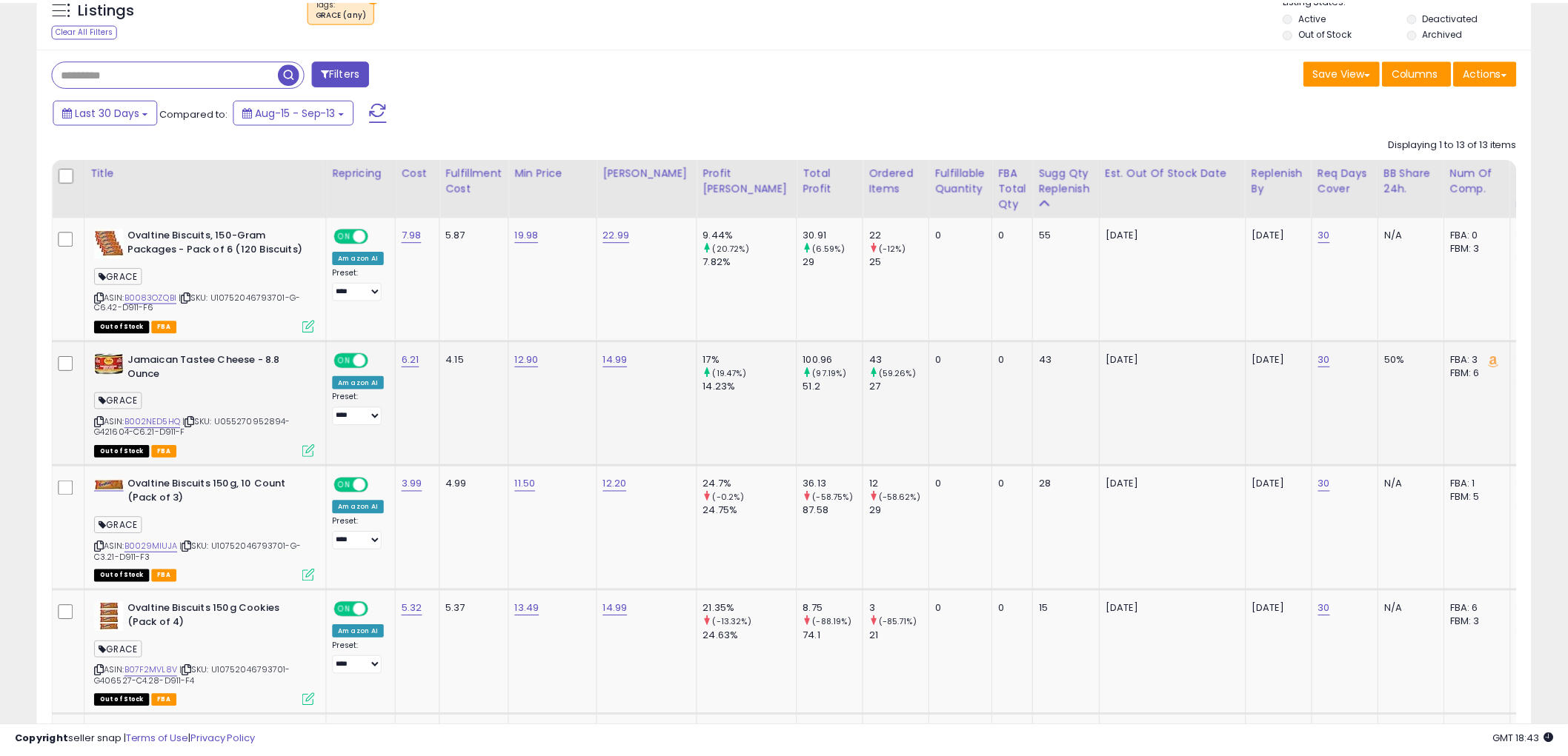
scroll to position [740323, 740130]
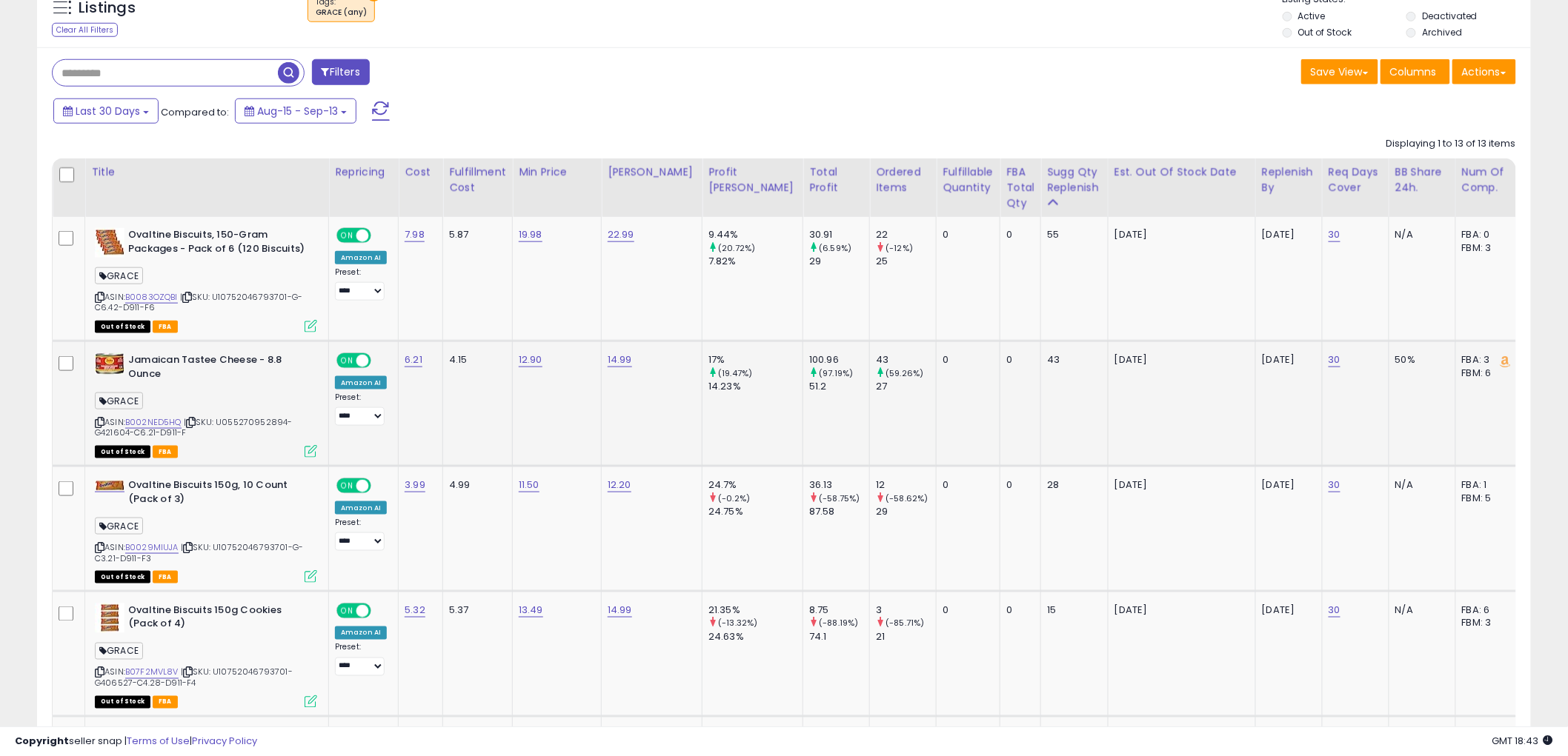
click at [100, 419] on icon at bounding box center [99, 423] width 9 height 8
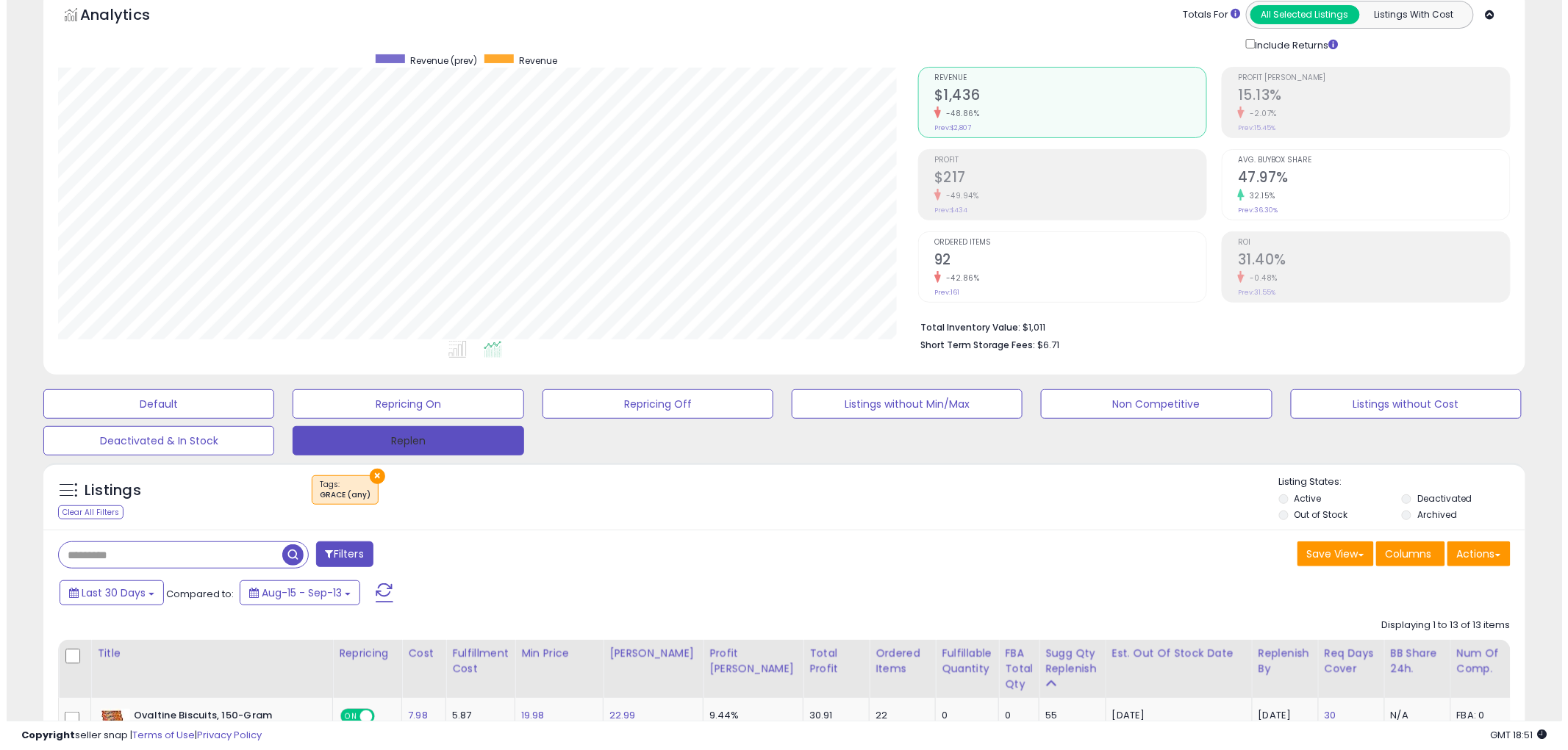
scroll to position [67, 0]
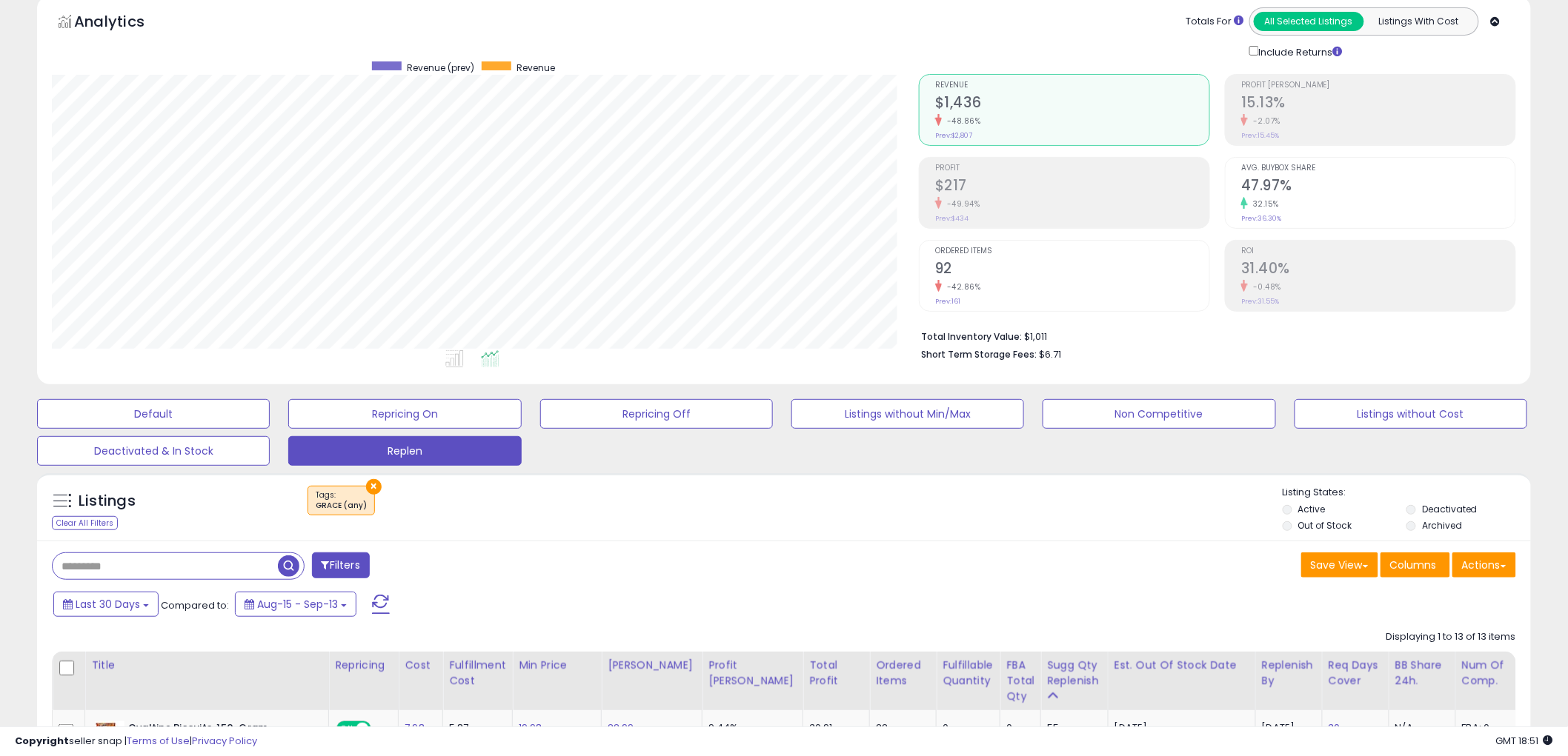
click at [372, 480] on button "×" at bounding box center [374, 487] width 15 height 15
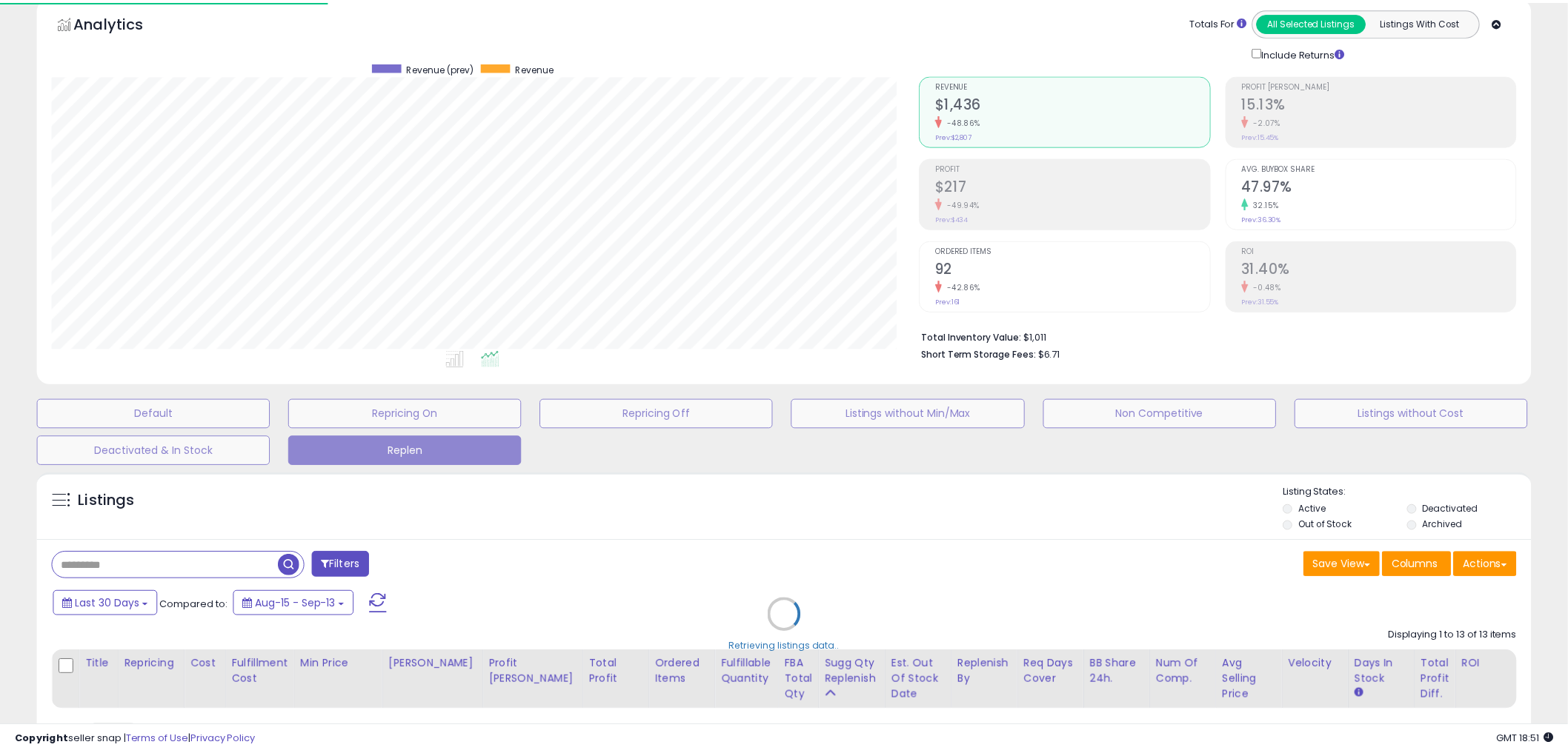
scroll to position [303, 875]
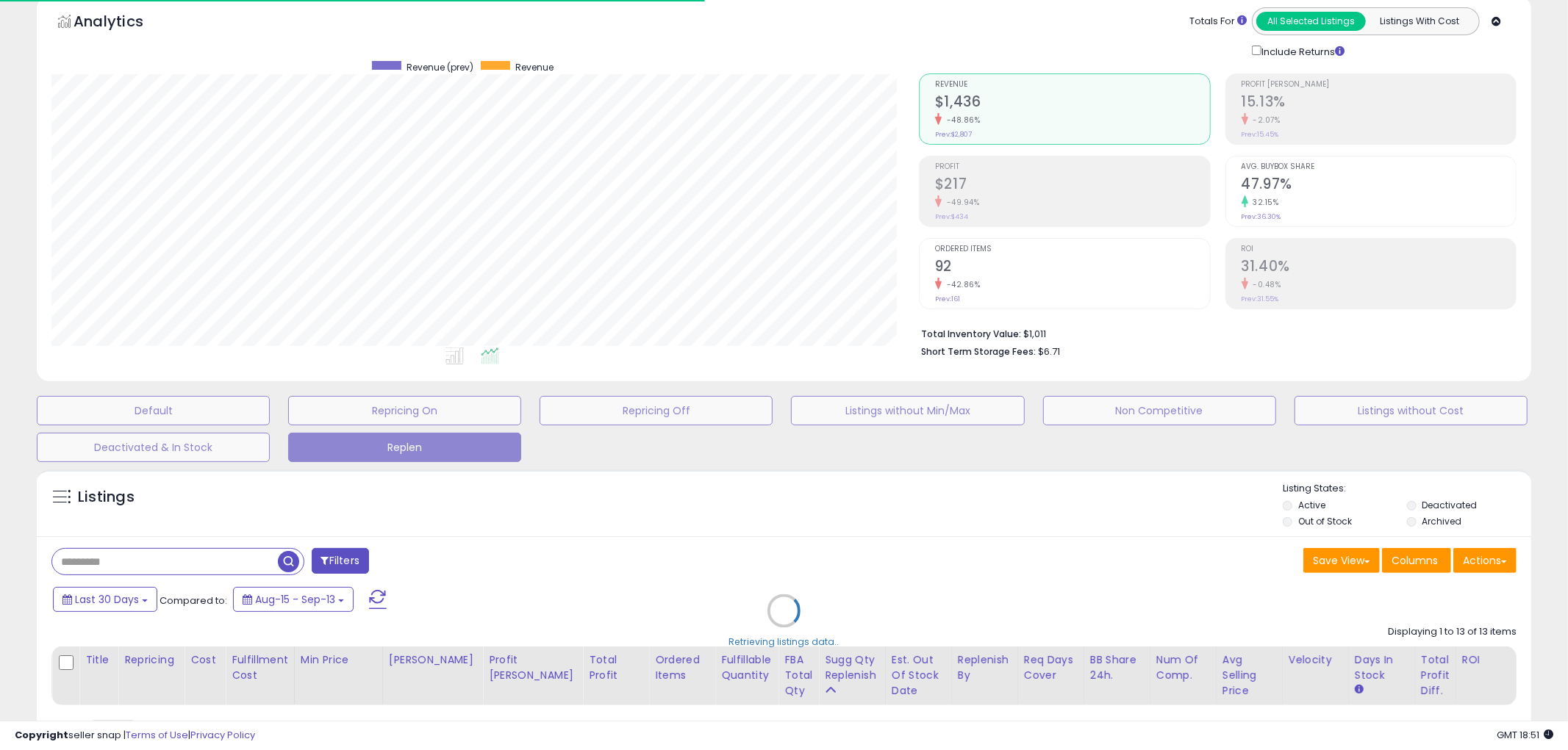
select select "*"
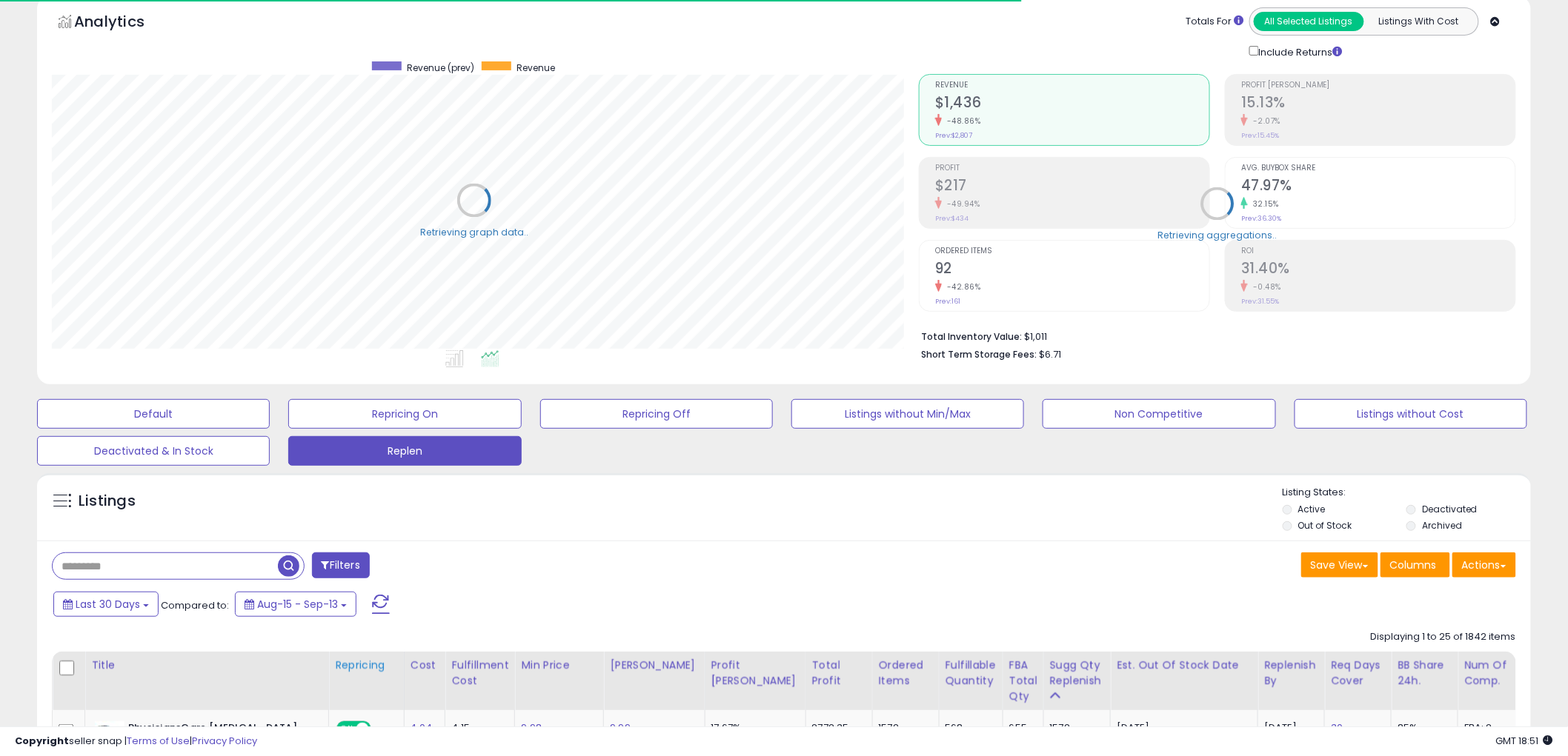
scroll to position [303, 867]
click at [350, 569] on button "Filters" at bounding box center [341, 565] width 58 height 26
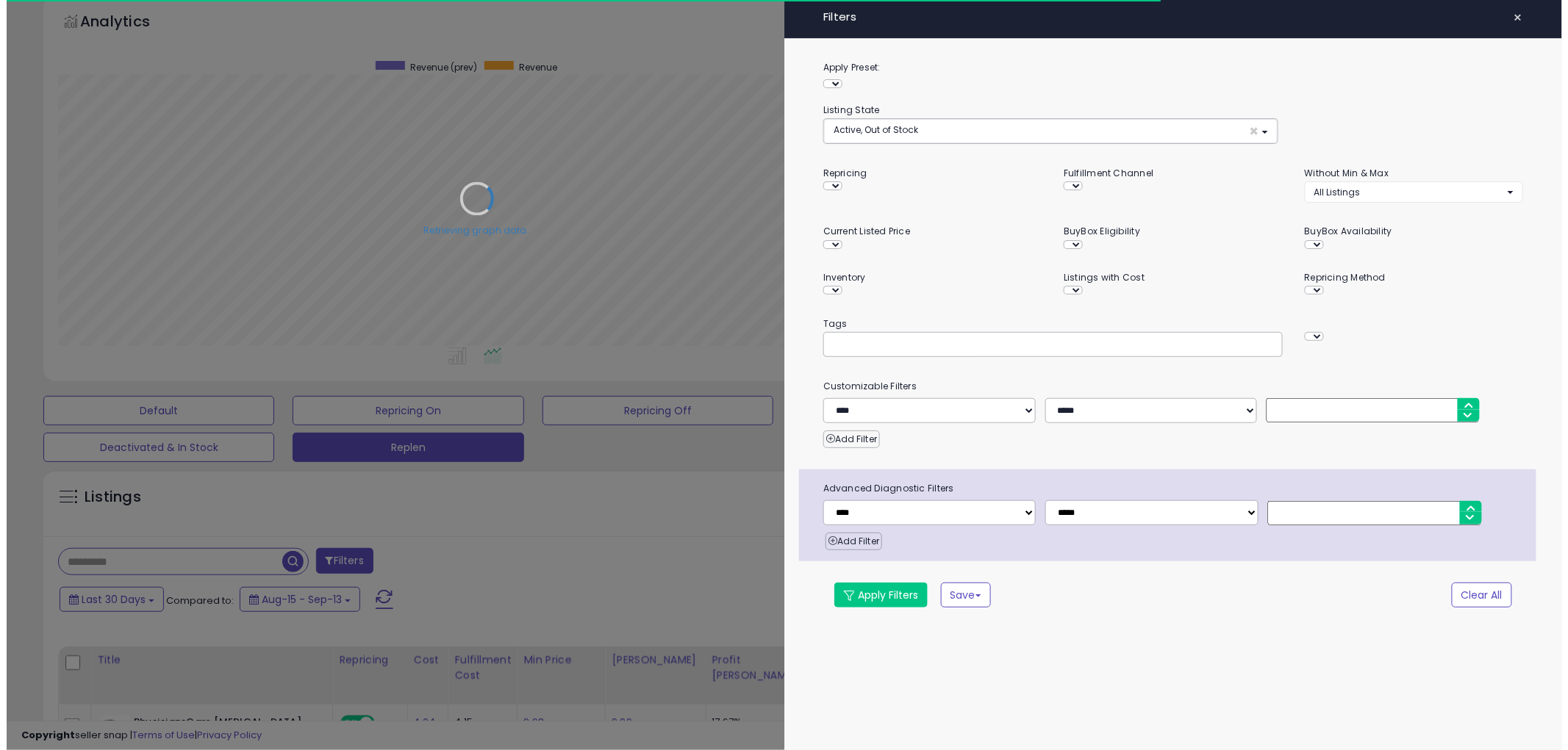
scroll to position [301, 868]
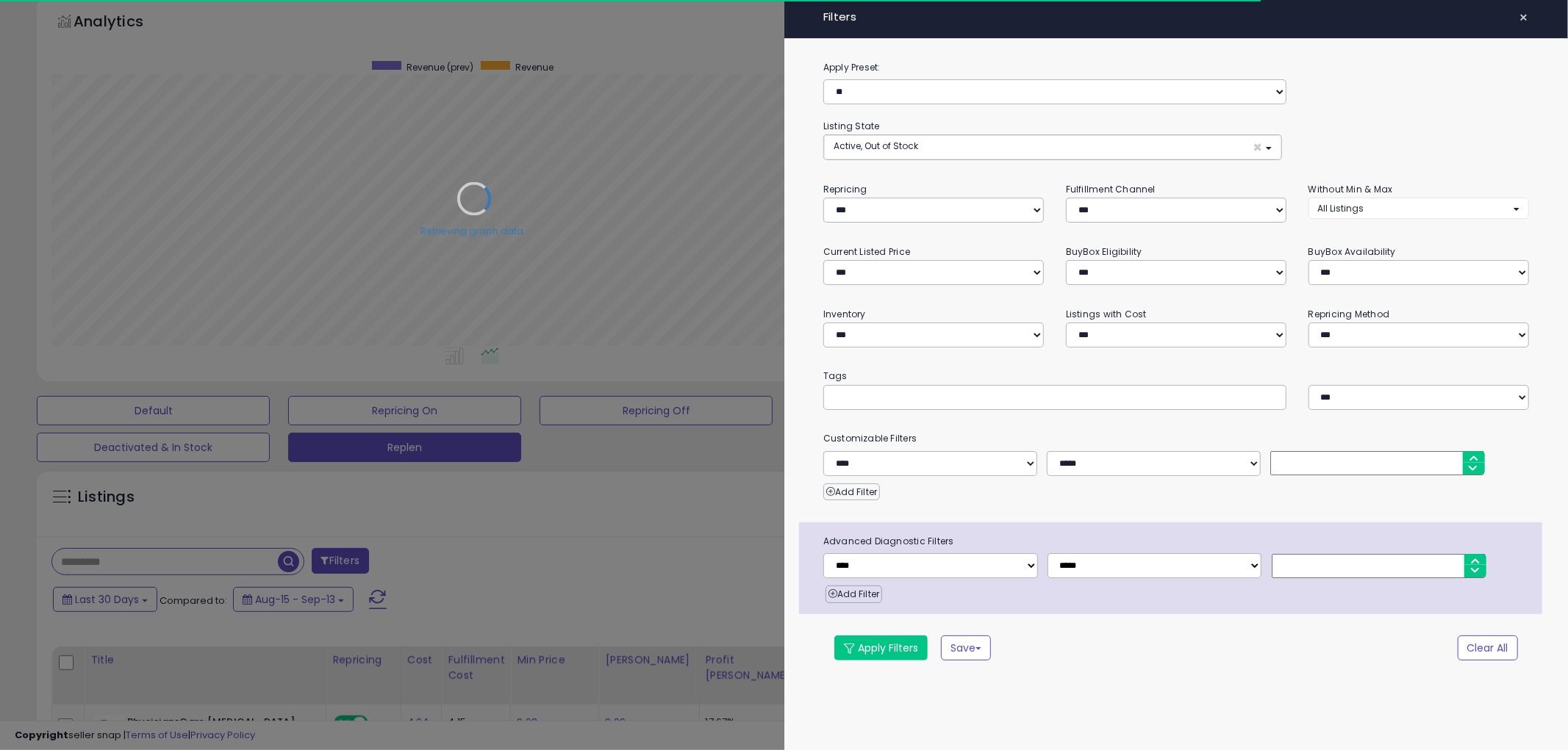
click at [875, 376] on small "Tags" at bounding box center [1175, 376] width 728 height 16
click at [873, 390] on input "text" at bounding box center [943, 396] width 221 height 14
paste input "*****"
type input "*****"
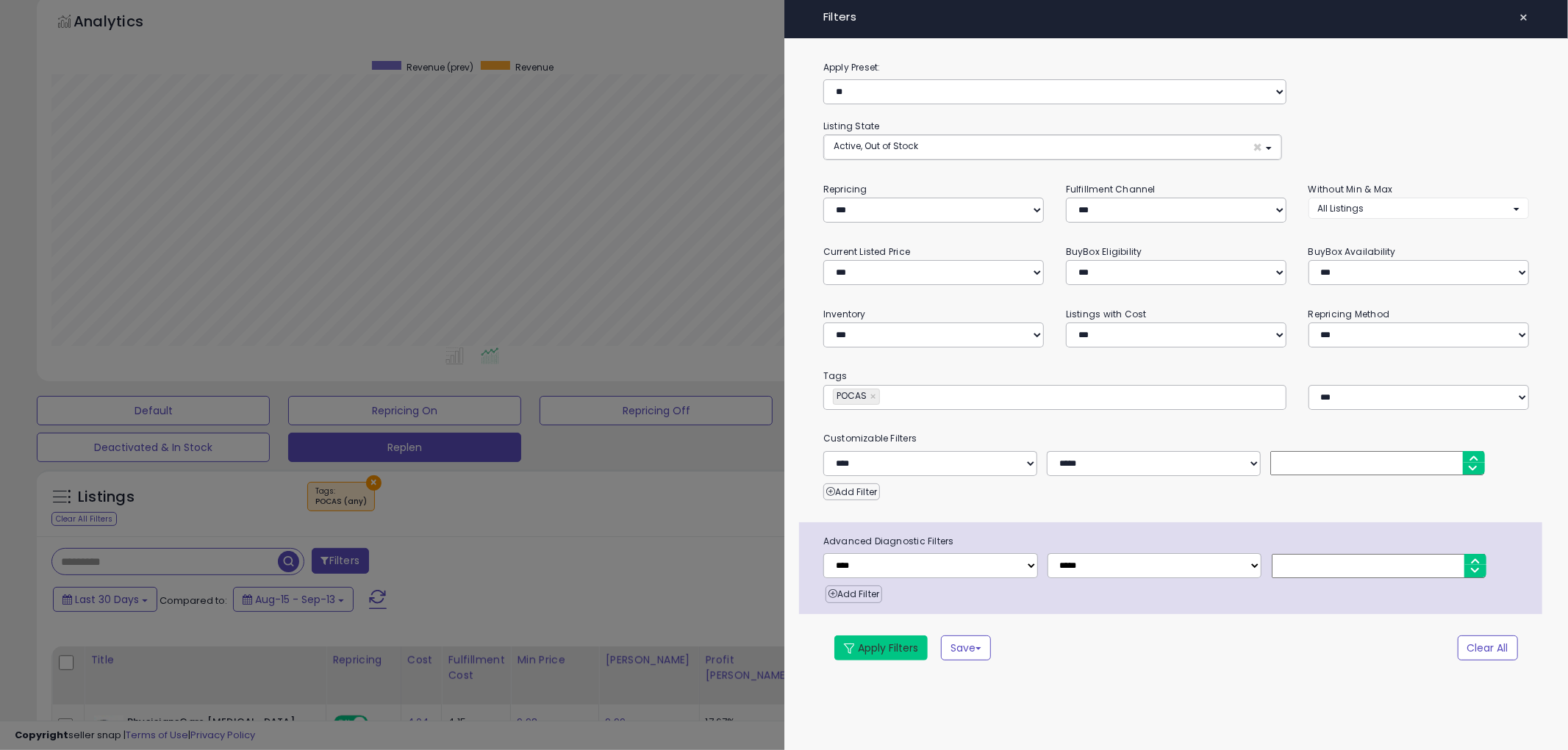
click at [875, 656] on button "Apply Filters" at bounding box center [881, 648] width 94 height 25
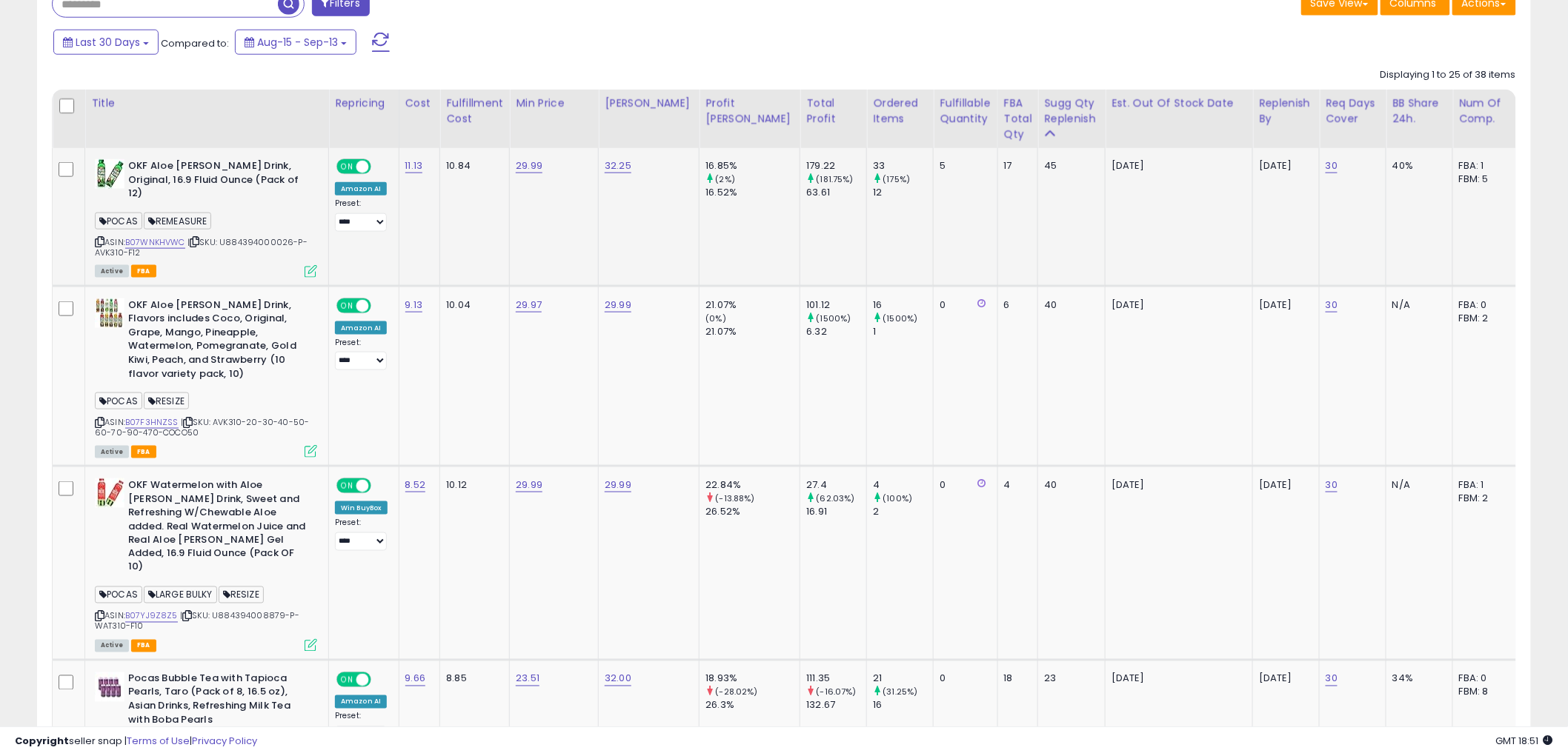
scroll to position [643, 0]
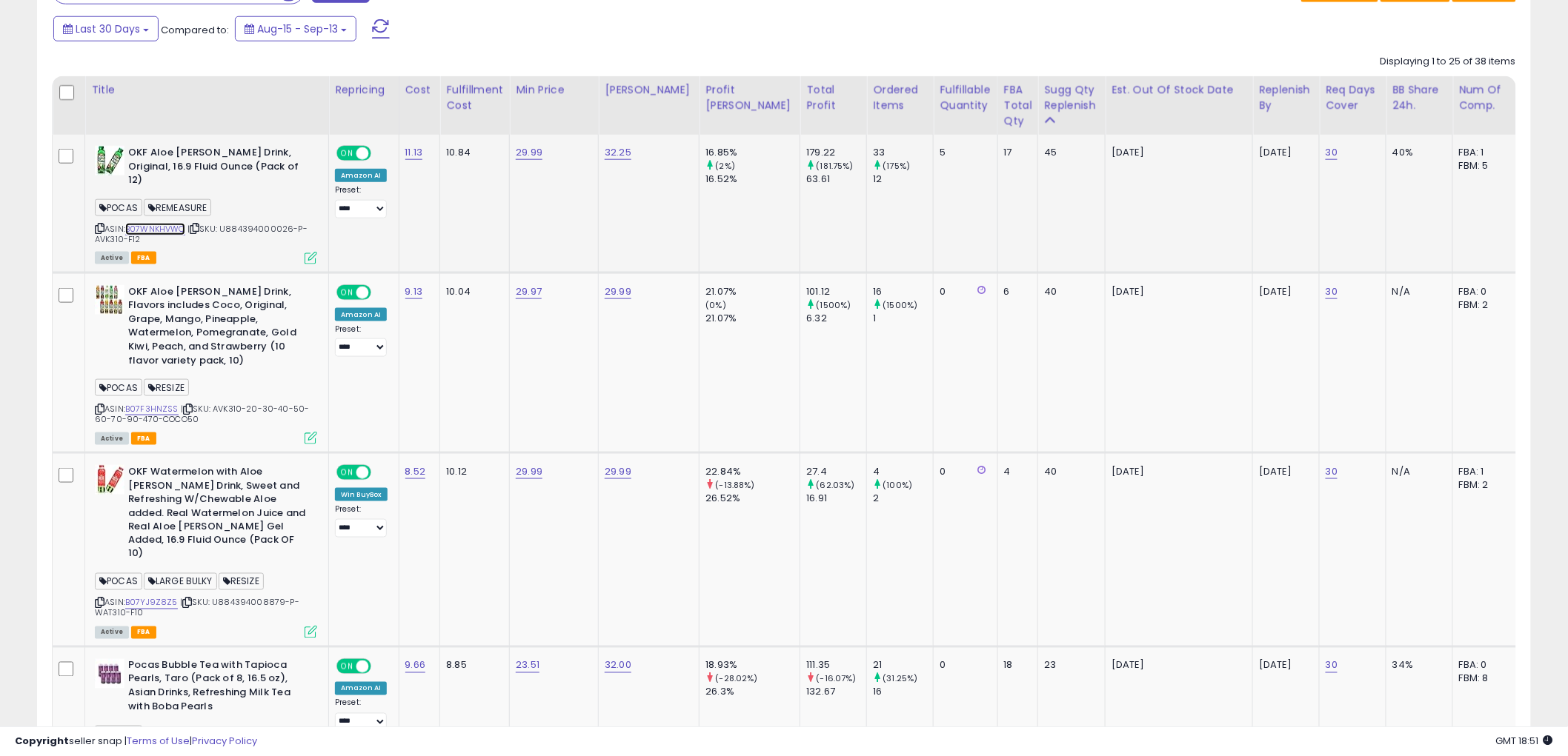
click at [165, 223] on link "B07WNKHVWC" at bounding box center [155, 228] width 60 height 13
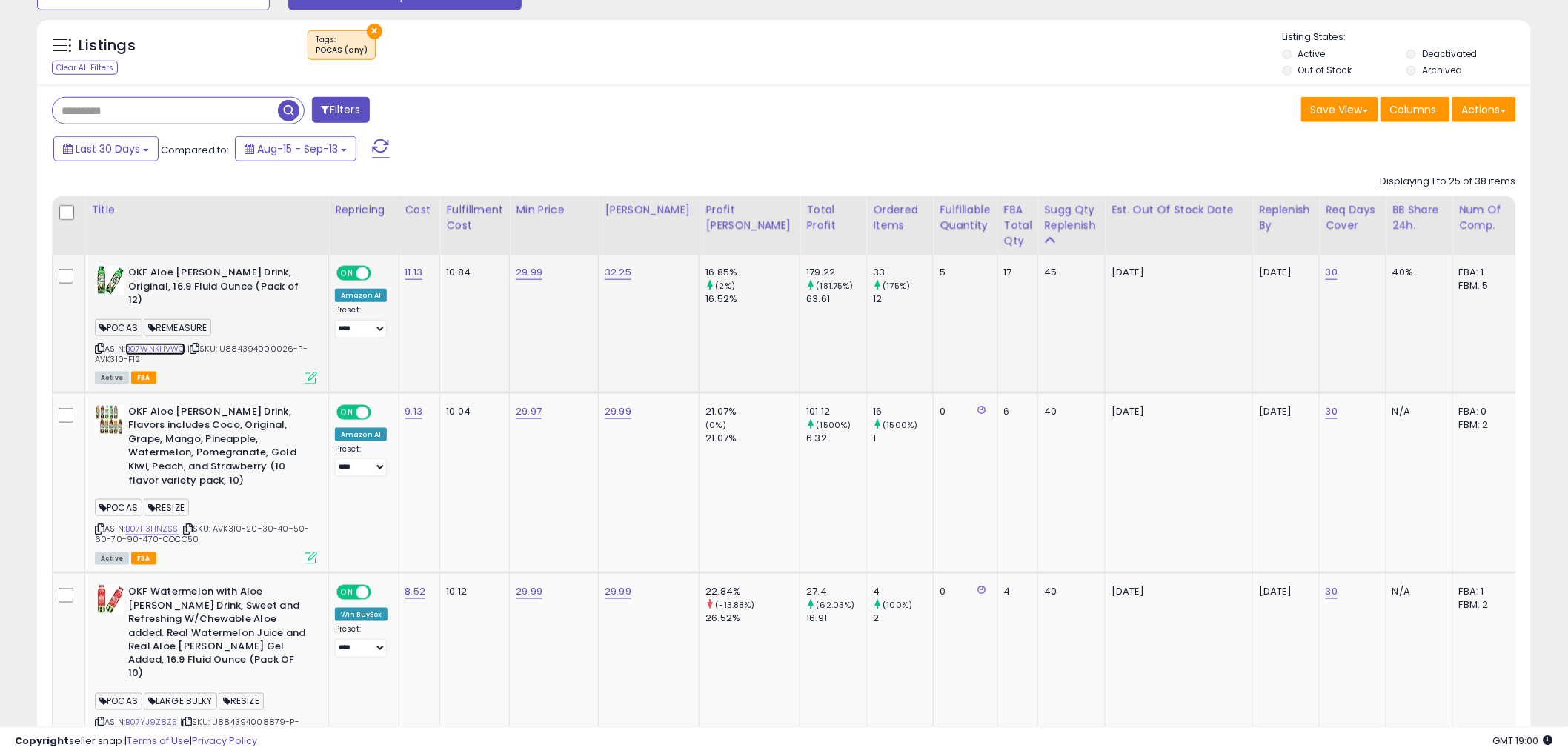
scroll to position [561, 0]
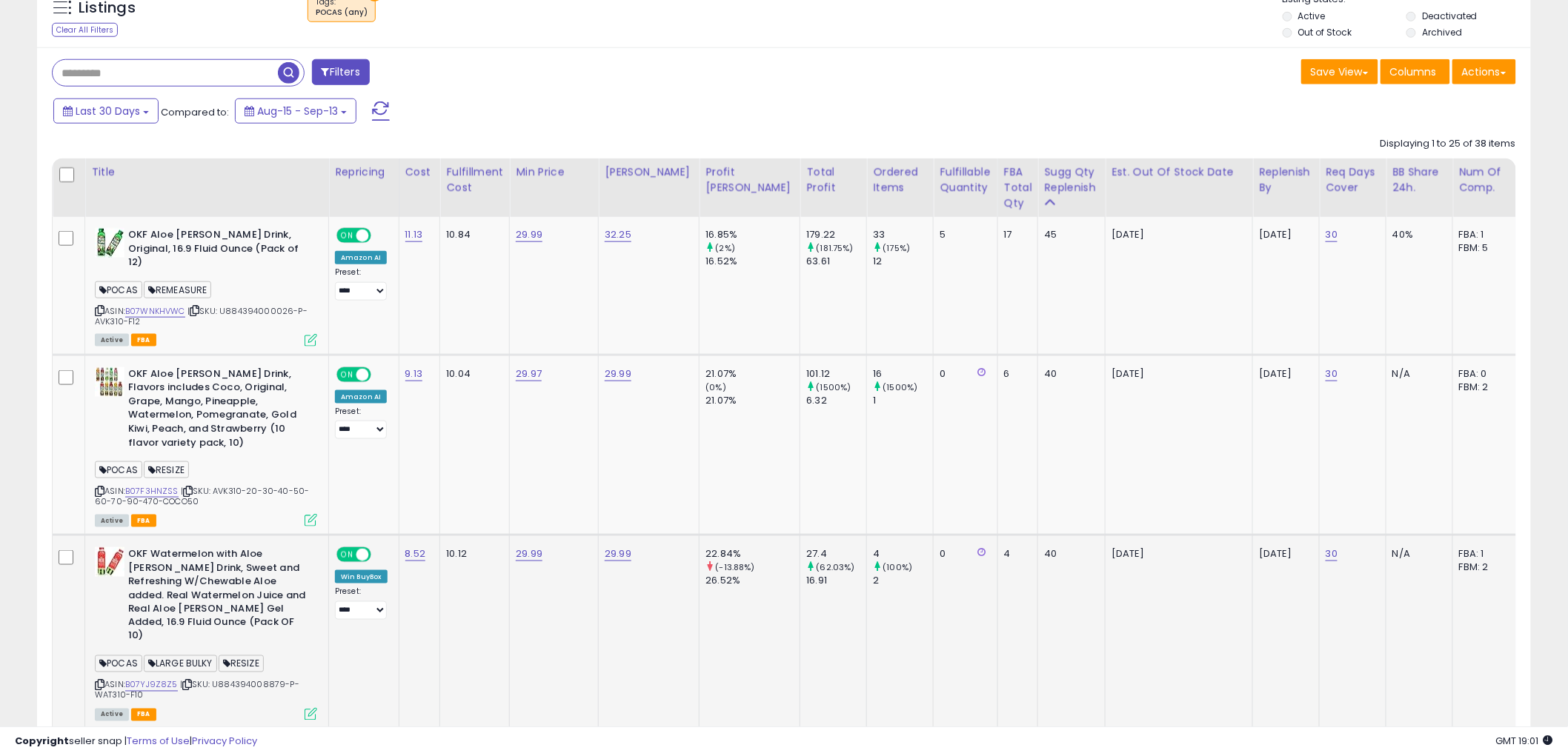
click at [96, 650] on div "ASIN: B07YJ9Z8Z5 | SKU: U884394008879-P-WAT310-F10 Active FBA" at bounding box center [207, 633] width 223 height 172
click at [101, 681] on icon at bounding box center [99, 685] width 9 height 8
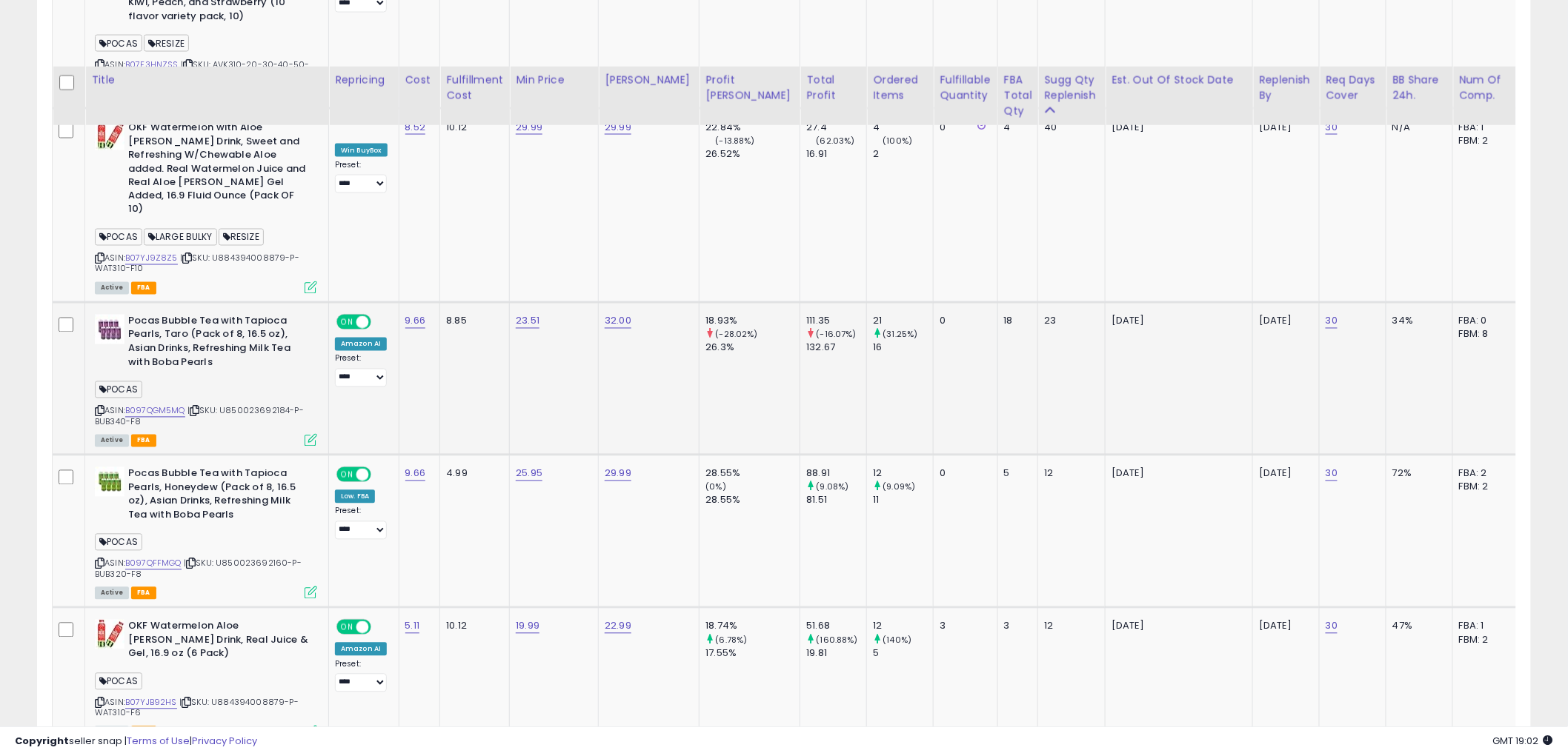
scroll to position [973, 0]
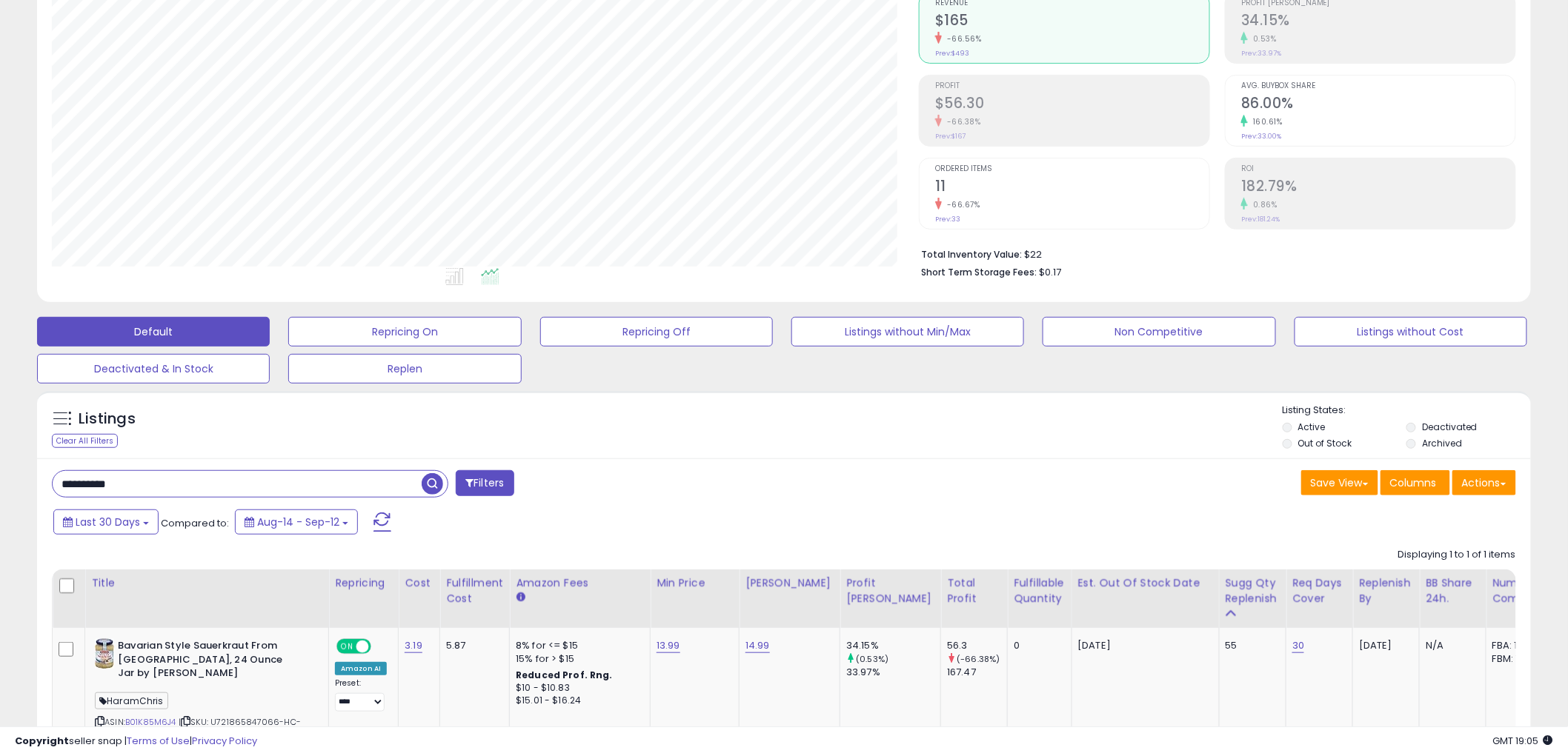
click at [474, 477] on button "Filters" at bounding box center [484, 483] width 58 height 26
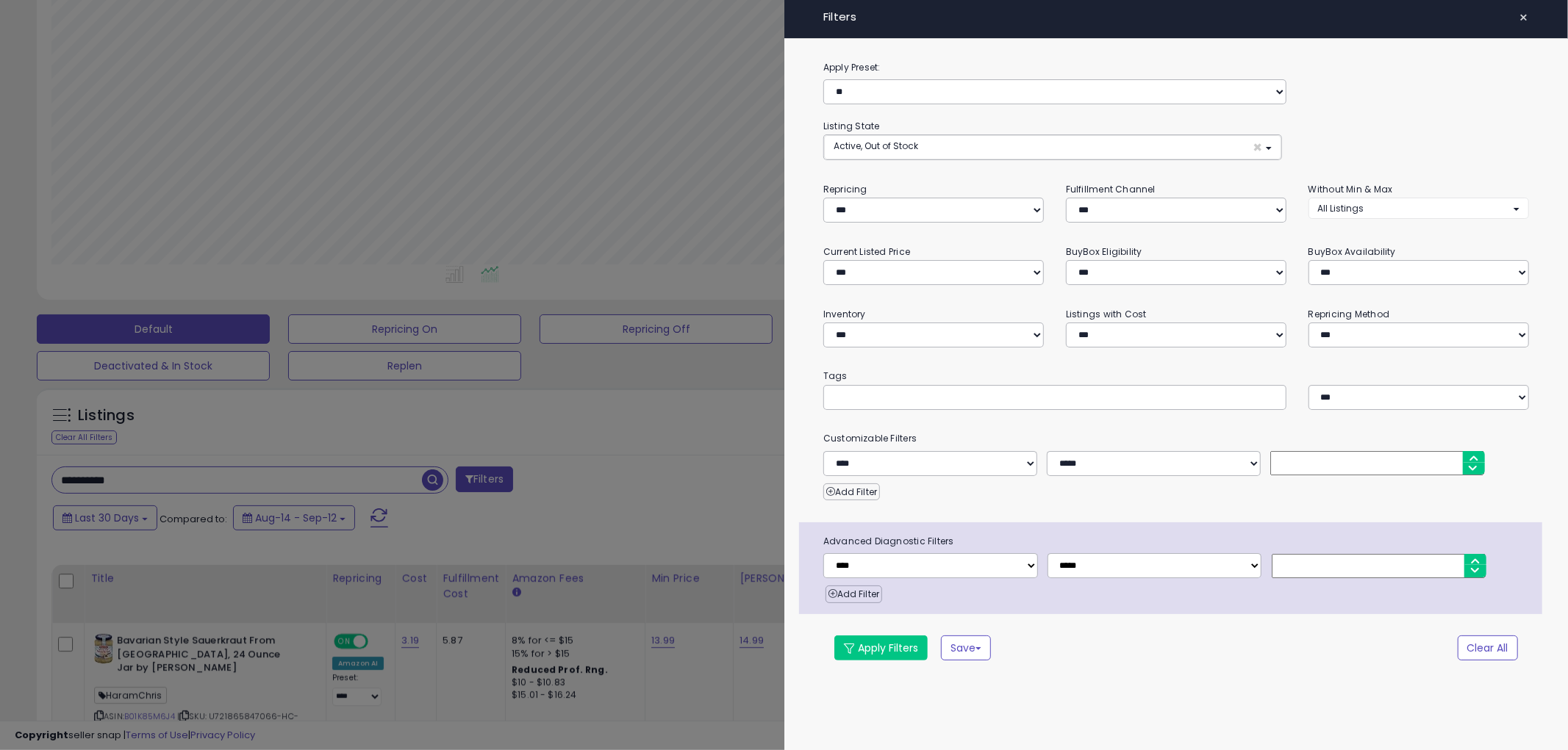
click at [446, 410] on div at bounding box center [784, 375] width 1568 height 750
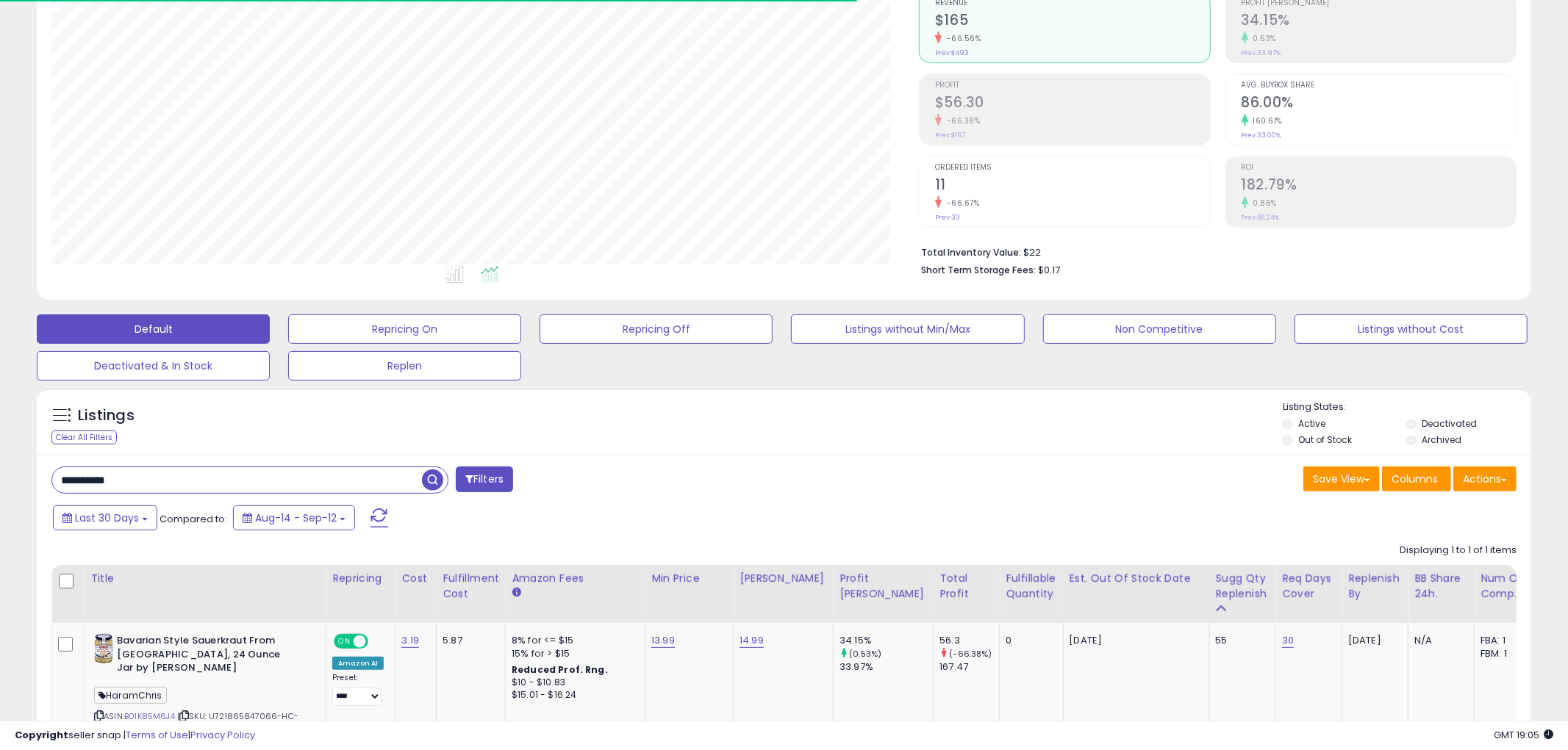
scroll to position [734447, 734161]
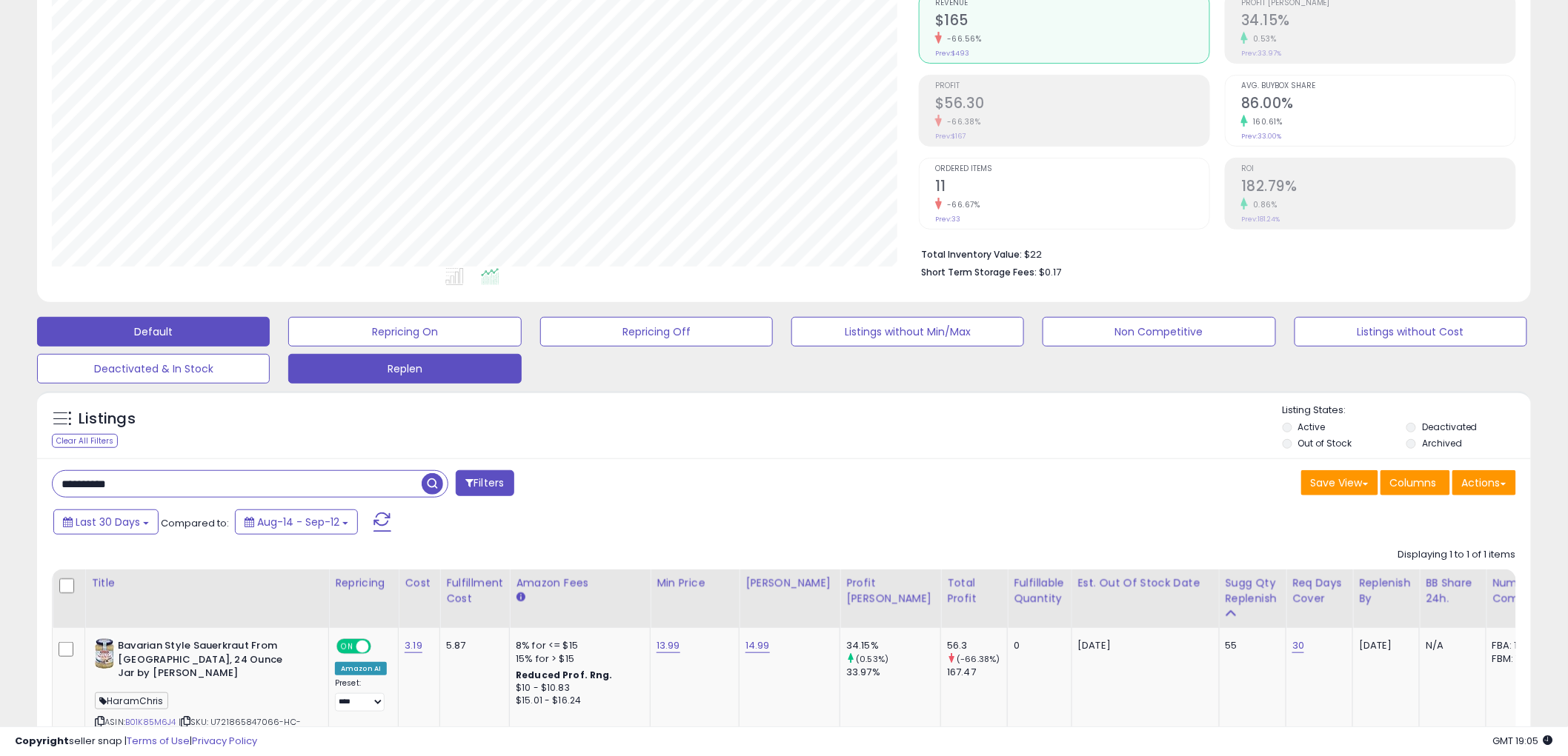
click at [435, 361] on button "Replen" at bounding box center [405, 369] width 233 height 30
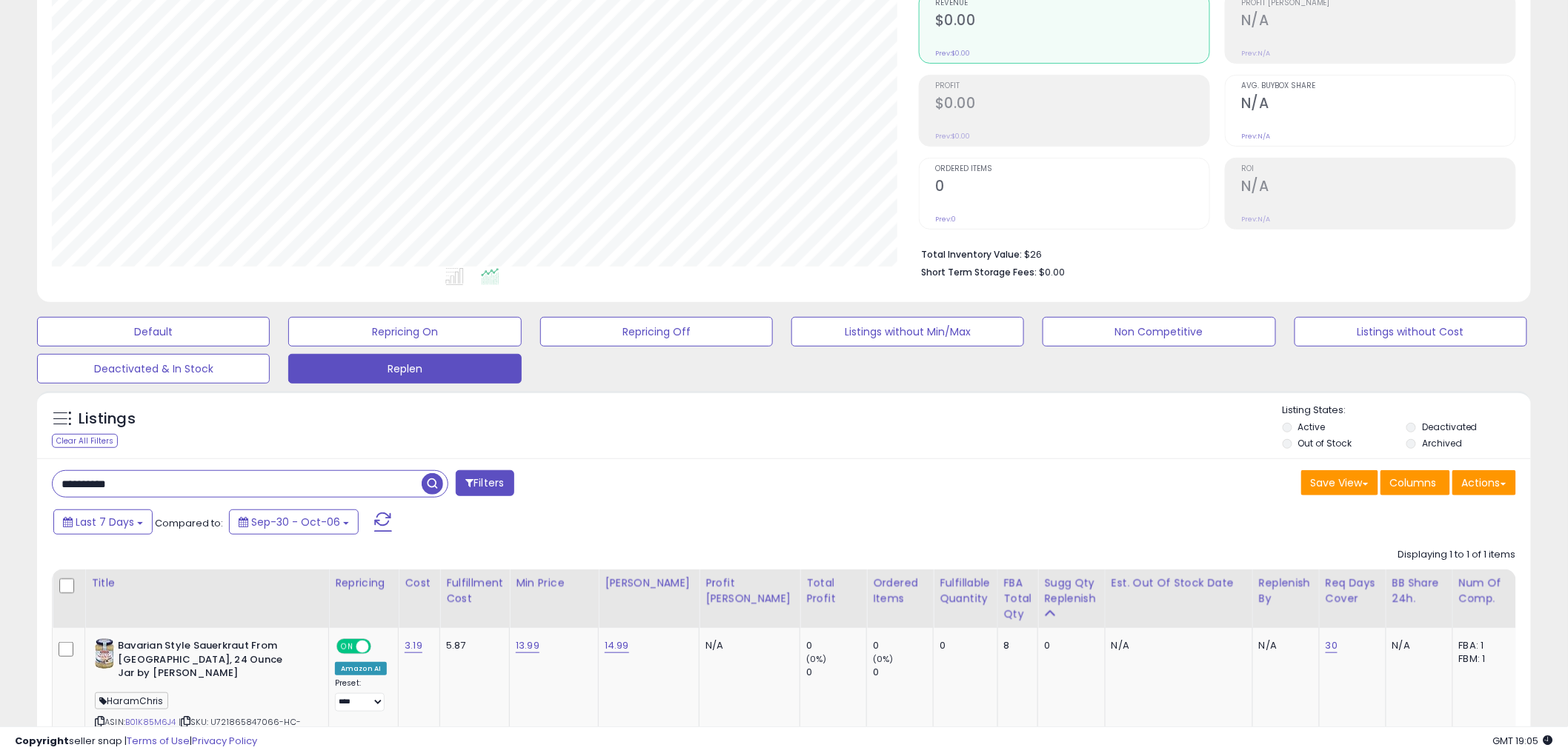
scroll to position [303, 867]
click at [0, 480] on html "Unable to login Retrieving listings data.. has not yet accepted the Terms of Us…" at bounding box center [784, 228] width 1568 height 756
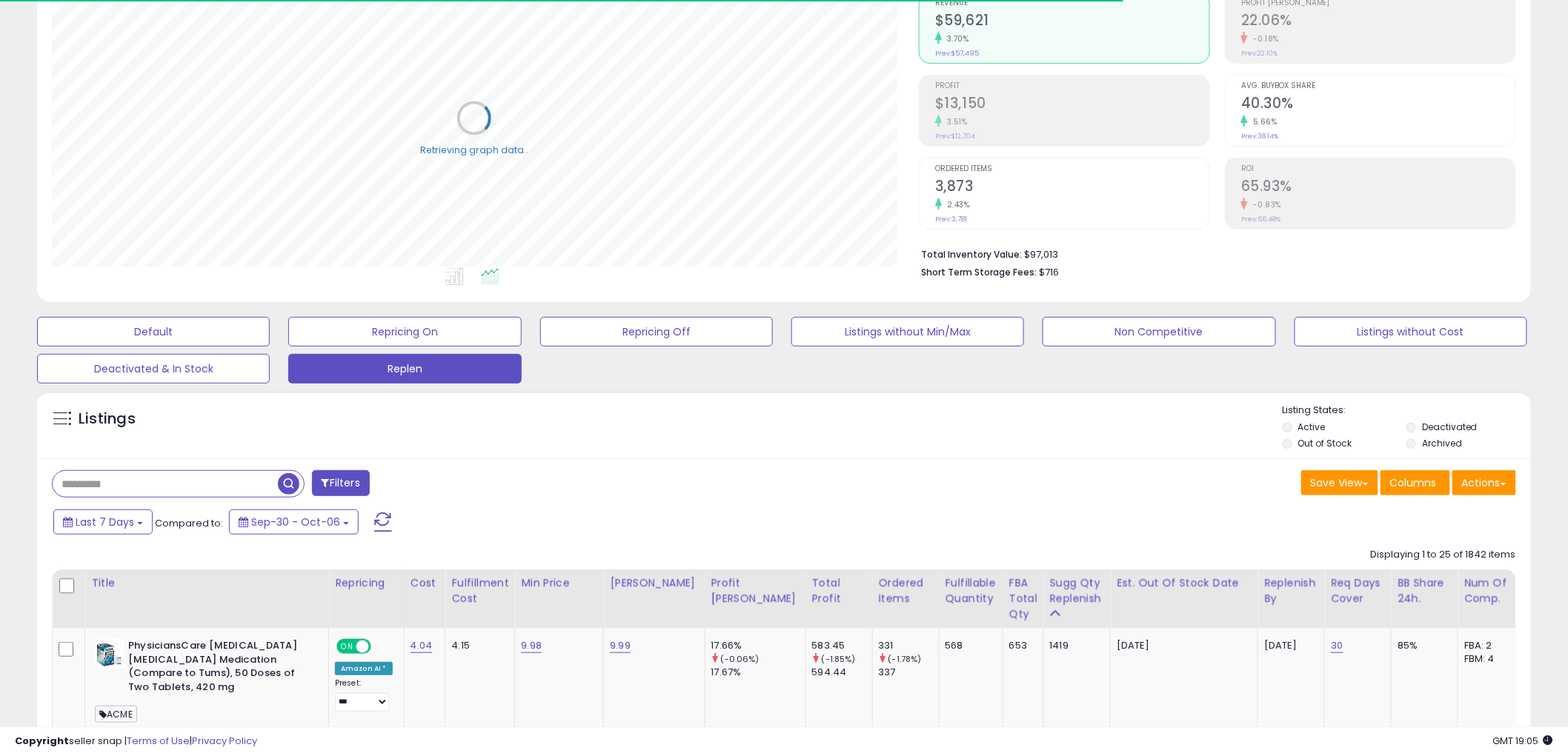
click at [347, 485] on button "Filters" at bounding box center [341, 483] width 58 height 26
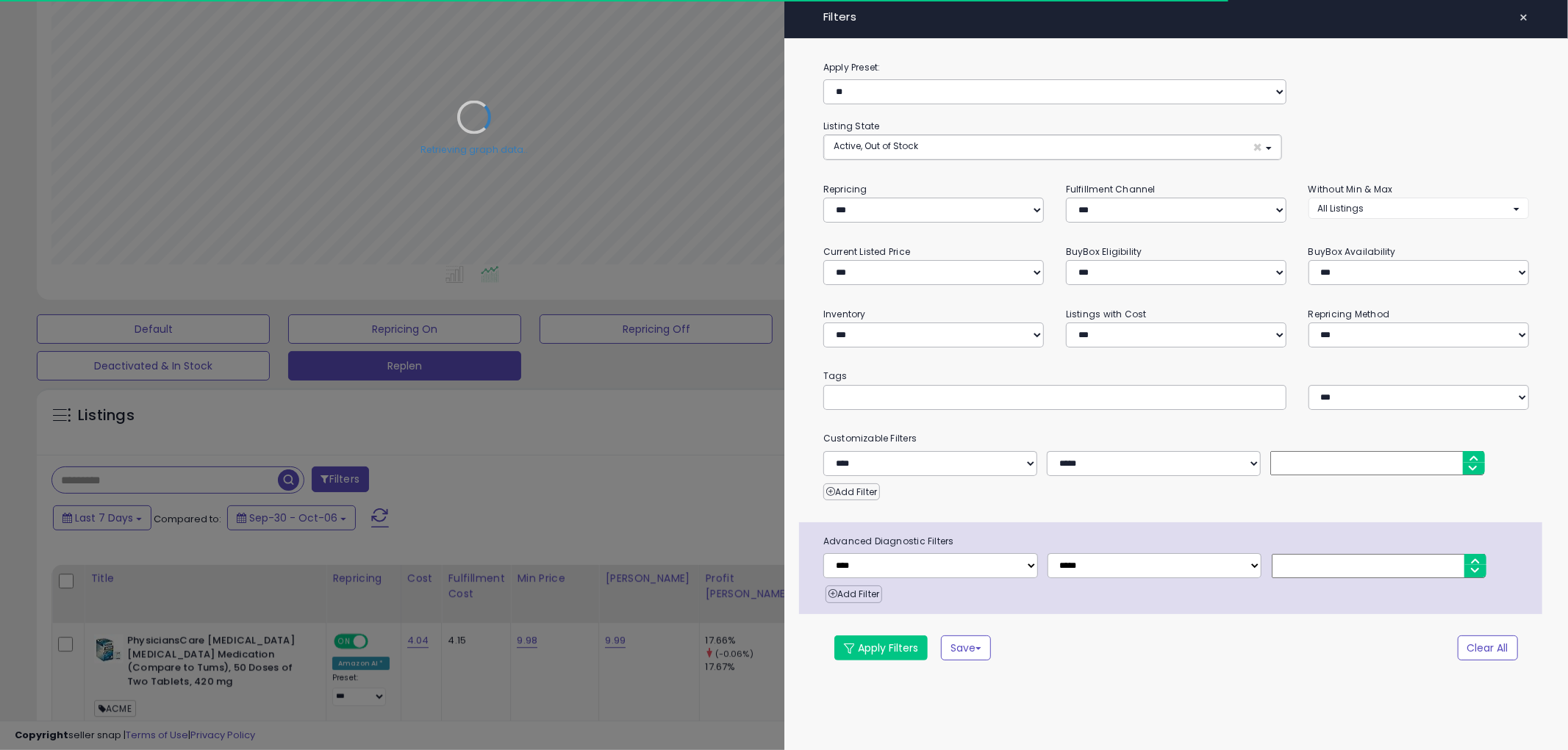
click at [929, 407] on div at bounding box center [1055, 398] width 463 height 25
paste input "*******"
type input "*******"
click at [870, 644] on button "Apply Filters" at bounding box center [881, 648] width 94 height 25
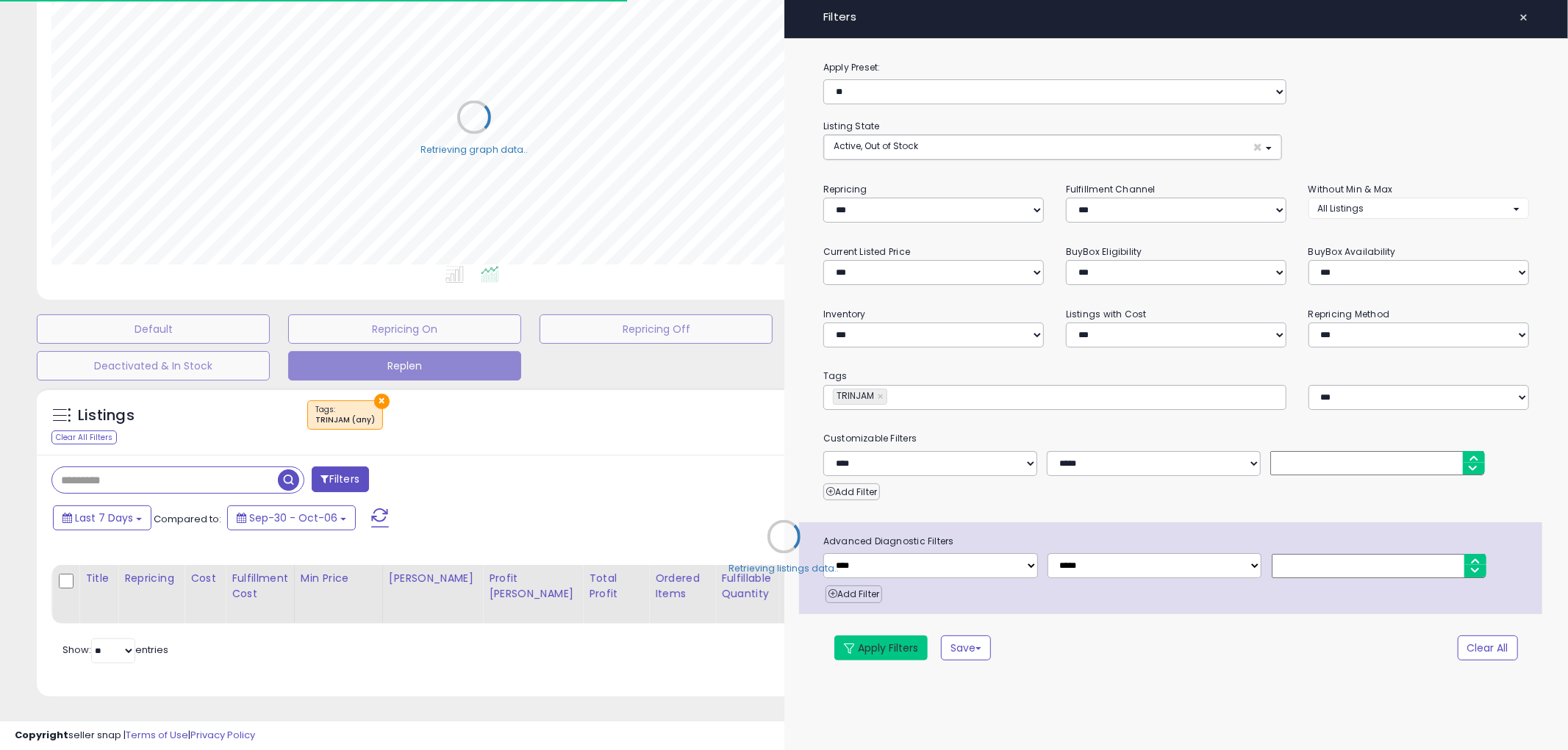
select select "*"
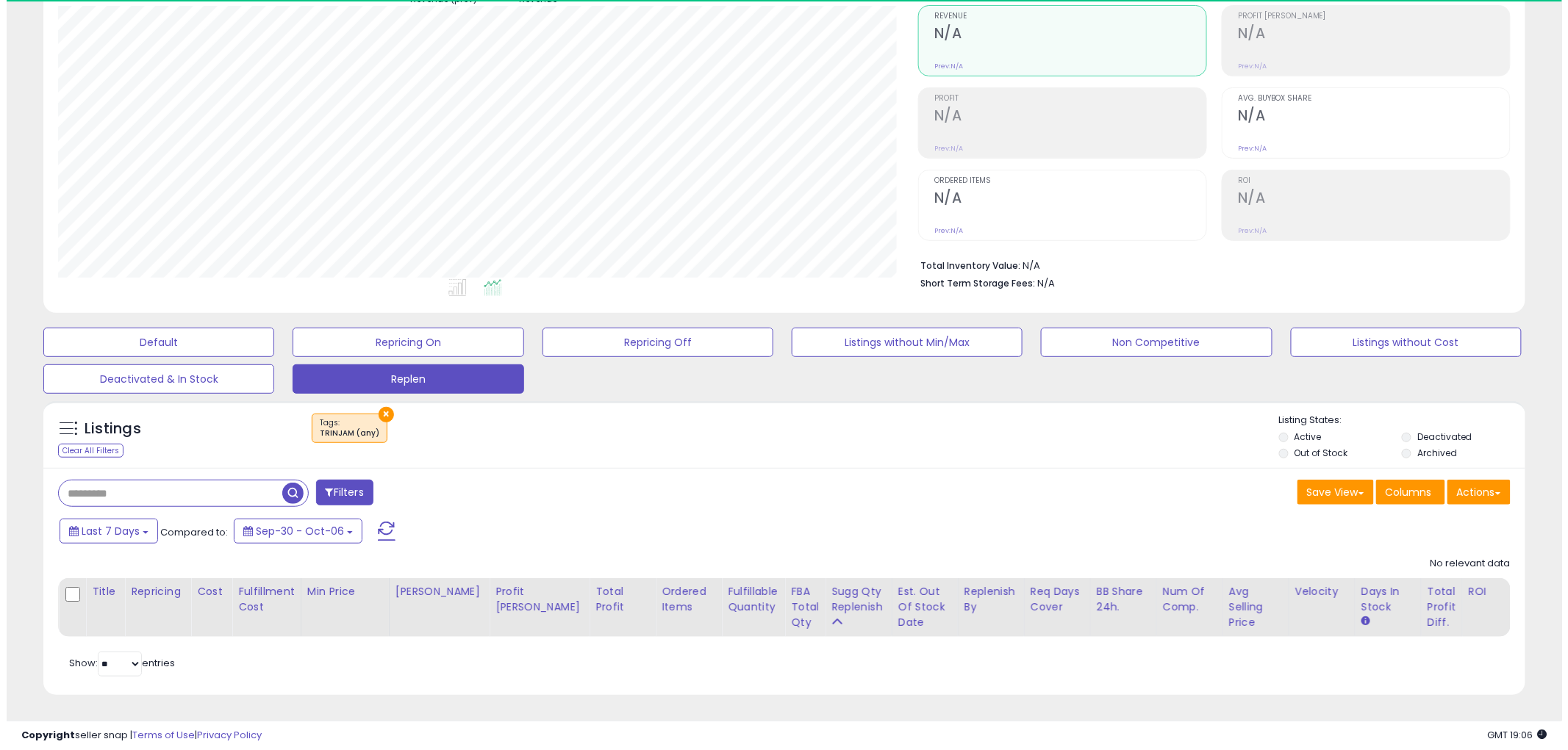
scroll to position [301, 860]
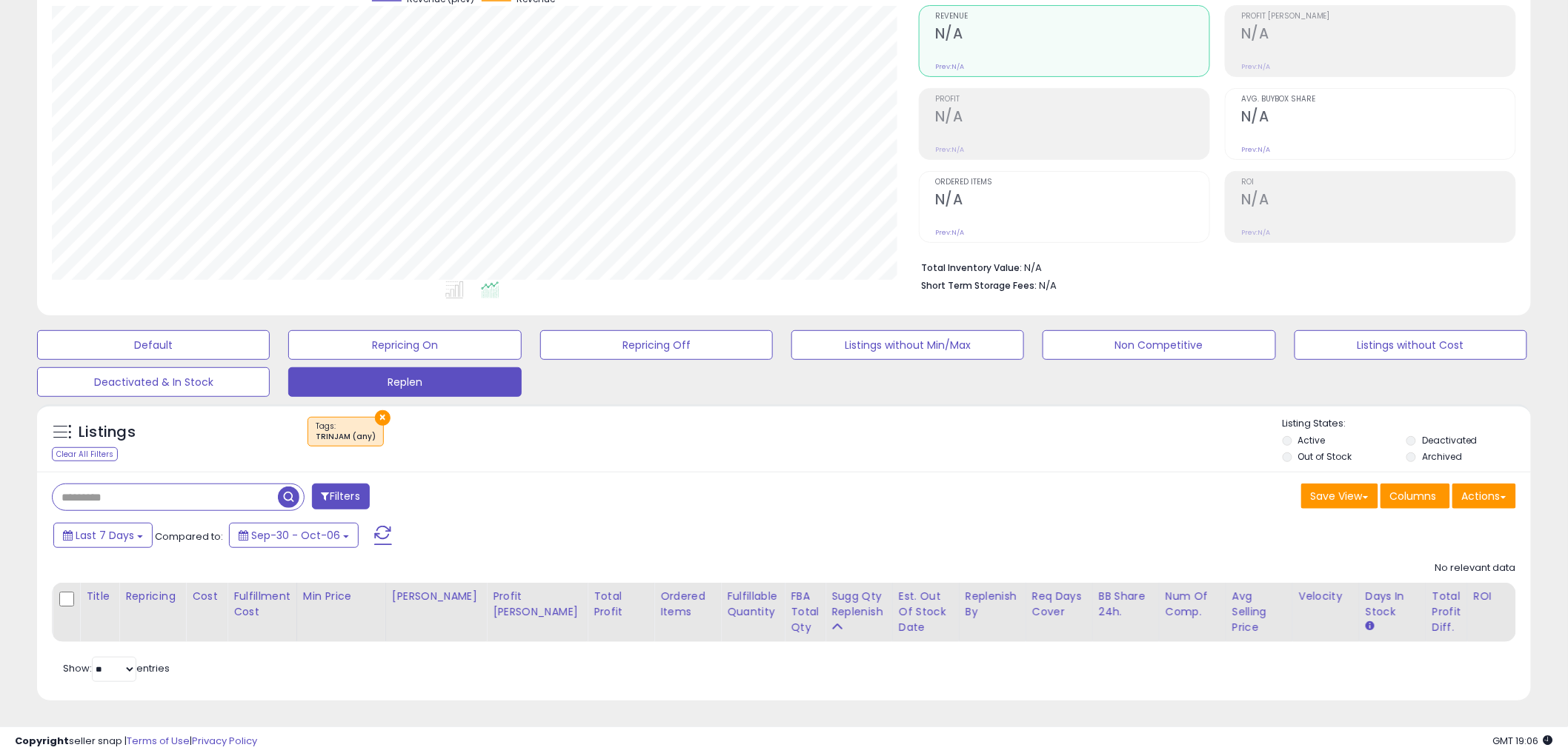
click at [380, 410] on button "×" at bounding box center [382, 418] width 15 height 15
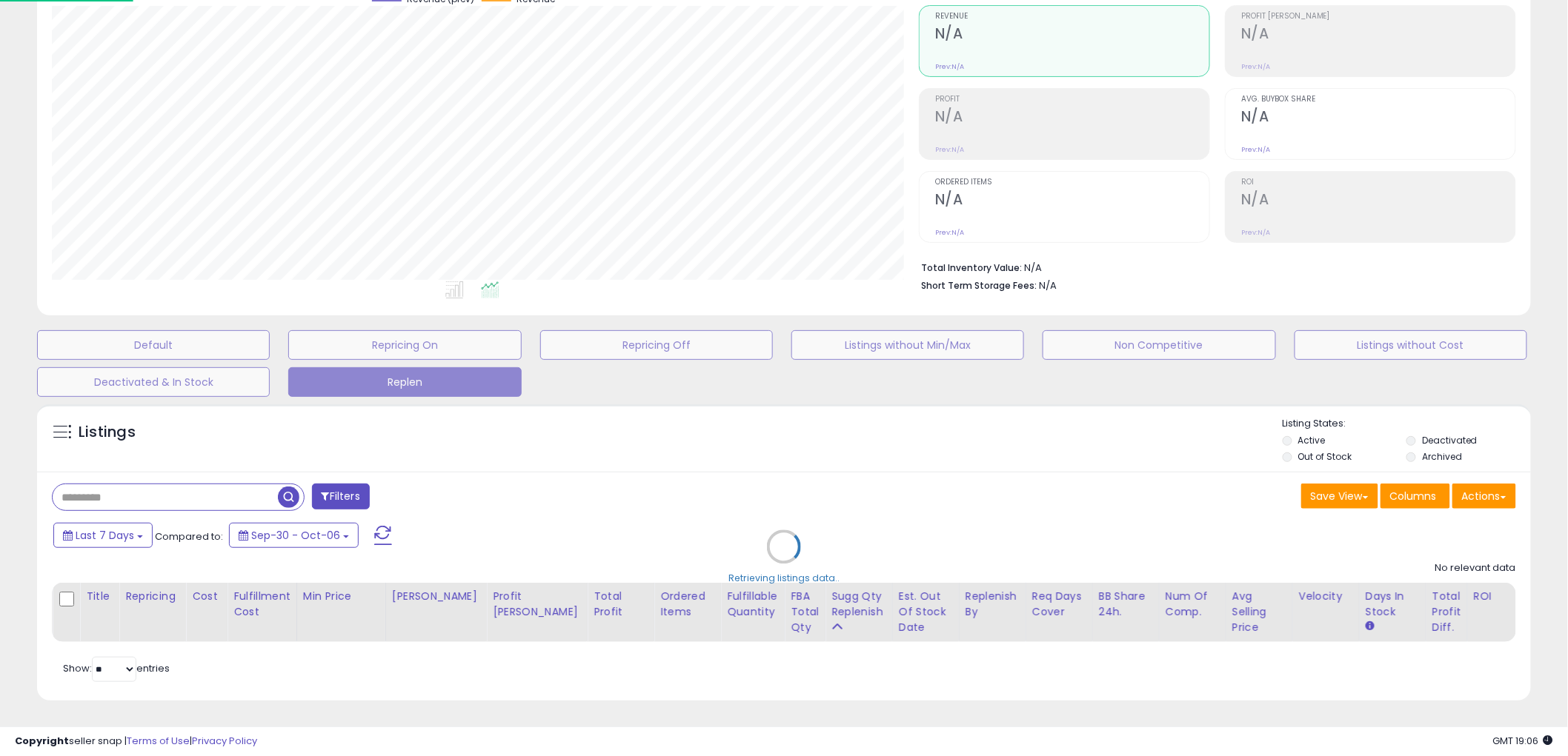
scroll to position [303, 875]
click at [188, 486] on div "Retrieving listings data.." at bounding box center [790, 557] width 1529 height 322
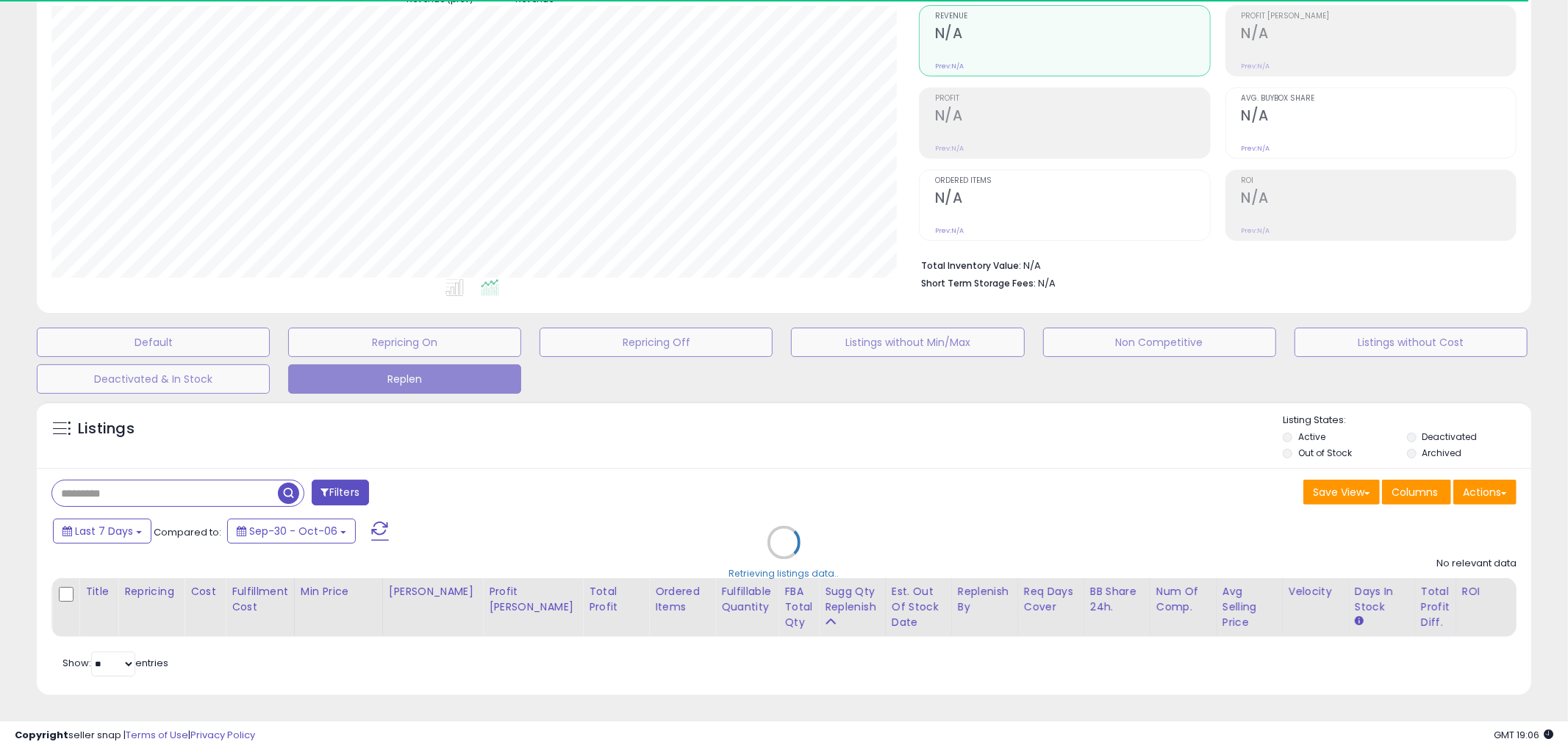
click at [160, 485] on div "Retrieving listings data.." at bounding box center [784, 553] width 1517 height 319
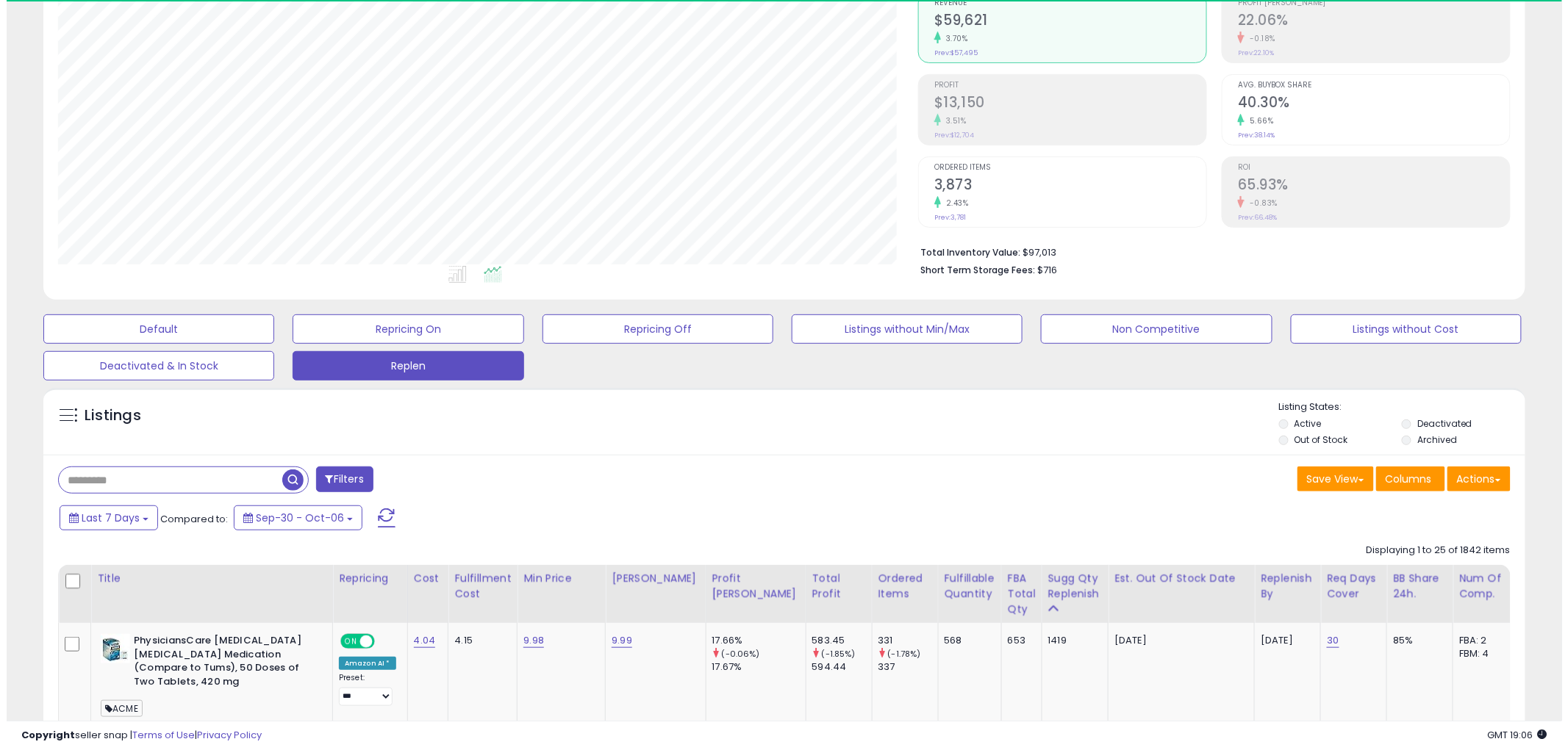
scroll to position [301, 860]
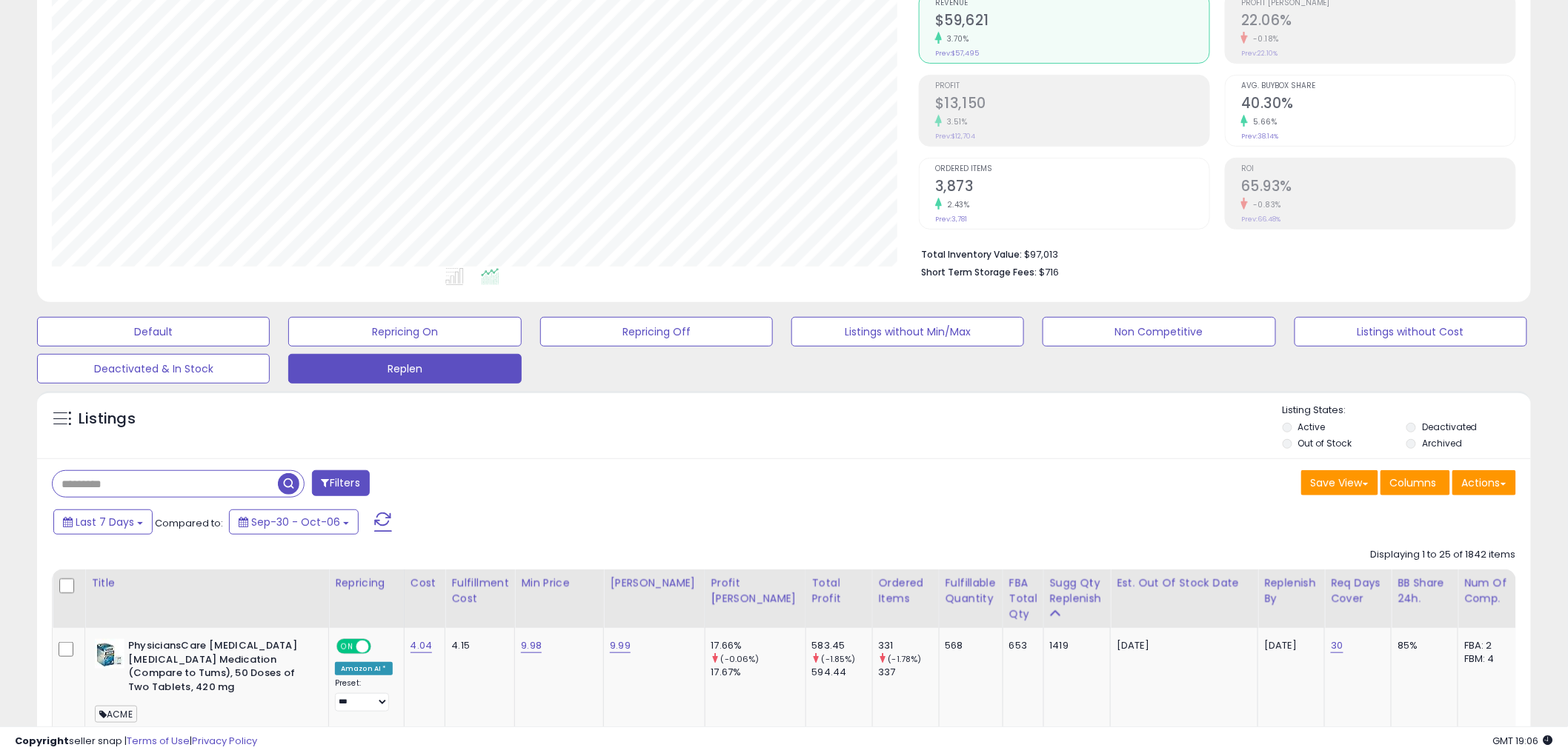
click at [344, 487] on button "Filters" at bounding box center [341, 483] width 58 height 26
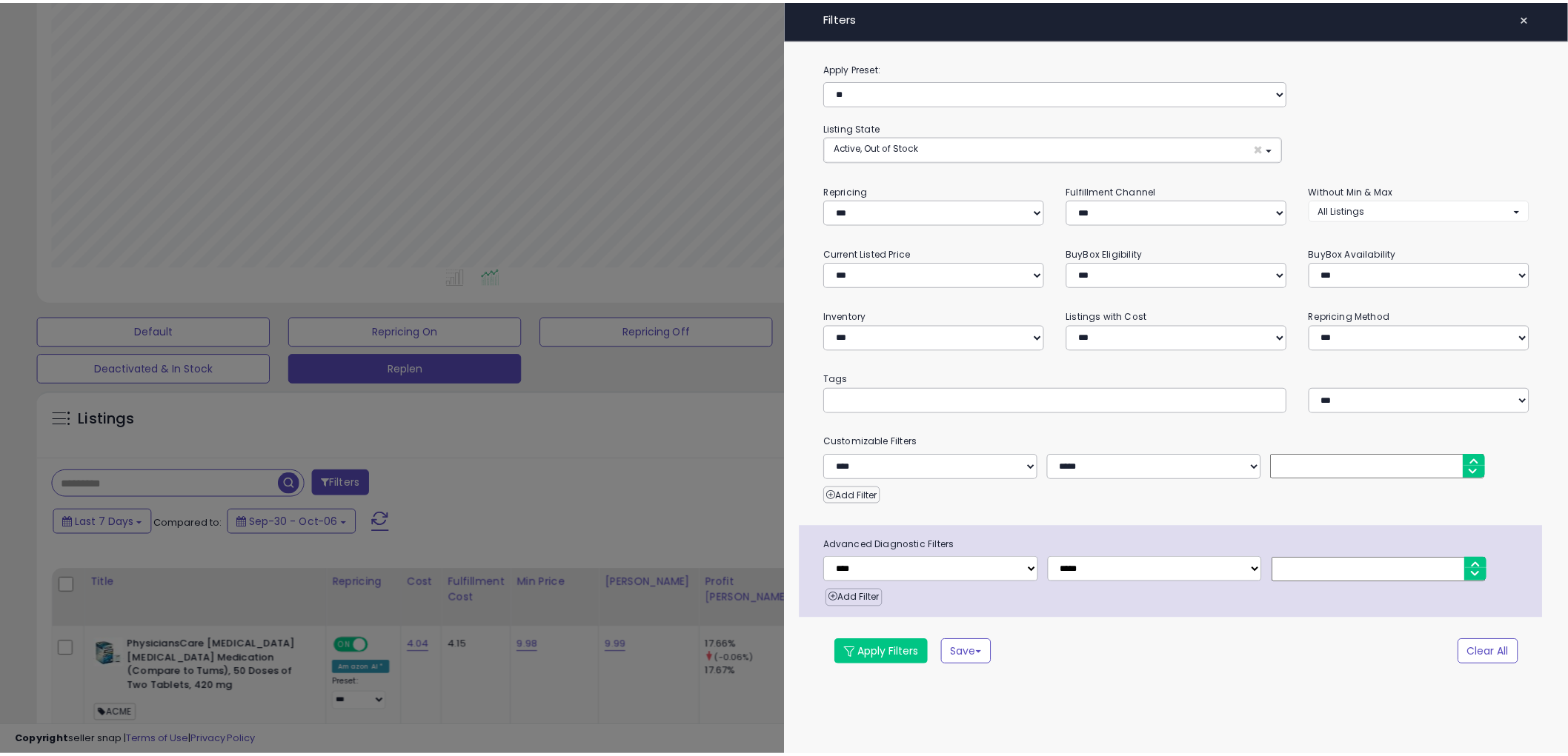
scroll to position [303, 875]
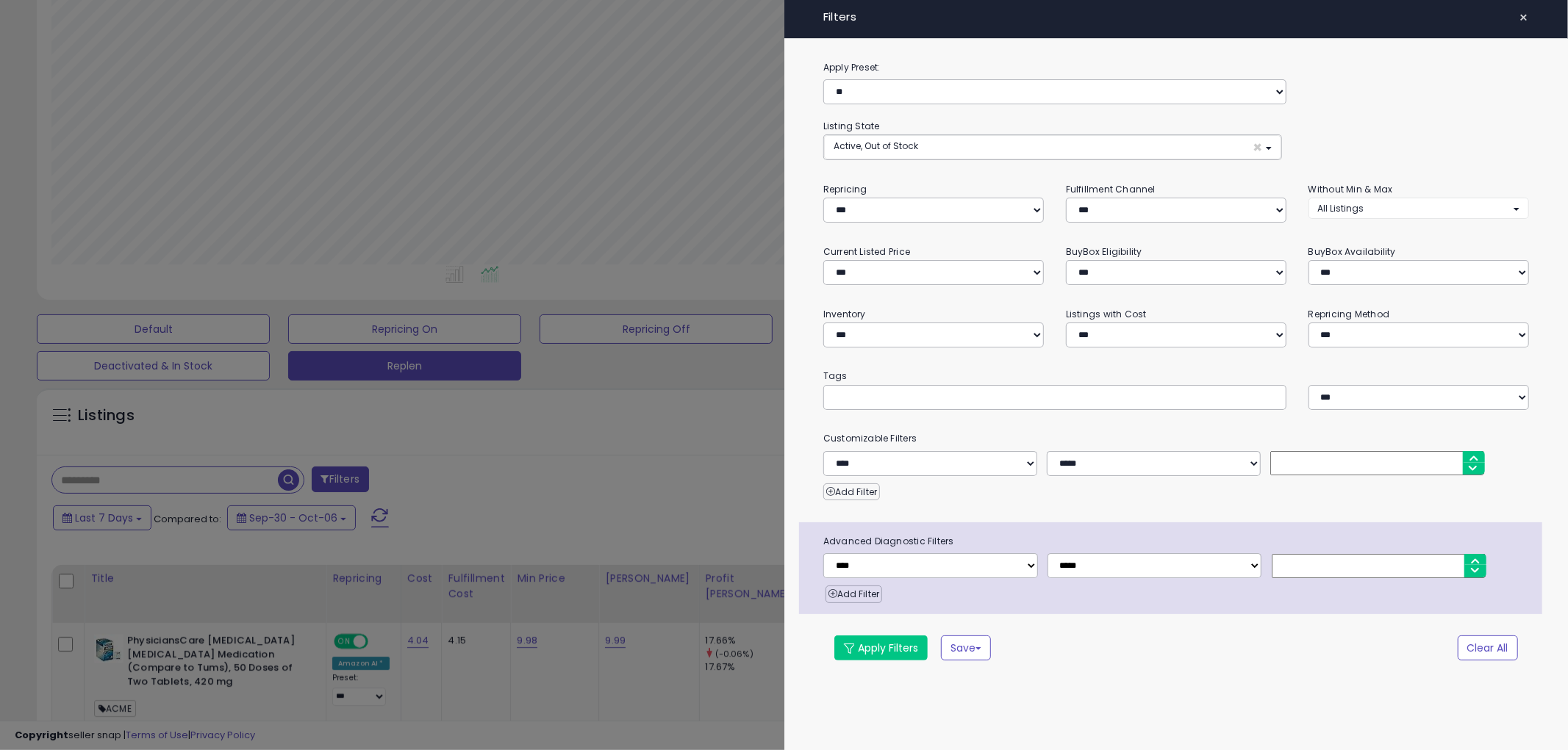
click at [900, 387] on div at bounding box center [1055, 398] width 463 height 25
paste input "********"
type input "********"
click at [880, 648] on button "Apply Filters" at bounding box center [881, 648] width 94 height 25
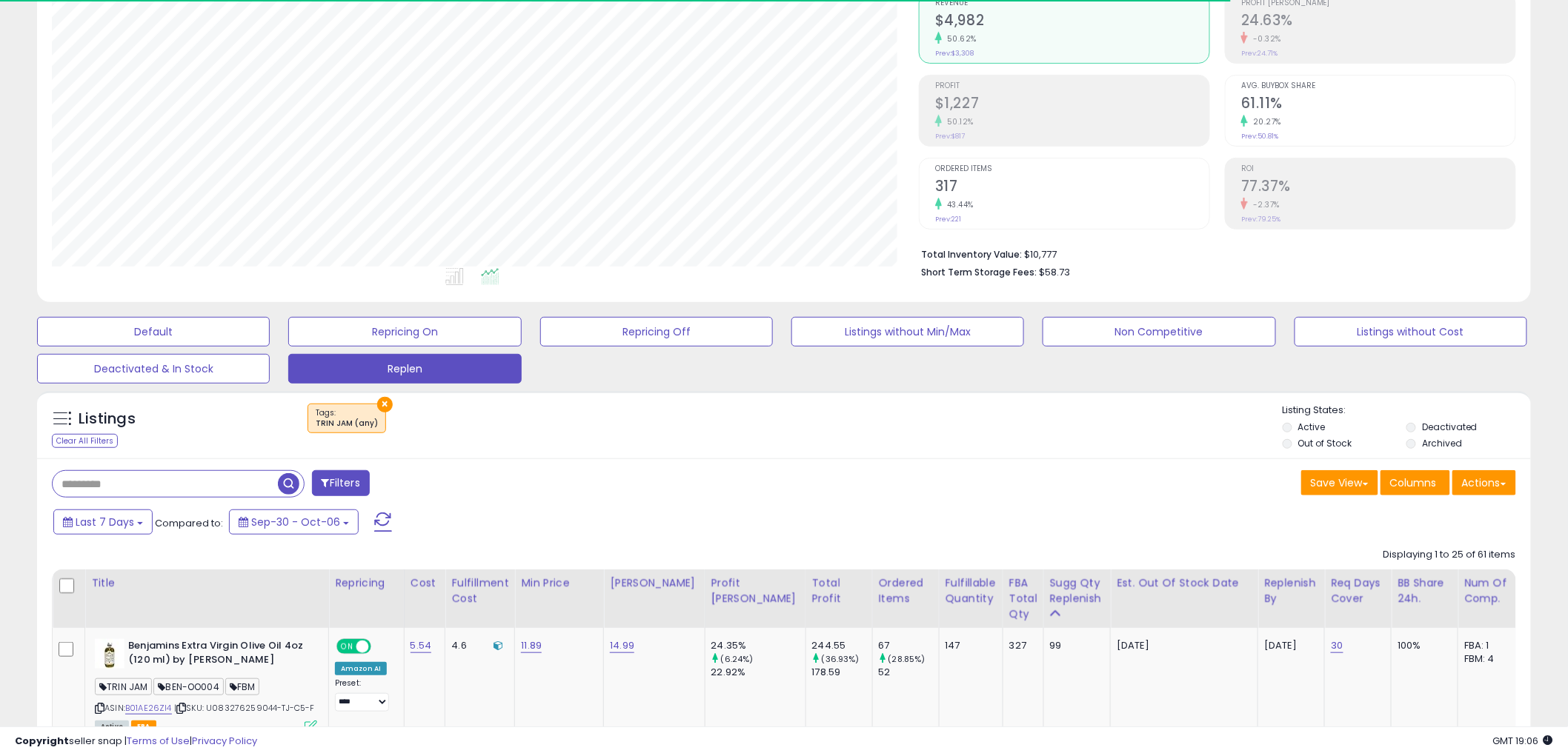
scroll to position [0, 0]
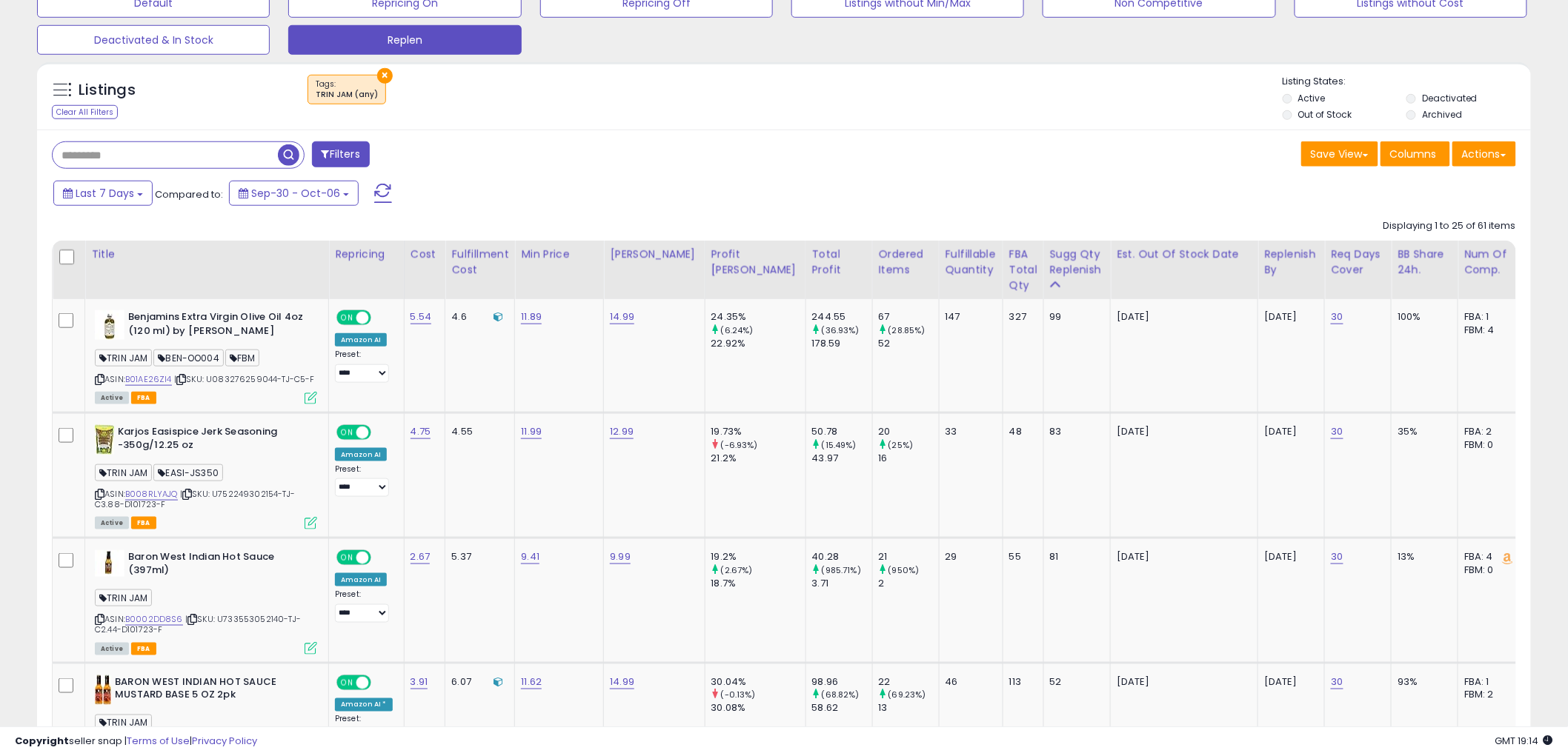
click at [380, 68] on button "×" at bounding box center [385, 76] width 15 height 15
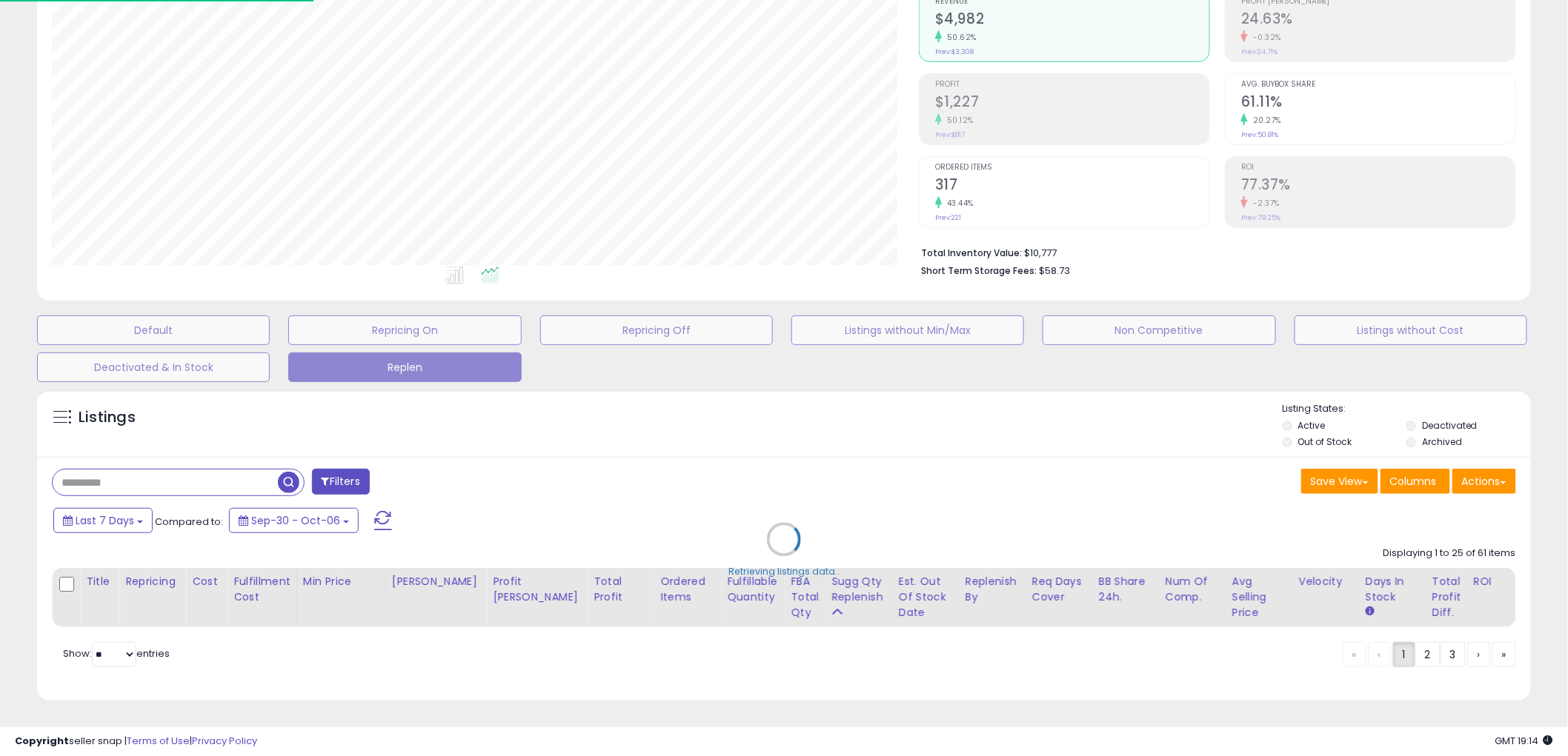
scroll to position [165, 0]
select select "*"
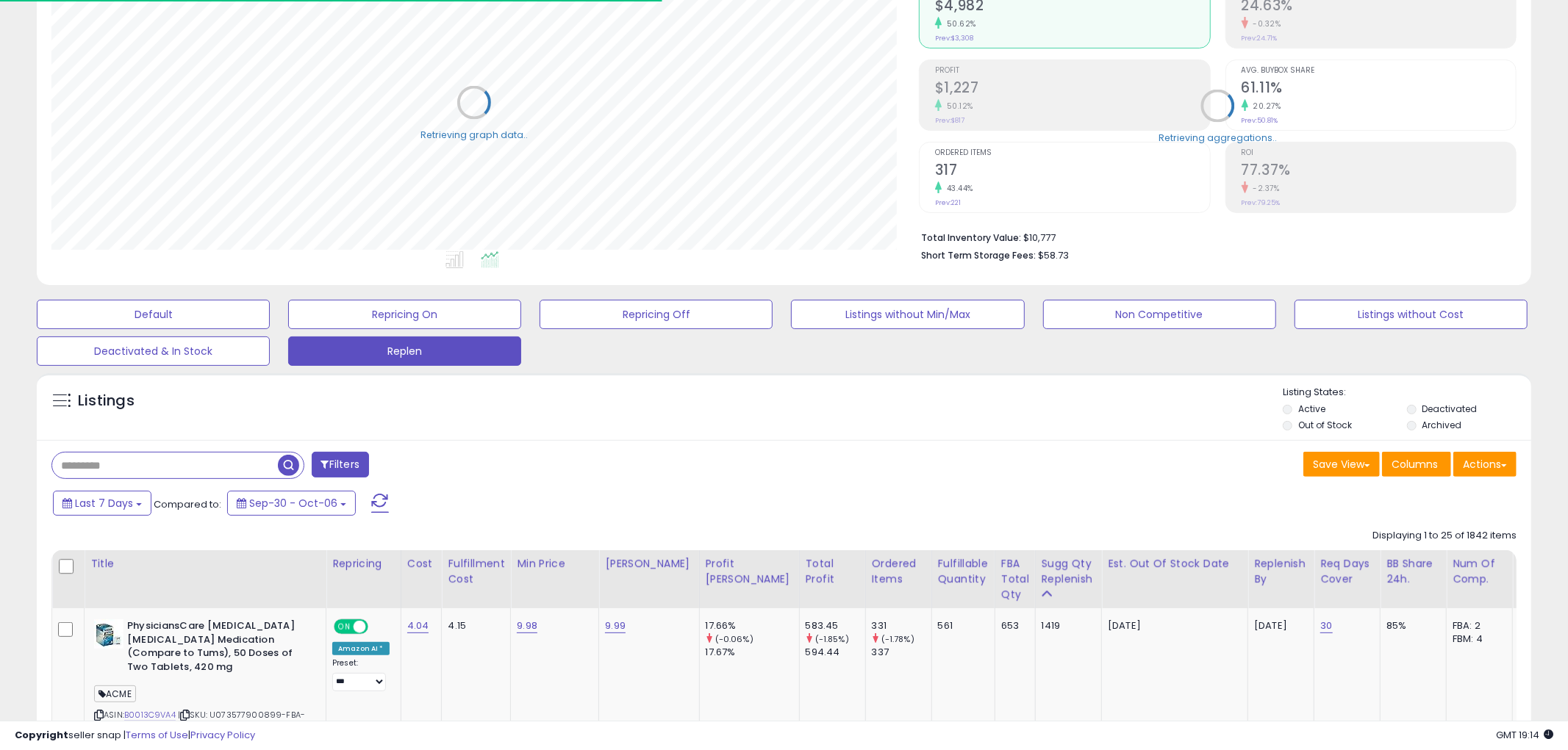
scroll to position [301, 860]
click at [319, 469] on span at bounding box center [323, 464] width 8 height 10
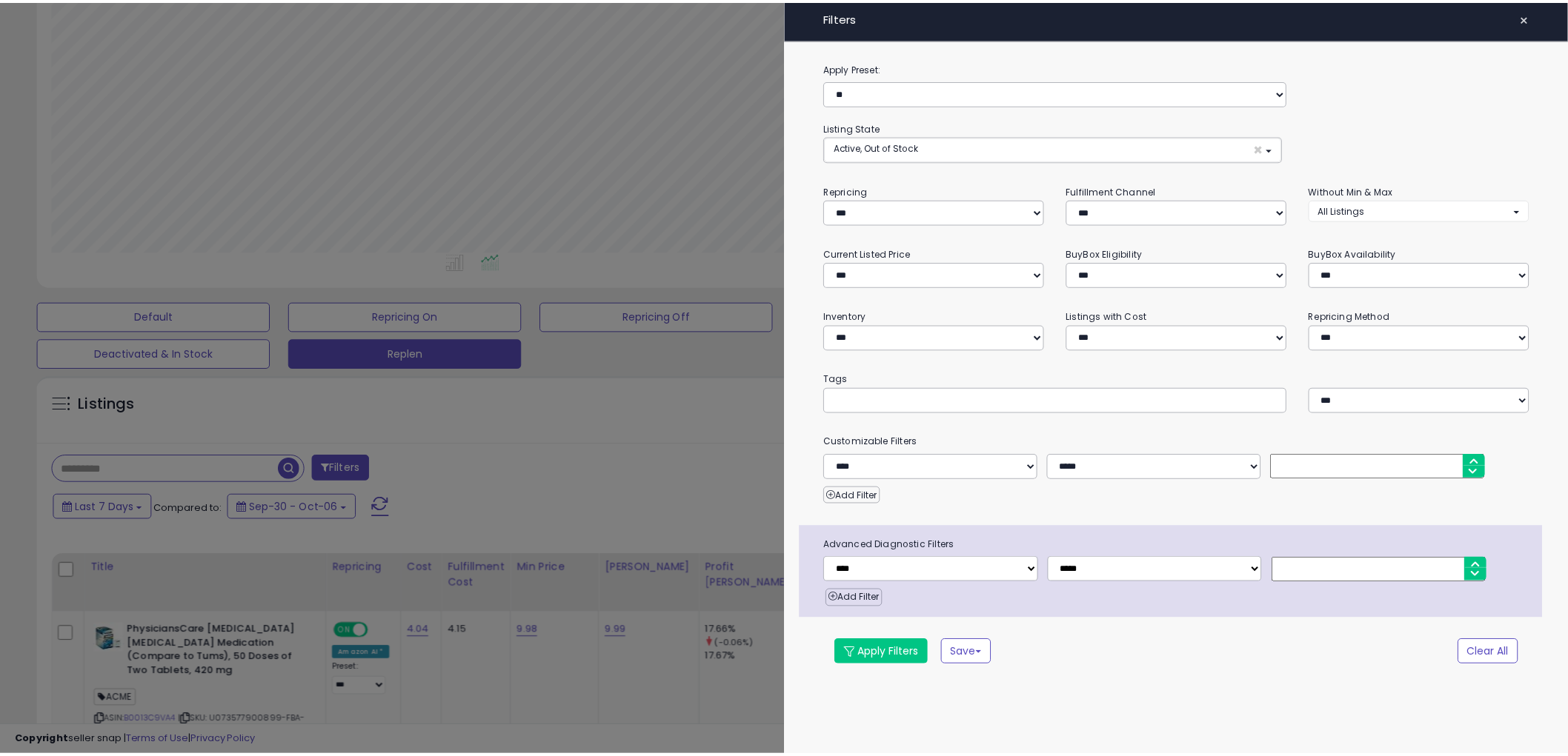
scroll to position [303, 875]
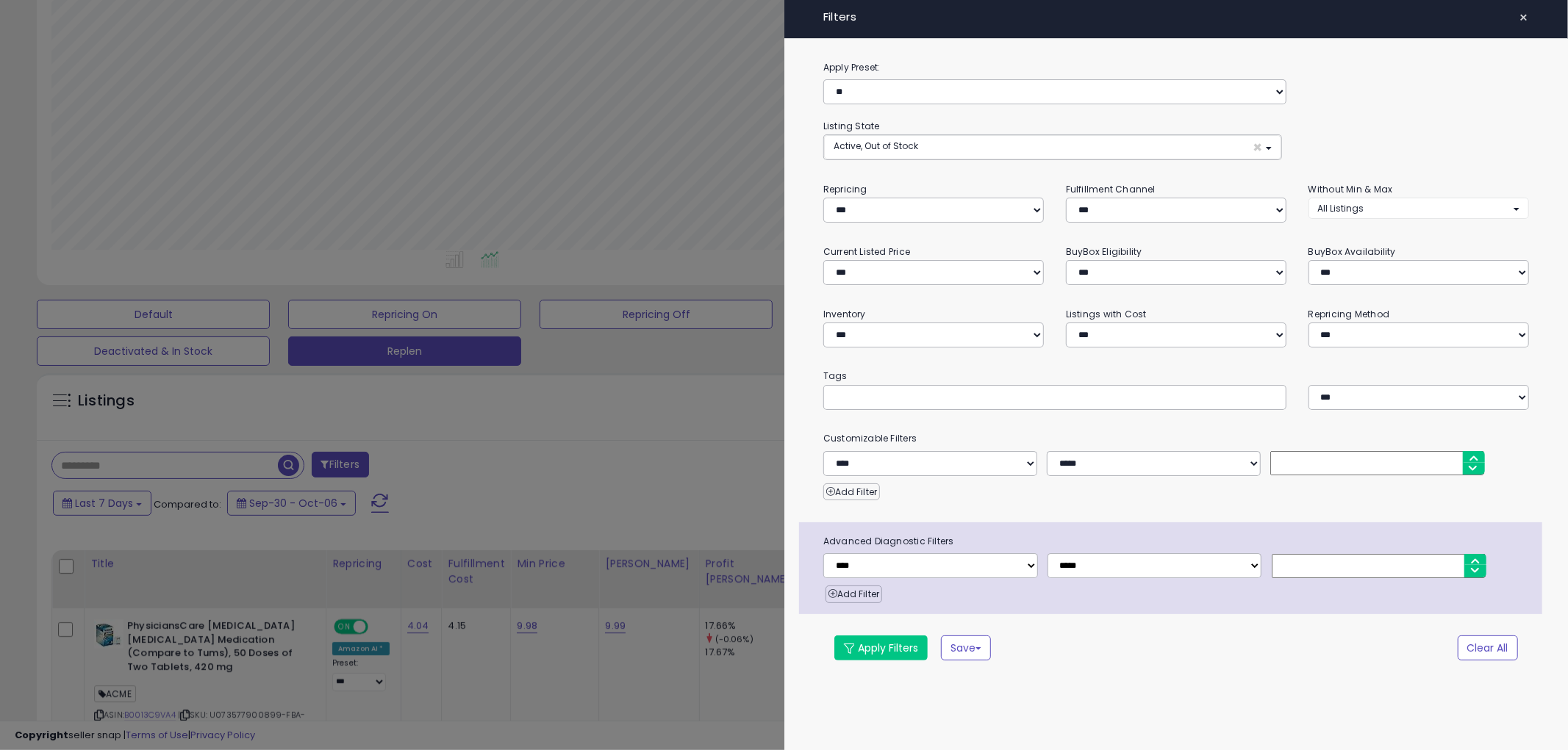
click at [920, 393] on input "text" at bounding box center [943, 396] width 221 height 14
paste input "***"
type input "***"
click at [890, 646] on button "Apply Filters" at bounding box center [881, 648] width 94 height 25
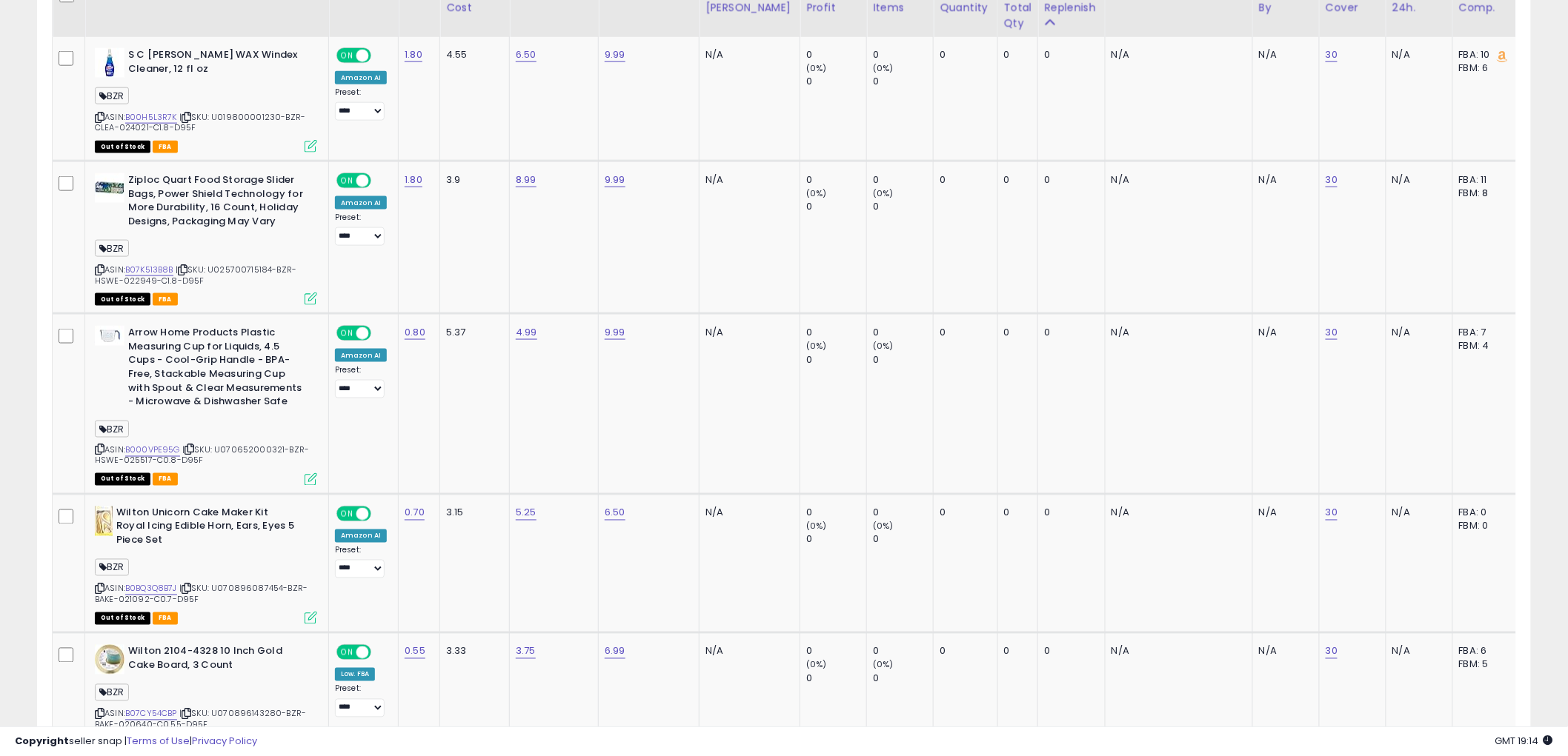
scroll to position [329, 0]
